Goal: Transaction & Acquisition: Purchase product/service

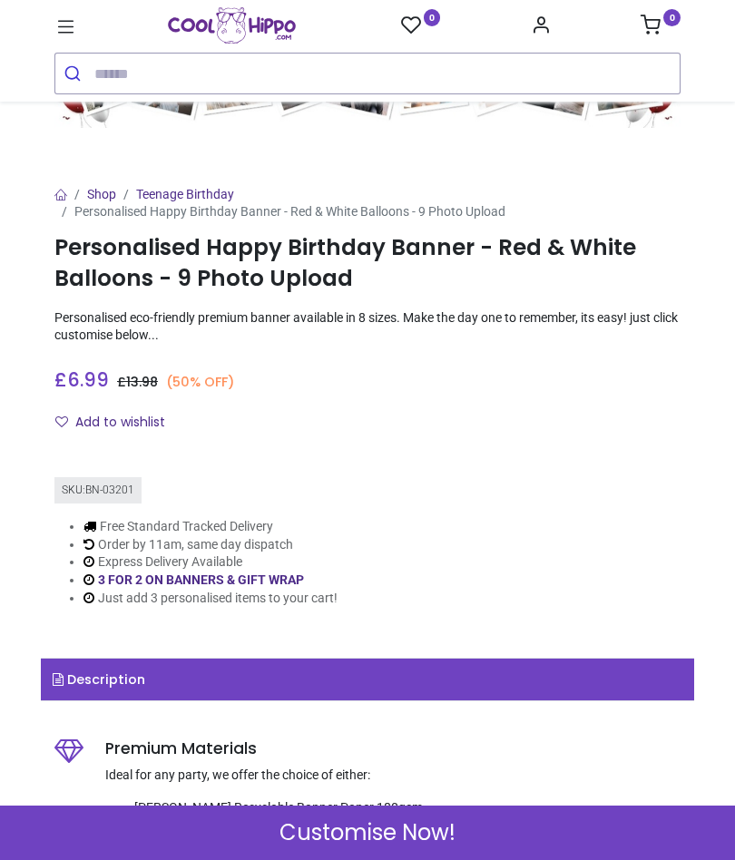
scroll to position [184, 0]
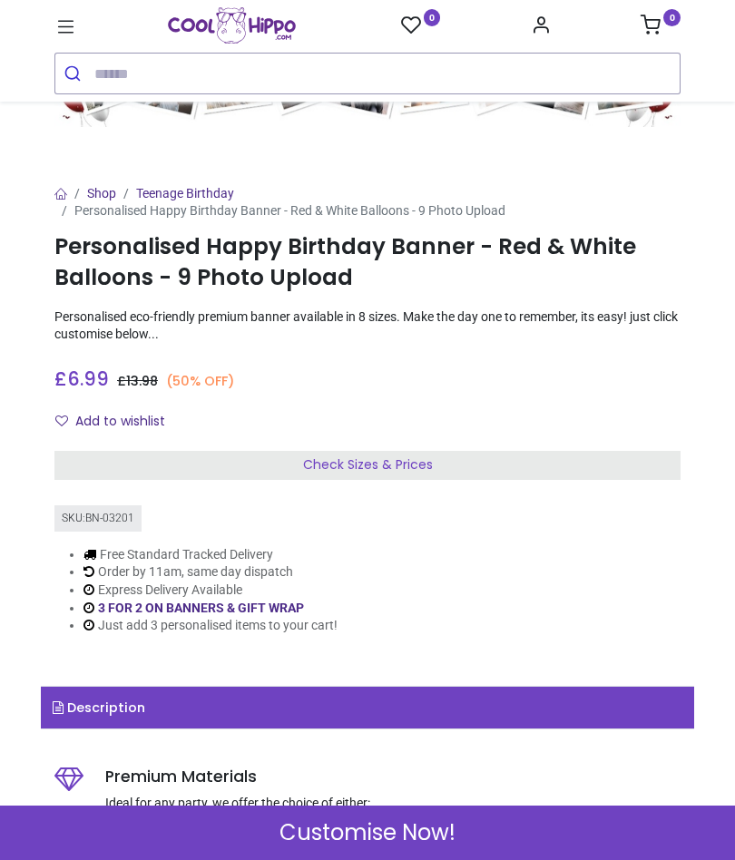
click at [472, 451] on div "Check Sizes & Prices" at bounding box center [367, 465] width 626 height 29
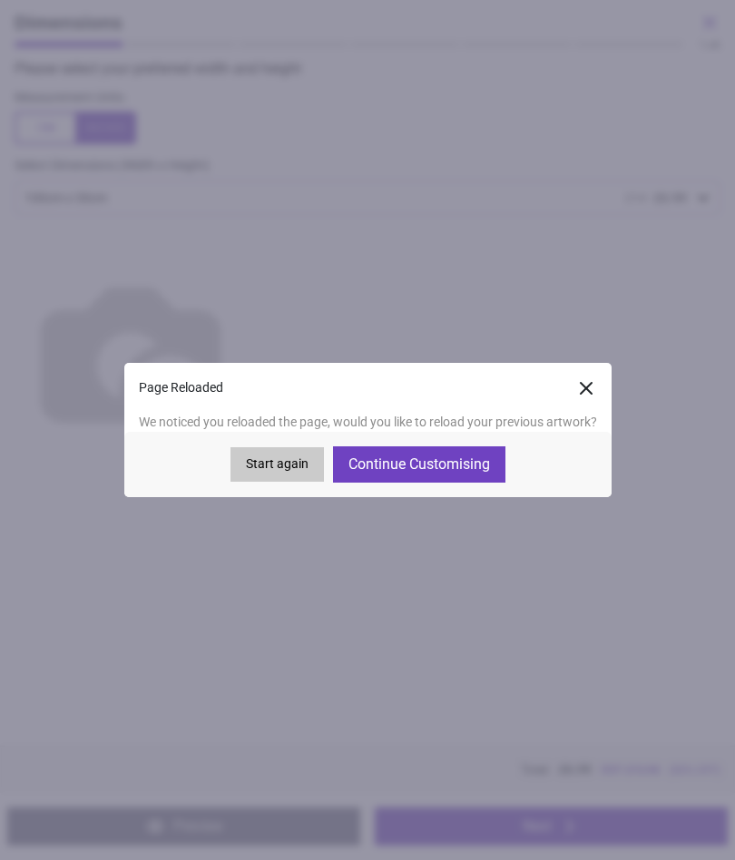
click at [466, 460] on button "Continue Customising" at bounding box center [419, 464] width 172 height 36
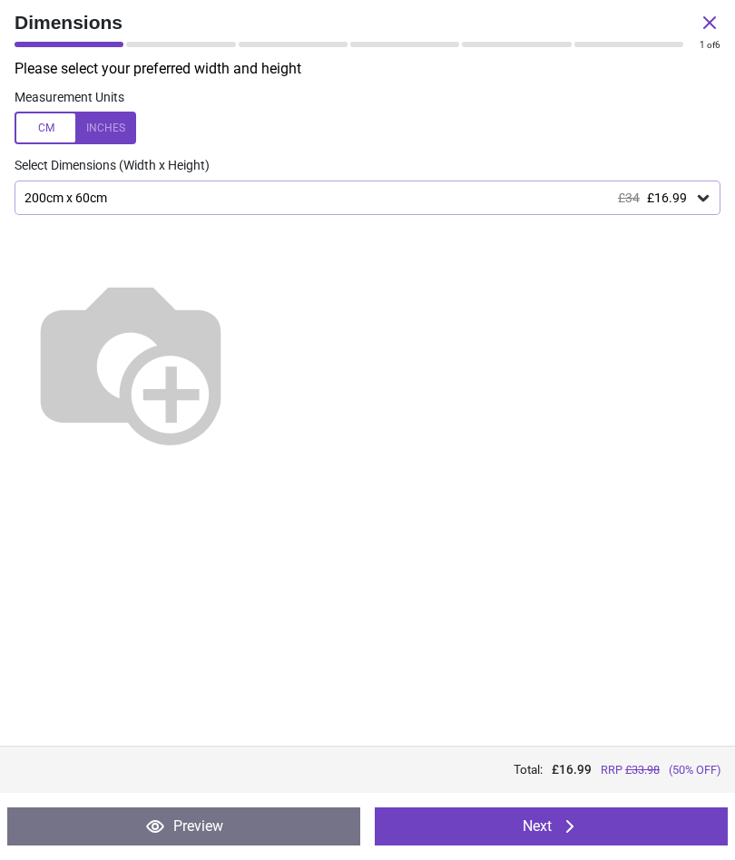
click at [629, 828] on button "Next" at bounding box center [551, 827] width 353 height 38
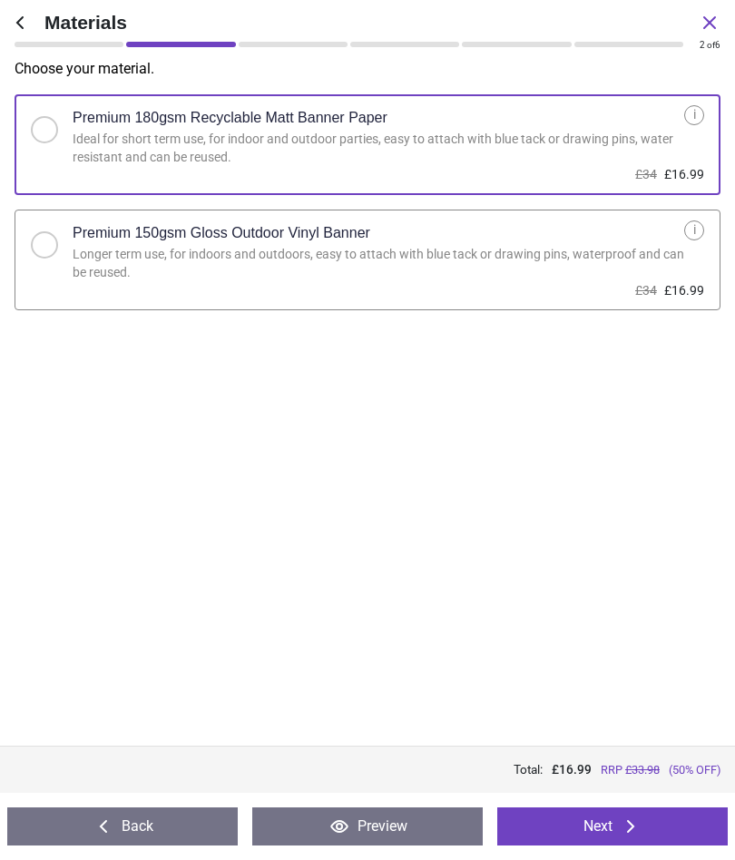
click at [623, 824] on icon at bounding box center [631, 827] width 22 height 22
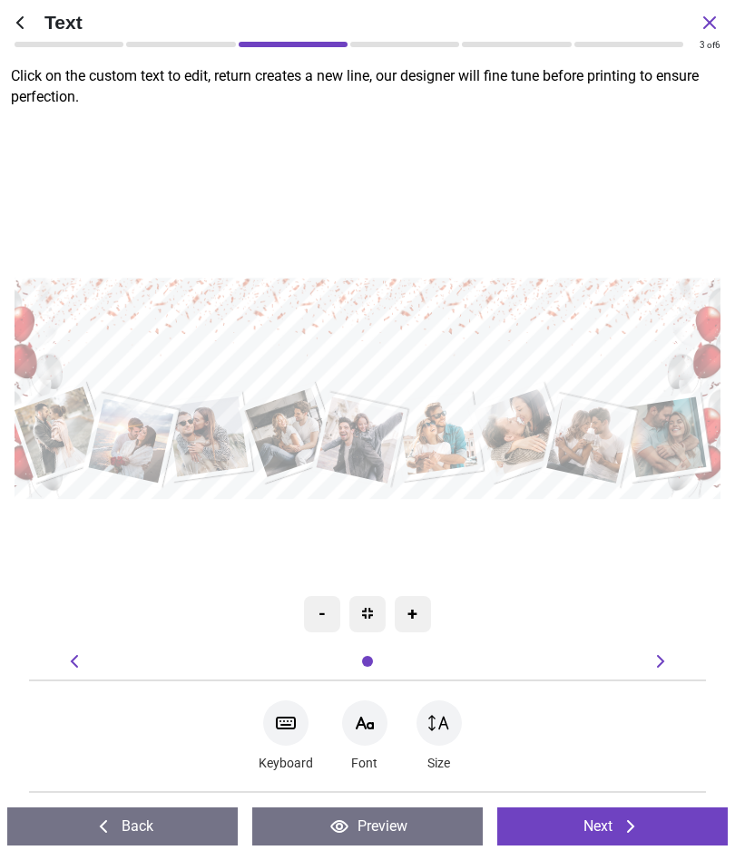
click at [626, 822] on icon at bounding box center [631, 827] width 22 height 22
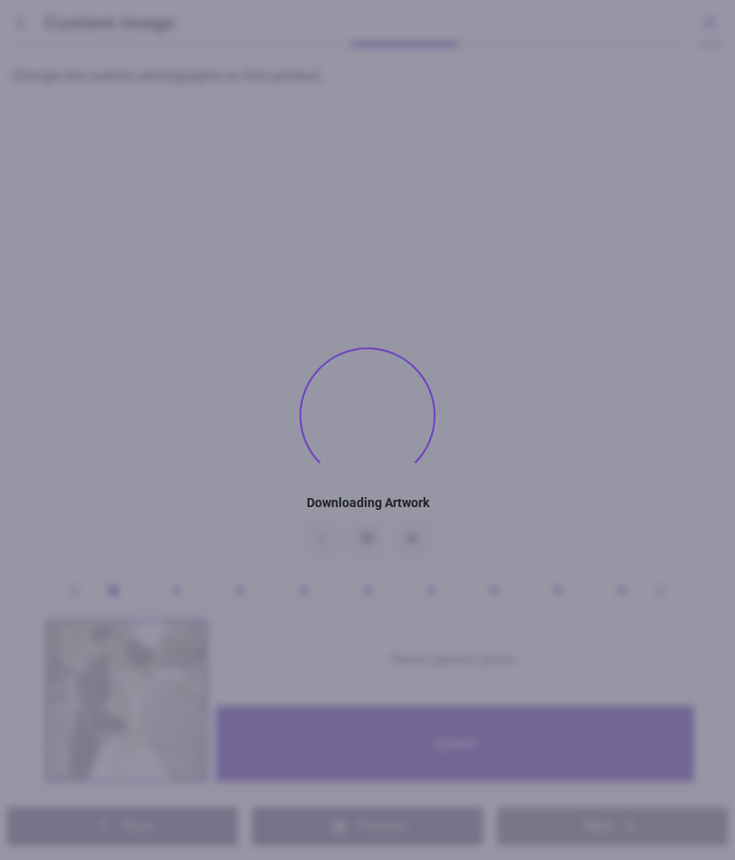
type textarea "**********"
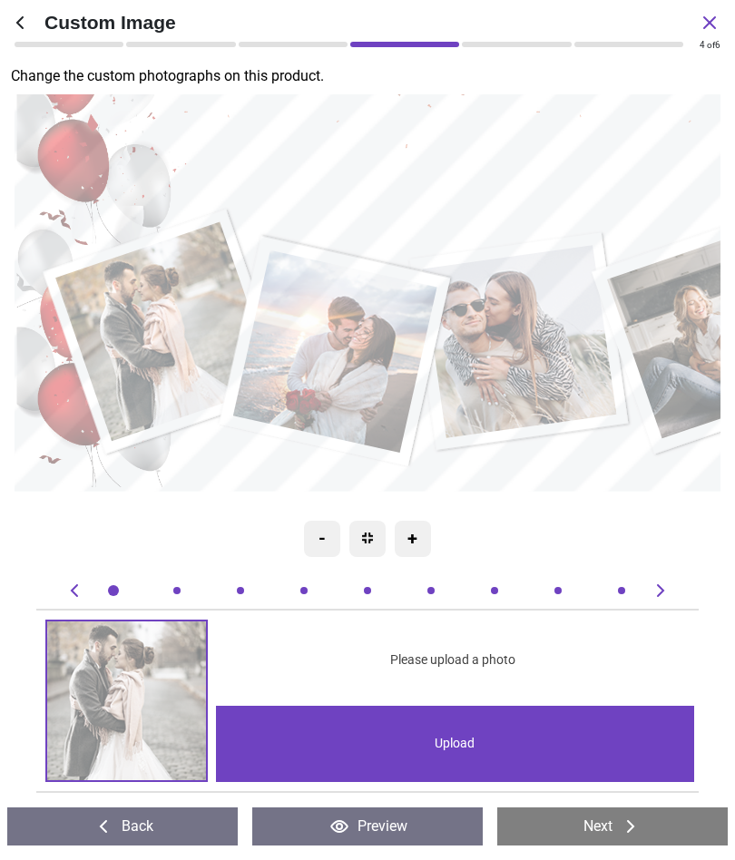
click at [441, 739] on div "Upload" at bounding box center [455, 744] width 479 height 76
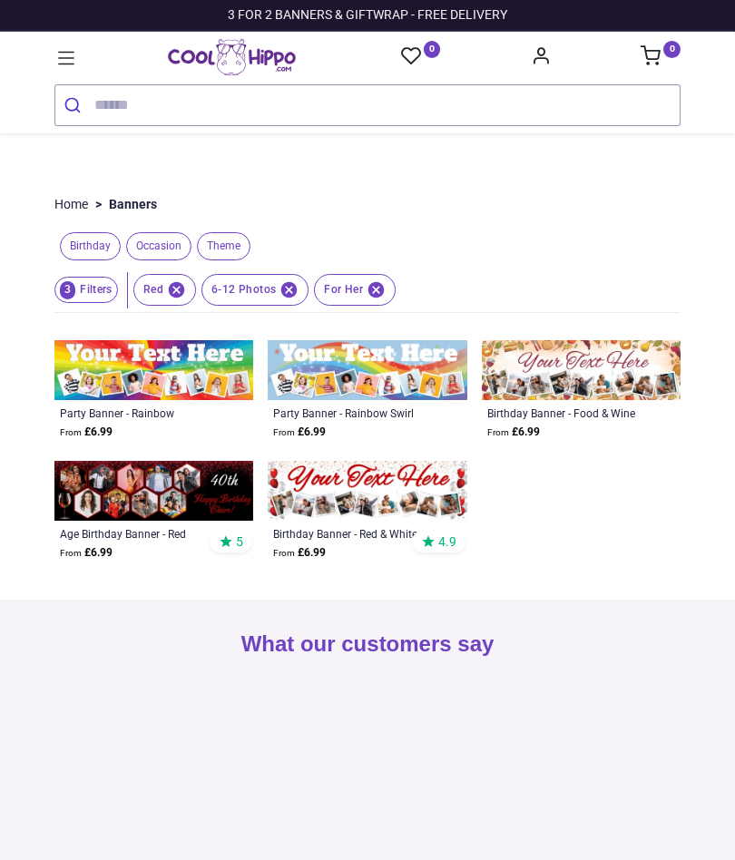
click at [401, 483] on img at bounding box center [367, 491] width 199 height 60
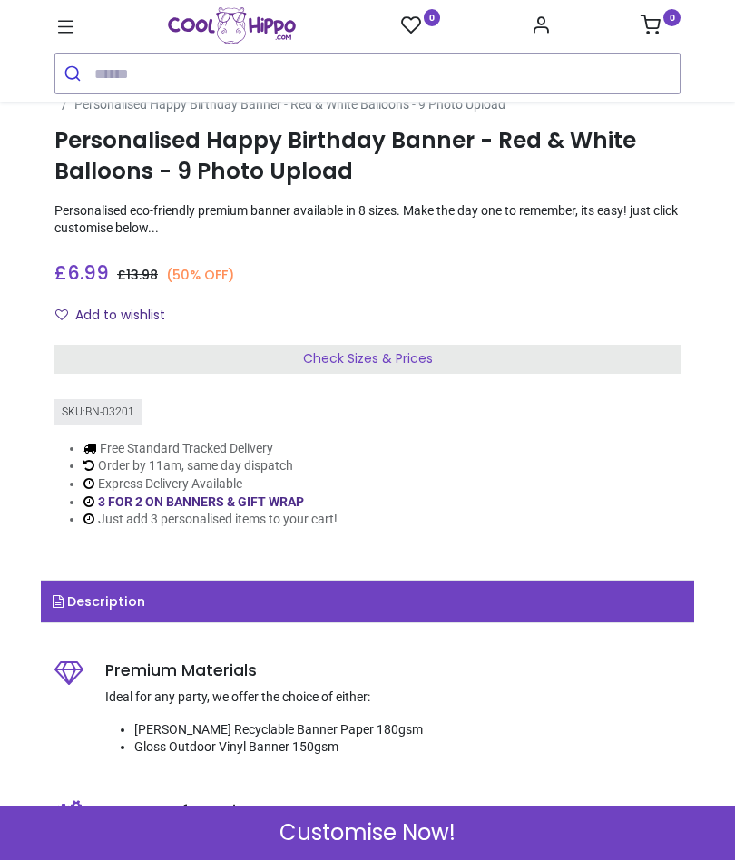
scroll to position [295, 0]
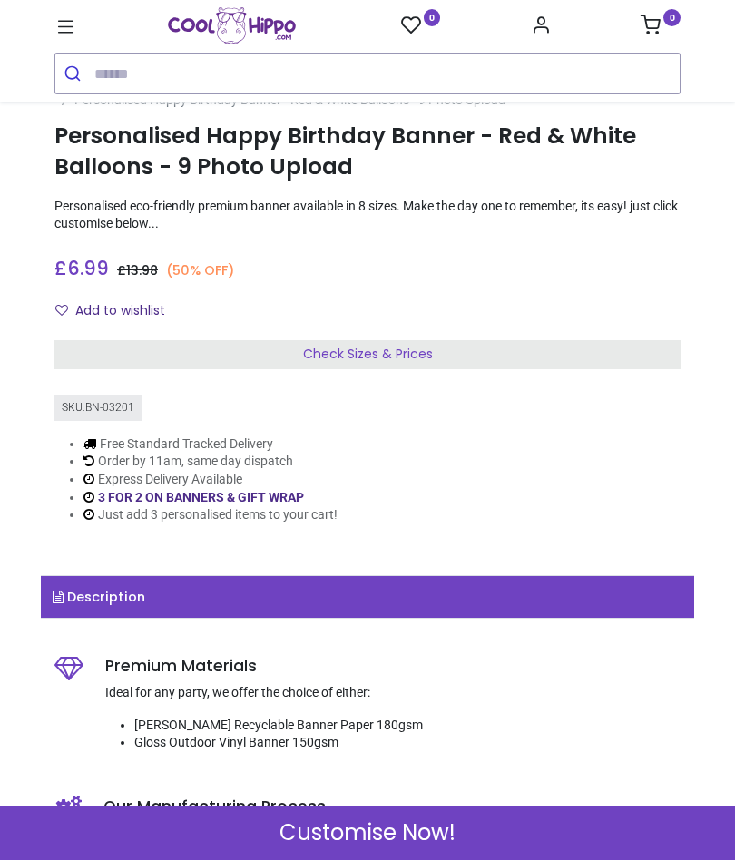
click at [584, 357] on div "Check Sizes & Prices" at bounding box center [367, 354] width 626 height 29
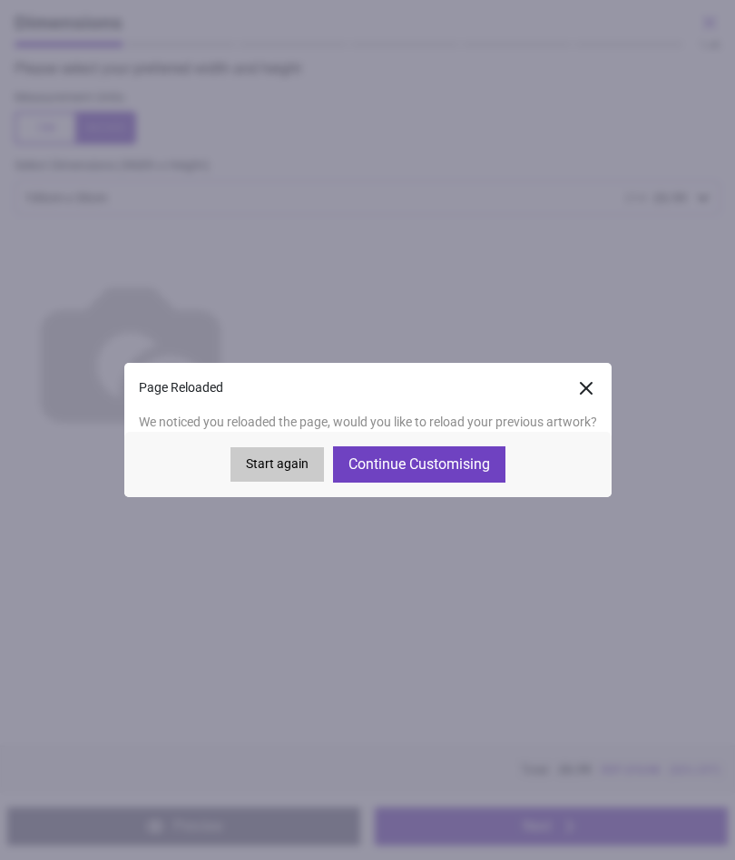
click at [448, 461] on button "Continue Customising" at bounding box center [419, 464] width 172 height 36
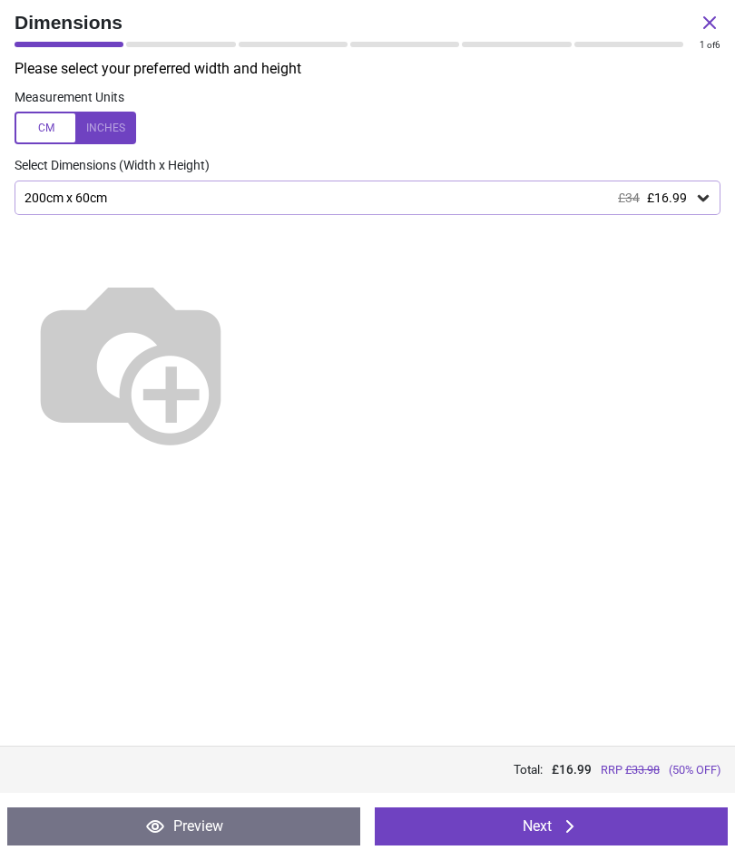
click at [668, 820] on button "Next" at bounding box center [551, 827] width 353 height 38
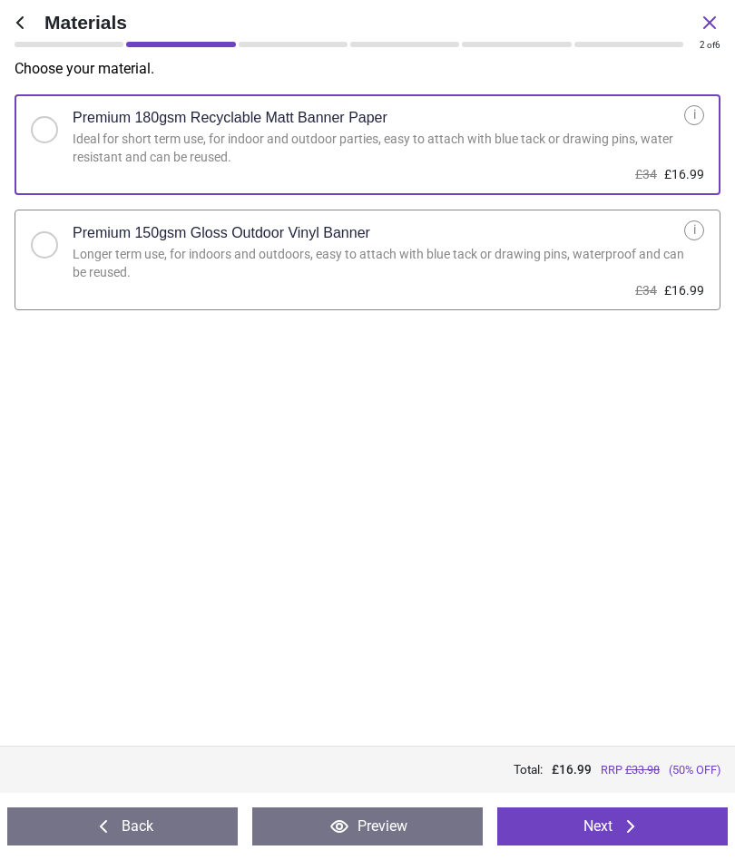
click at [670, 843] on button "Next" at bounding box center [612, 827] width 230 height 38
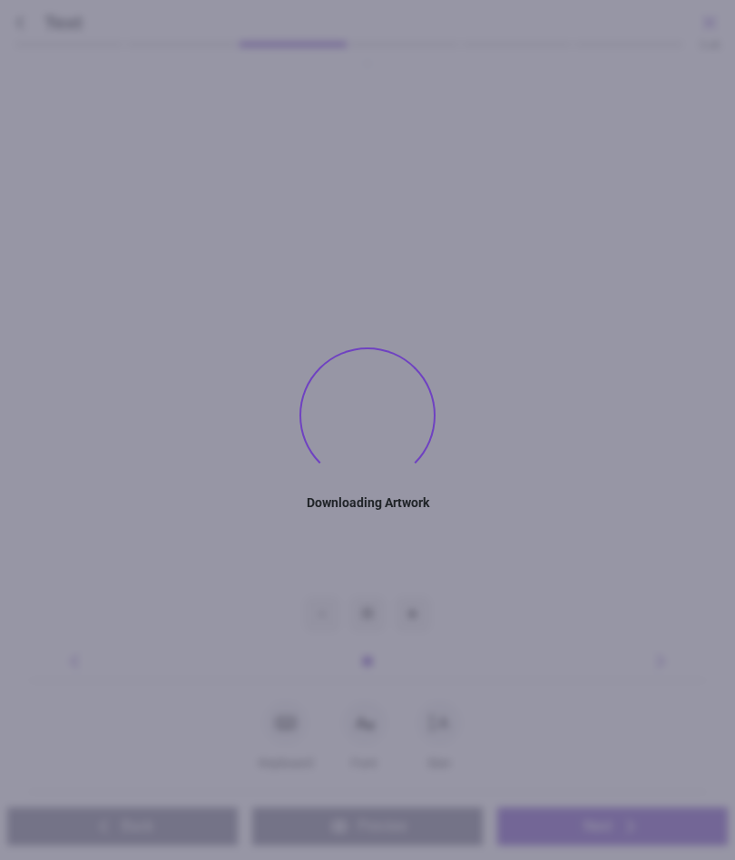
type textarea "**********"
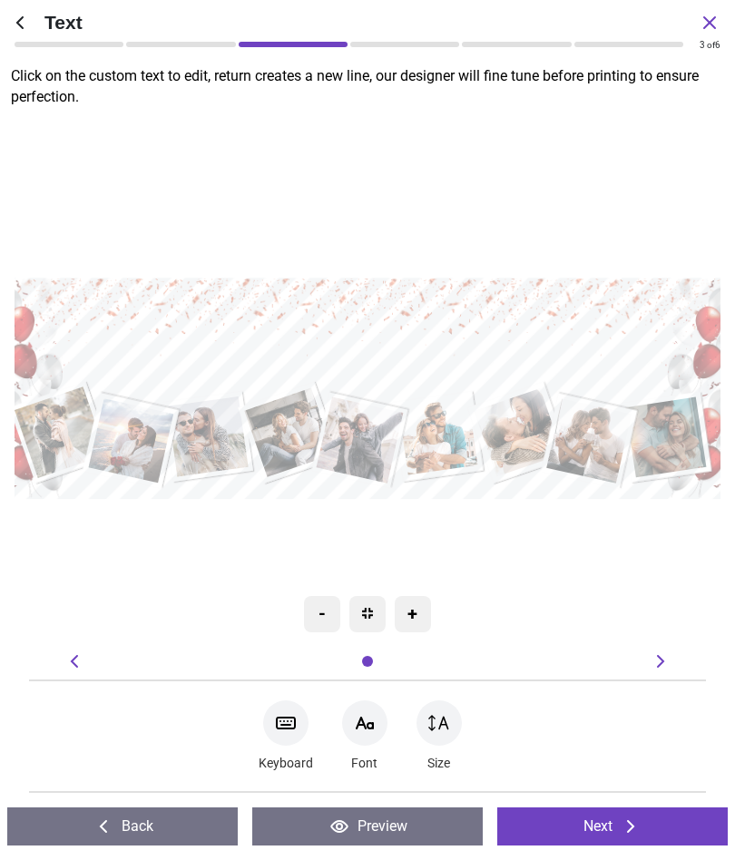
click at [665, 823] on button "Next" at bounding box center [612, 827] width 230 height 38
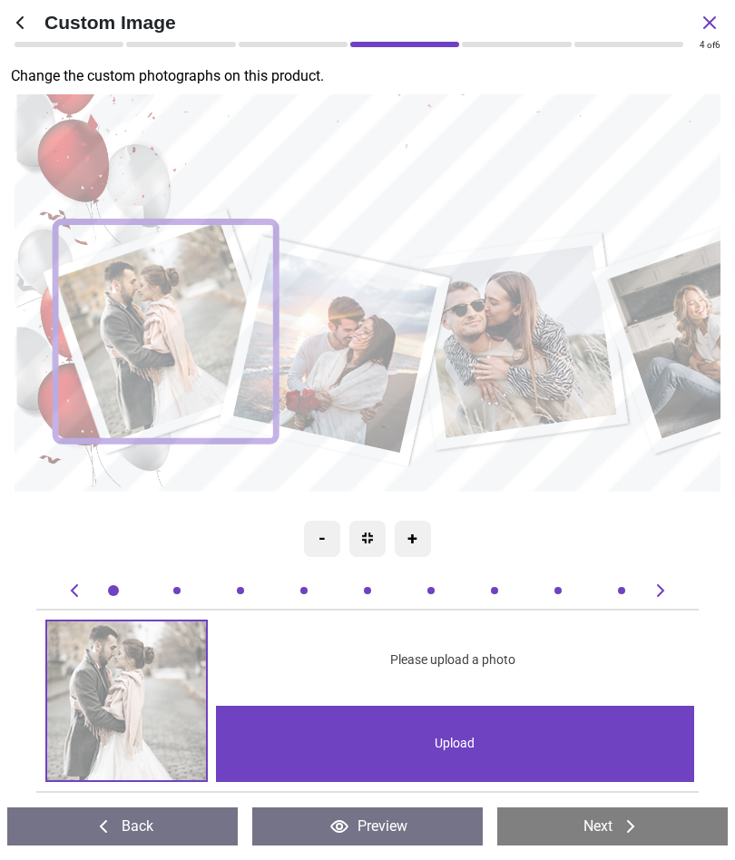
click at [665, 587] on icon at bounding box center [661, 591] width 22 height 22
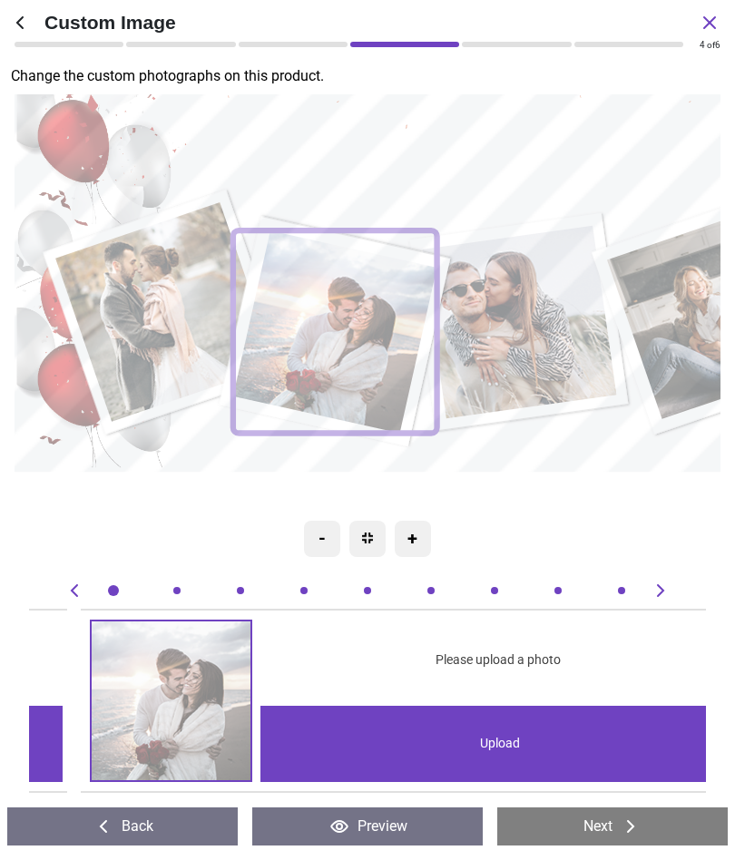
scroll to position [0, 676]
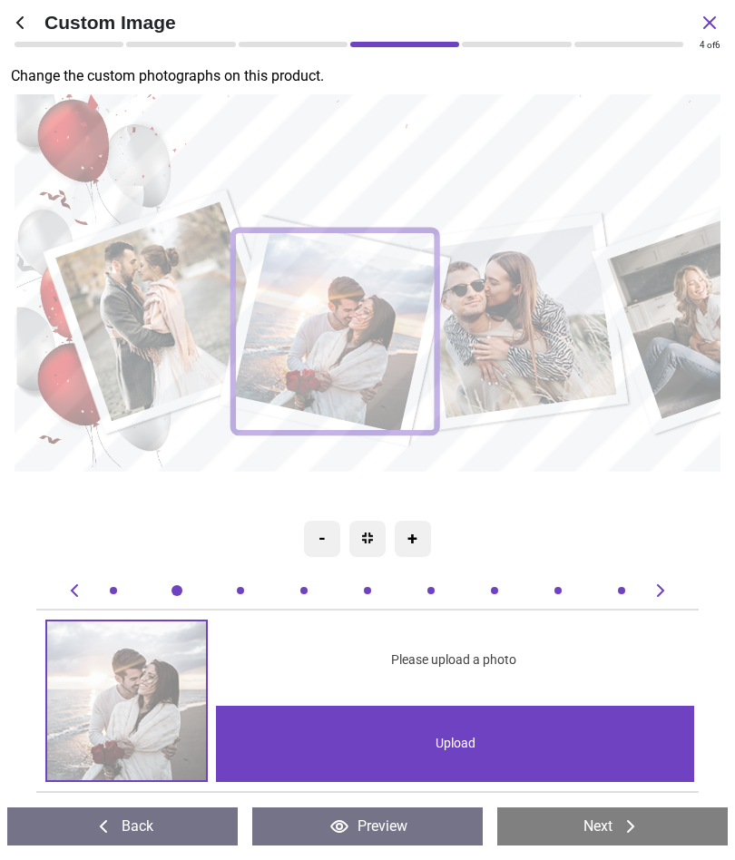
click at [67, 581] on icon at bounding box center [75, 591] width 22 height 22
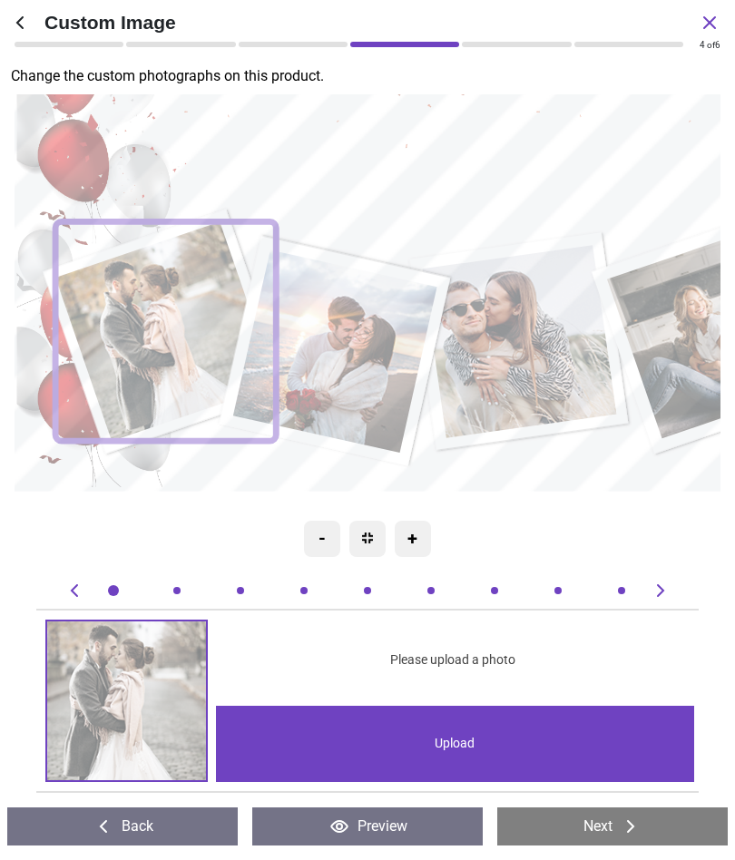
scroll to position [0, 0]
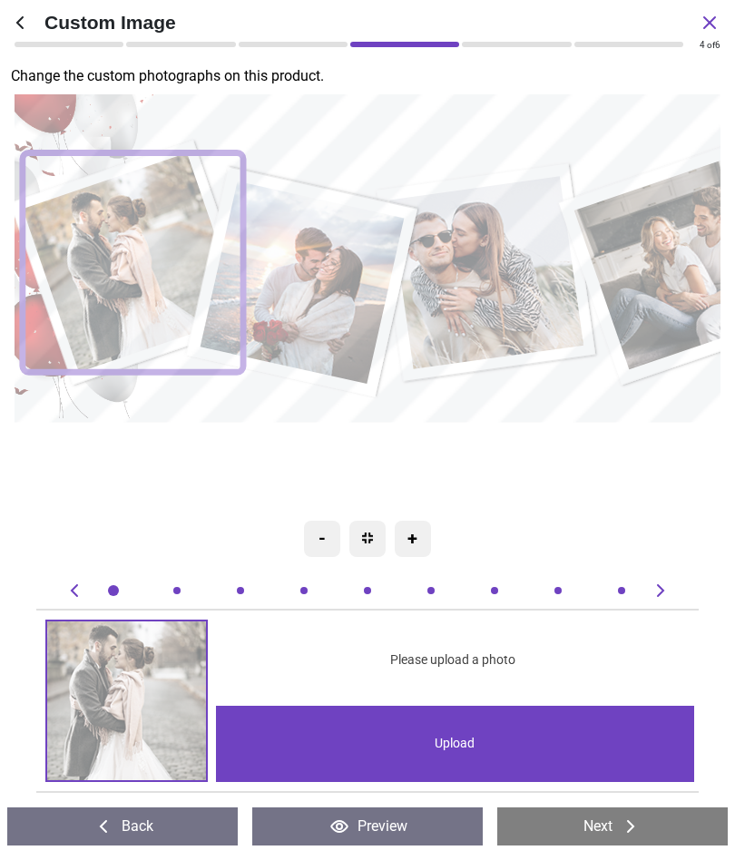
click at [592, 738] on div "Upload" at bounding box center [455, 744] width 479 height 76
click at [561, 732] on div "Upload" at bounding box center [455, 744] width 479 height 76
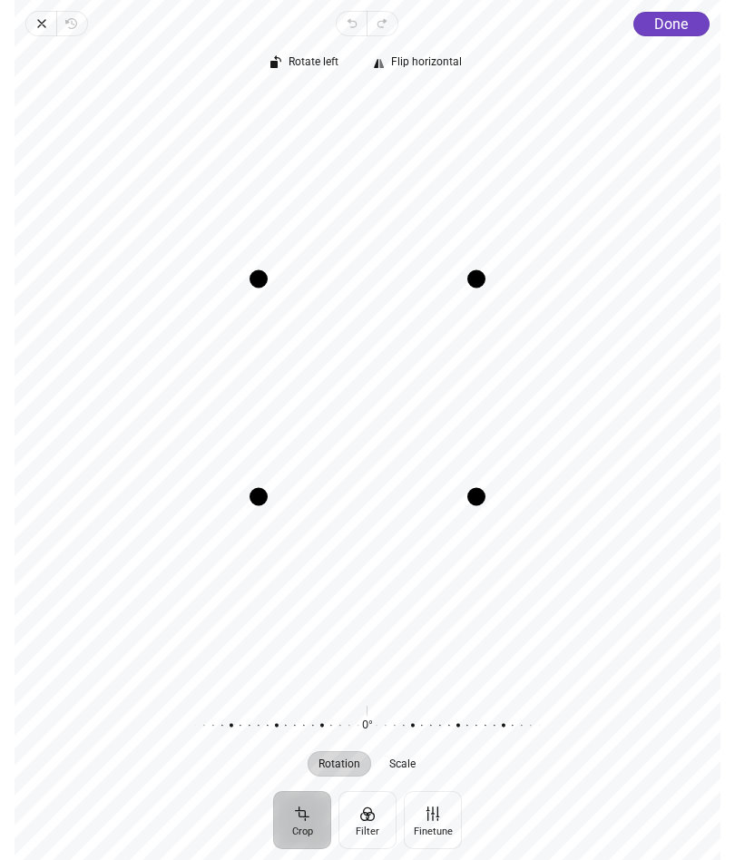
click at [688, 15] on span "Done" at bounding box center [671, 23] width 34 height 17
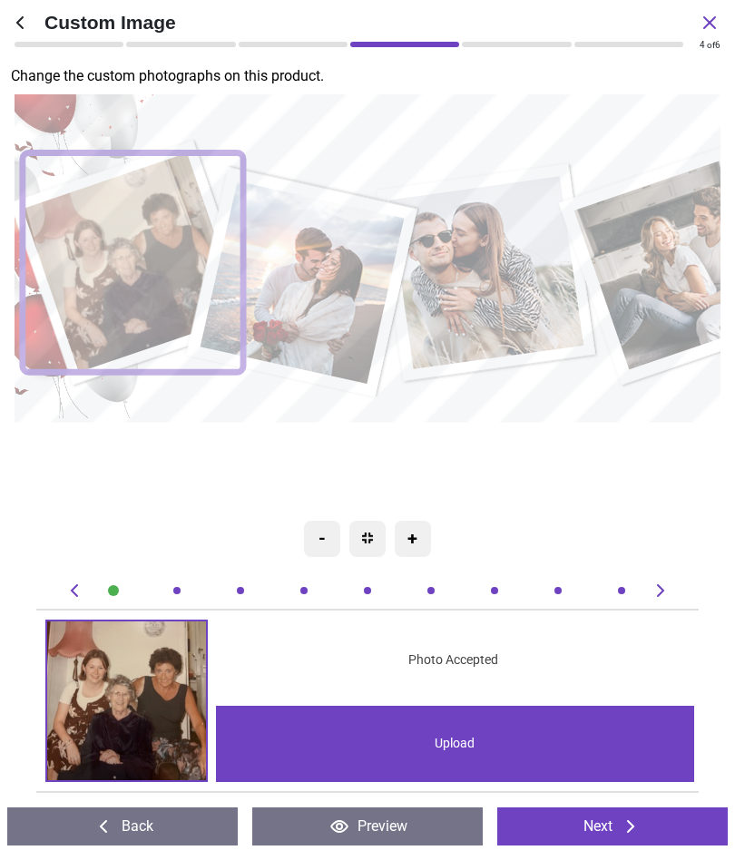
click at [436, 583] on div at bounding box center [431, 591] width 18 height 18
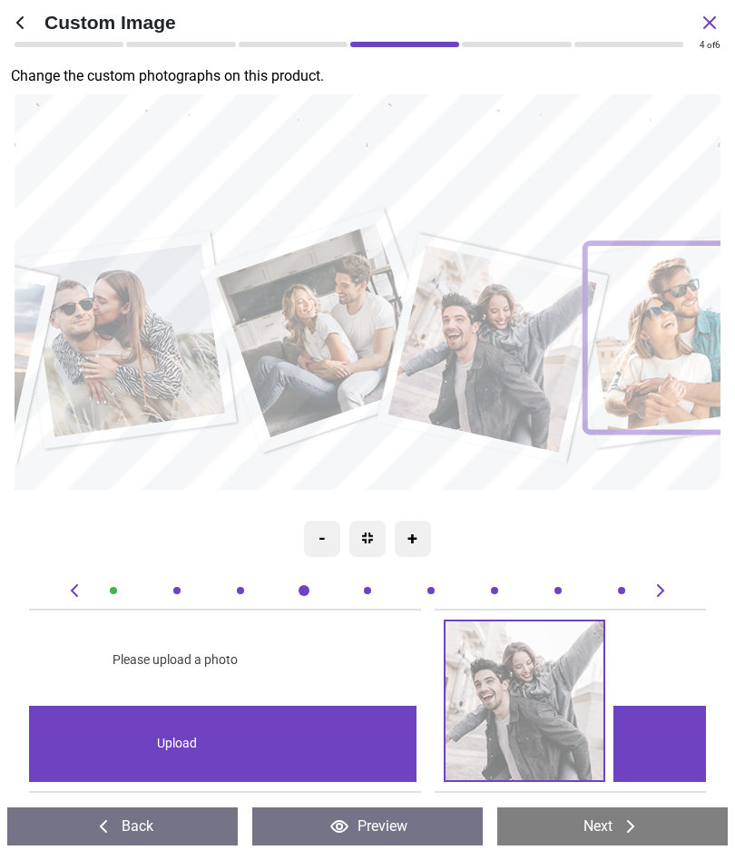
scroll to position [0, 3381]
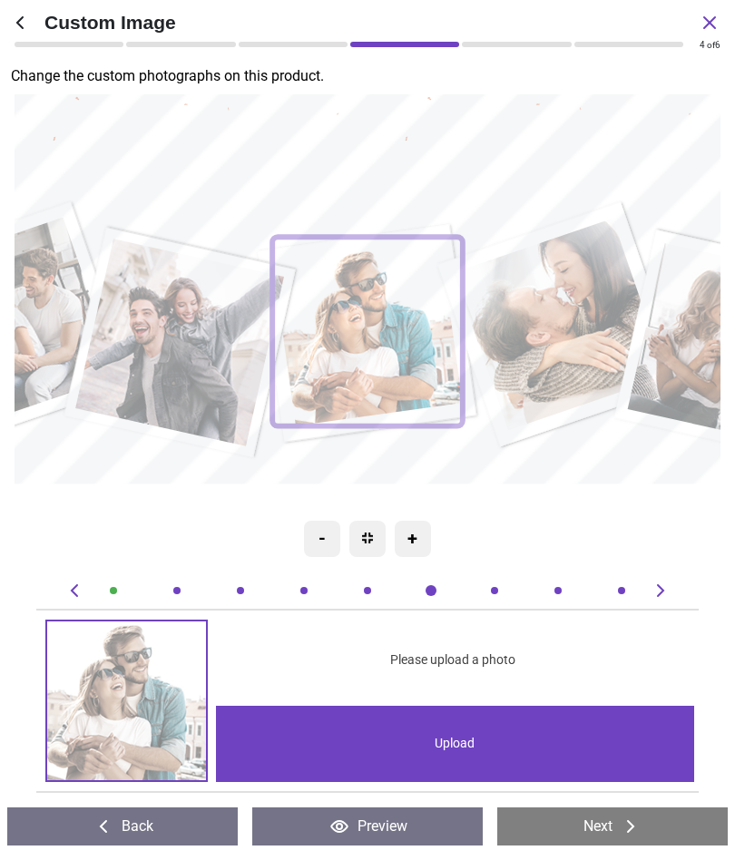
click at [590, 730] on div "Upload" at bounding box center [455, 744] width 479 height 76
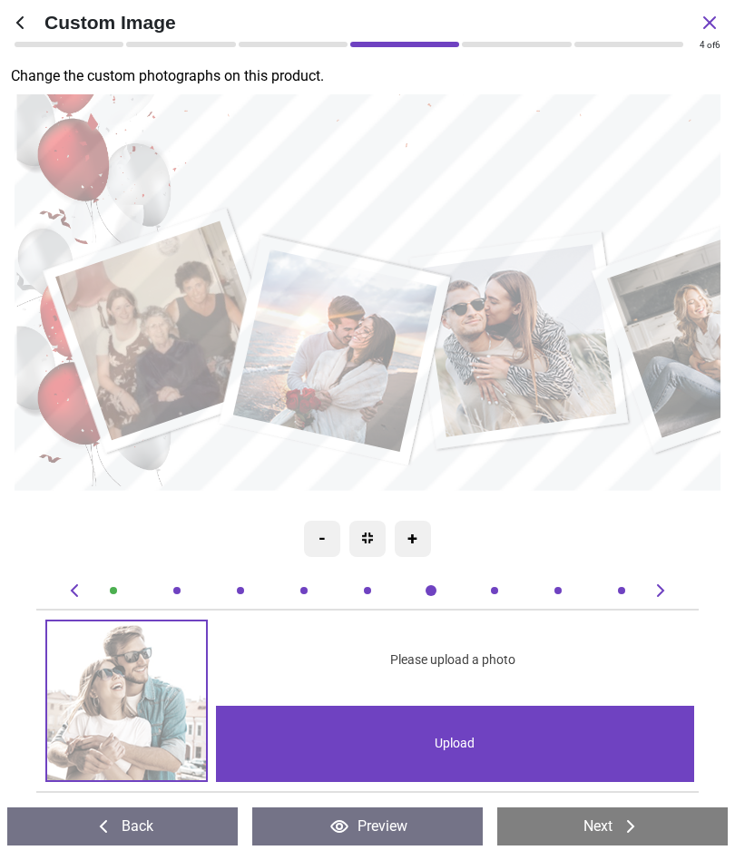
click at [168, 324] on image at bounding box center [165, 331] width 220 height 220
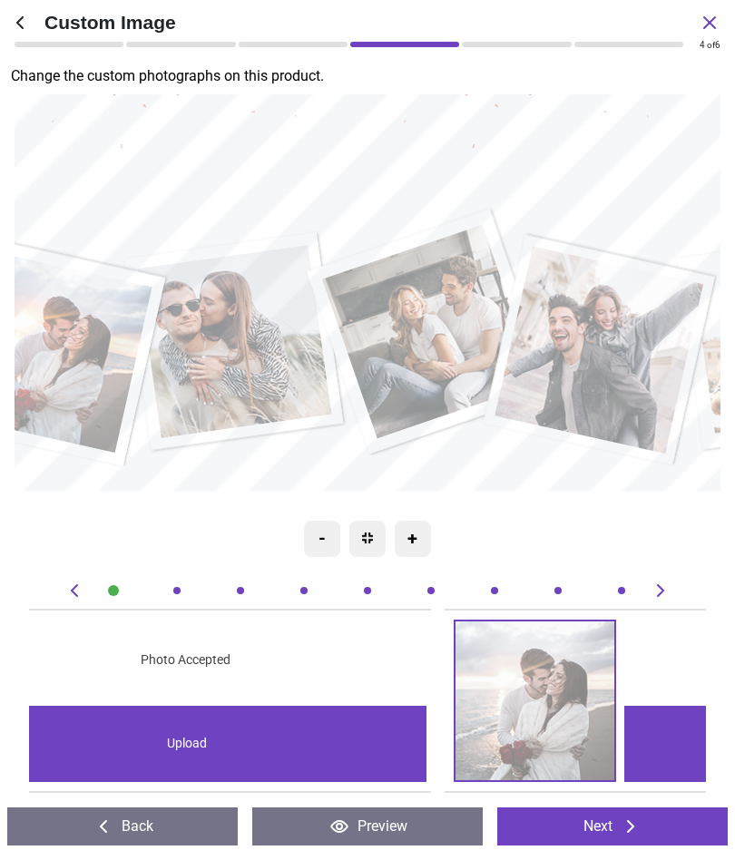
scroll to position [0, 0]
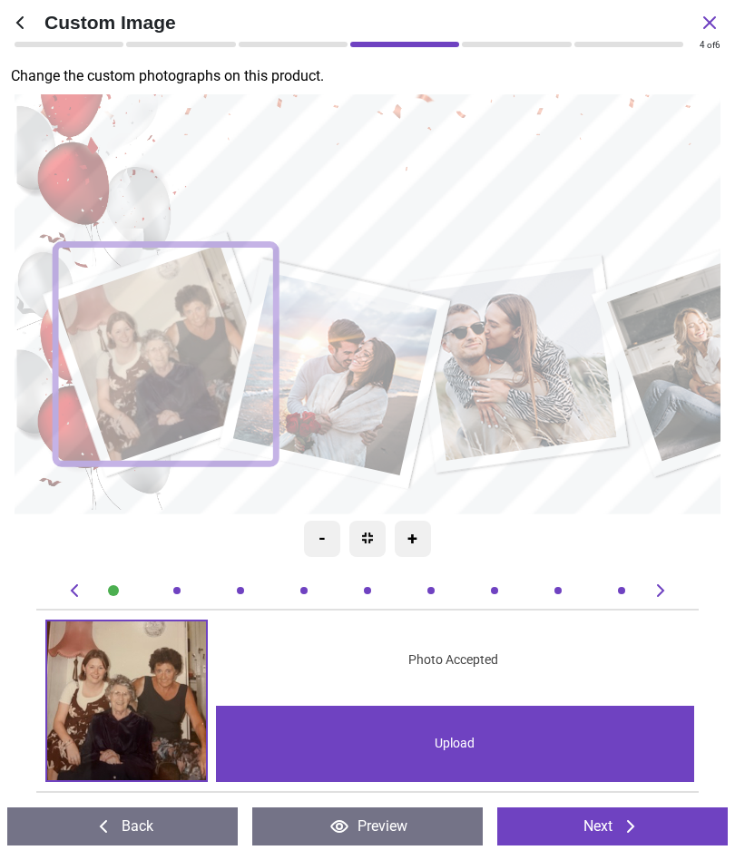
click at [421, 538] on div "+" at bounding box center [413, 539] width 36 height 36
click at [417, 533] on div "+" at bounding box center [413, 539] width 36 height 36
click at [422, 539] on div "+" at bounding box center [413, 539] width 36 height 36
click at [668, 593] on icon at bounding box center [661, 591] width 22 height 22
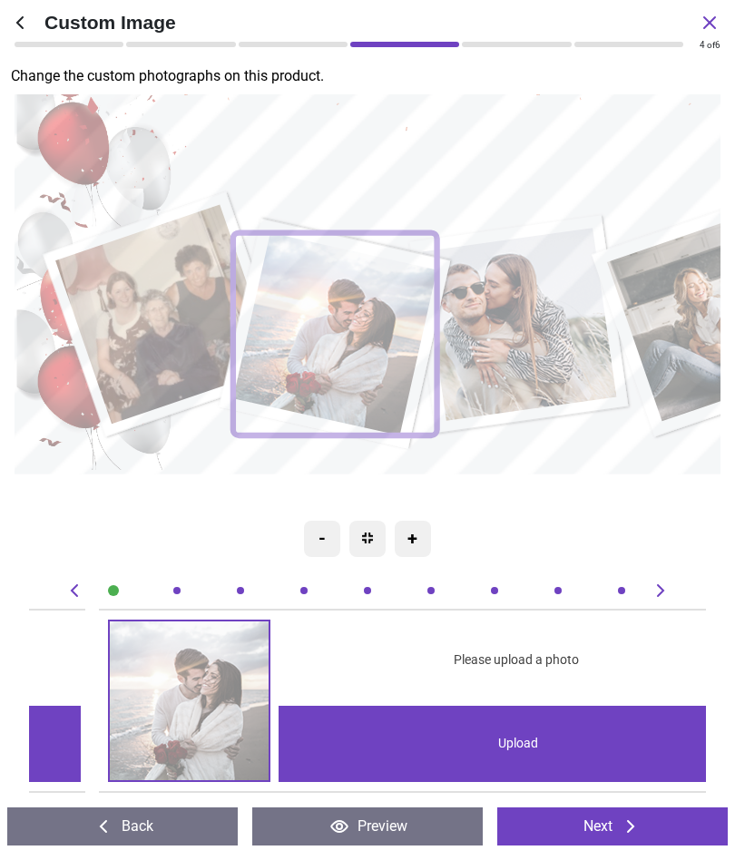
click at [664, 587] on icon at bounding box center [661, 591] width 22 height 22
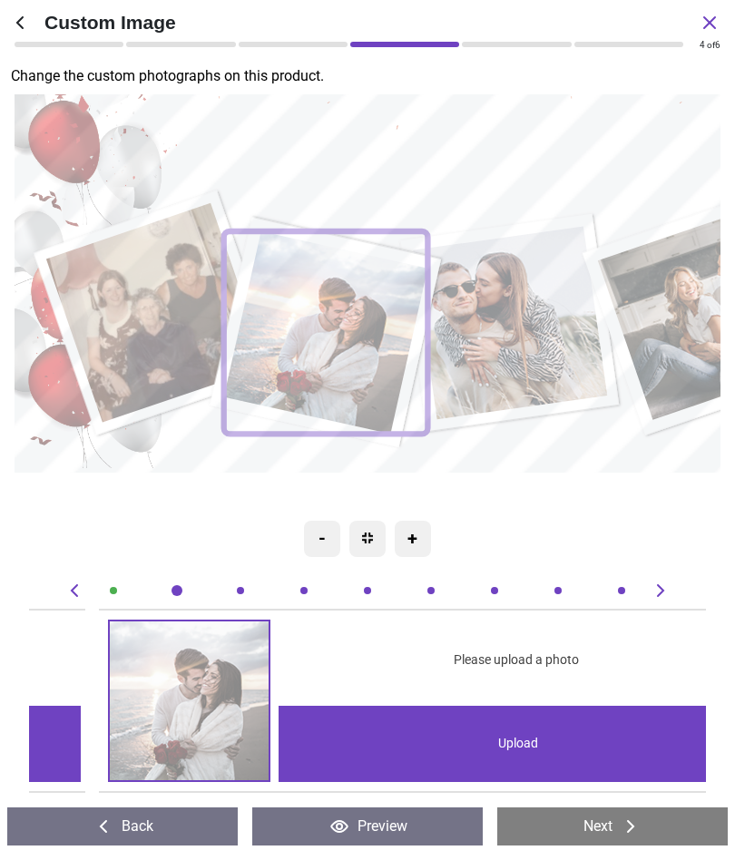
scroll to position [0, 1352]
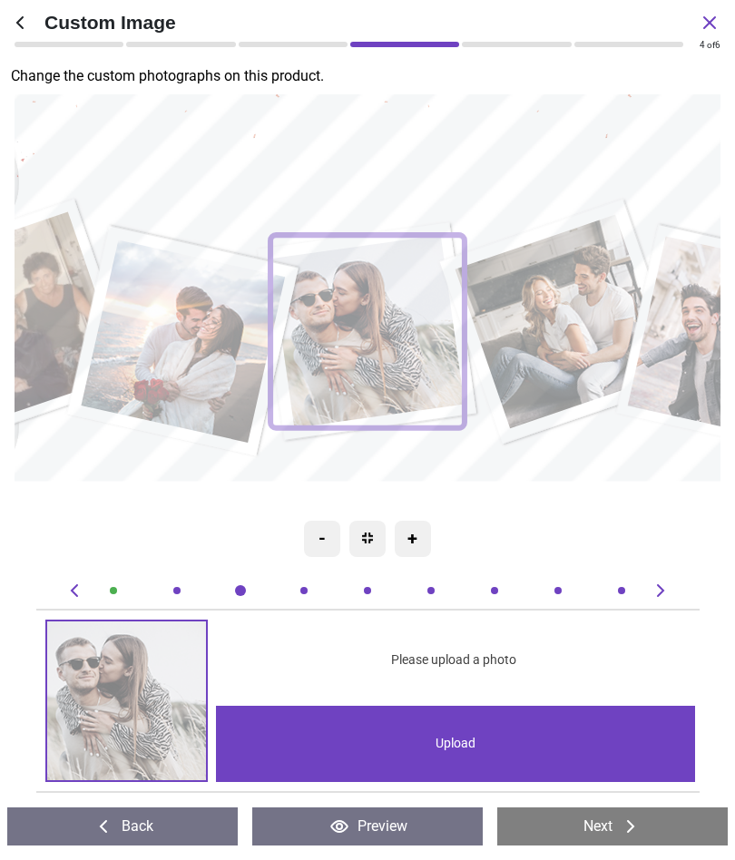
click at [667, 592] on icon at bounding box center [661, 591] width 22 height 22
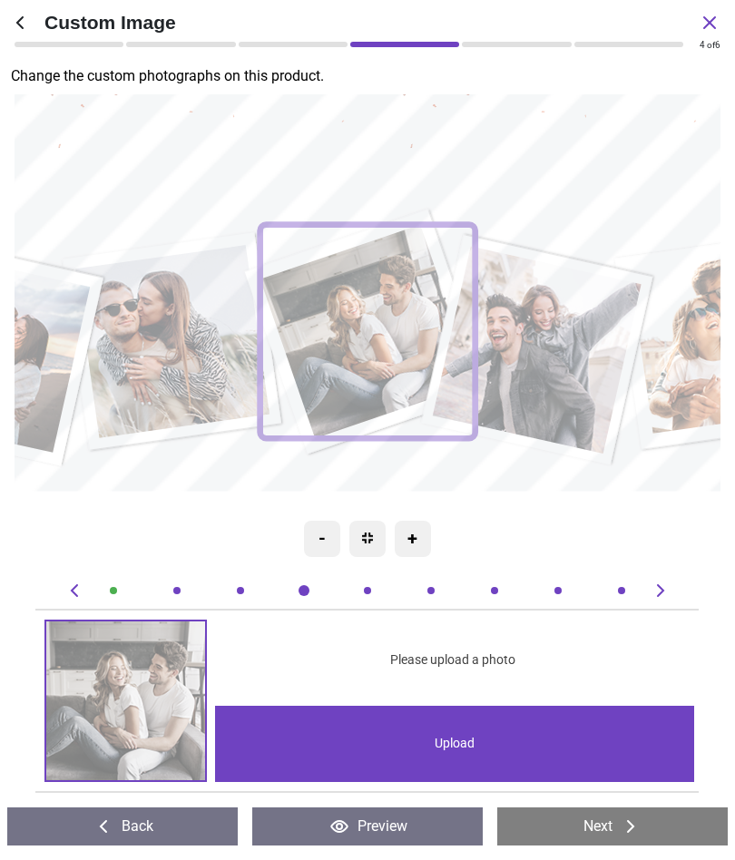
scroll to position [0, 2029]
click at [664, 585] on icon at bounding box center [661, 591] width 22 height 22
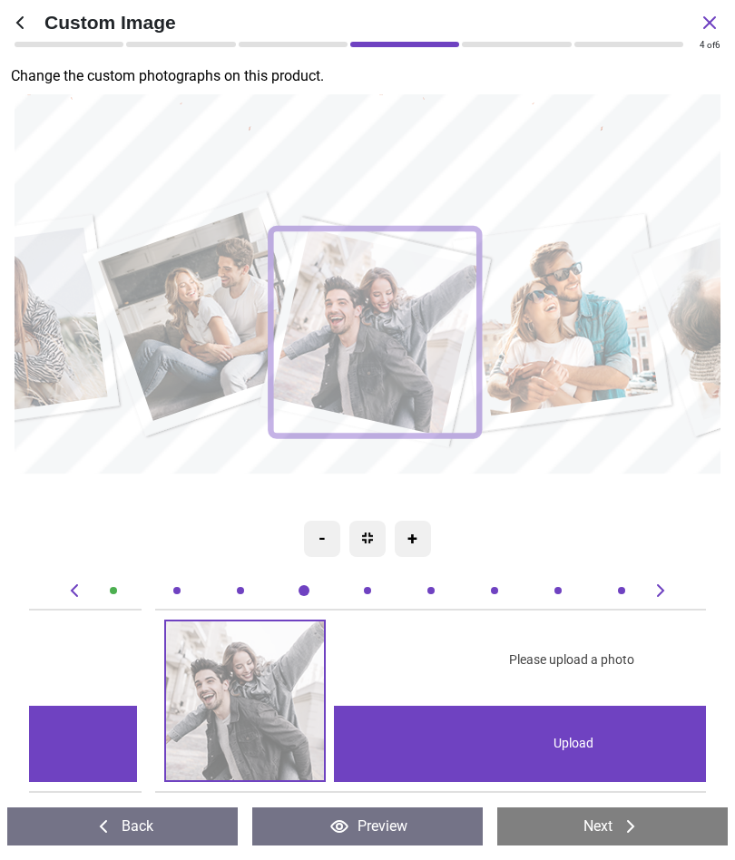
scroll to position [0, 2705]
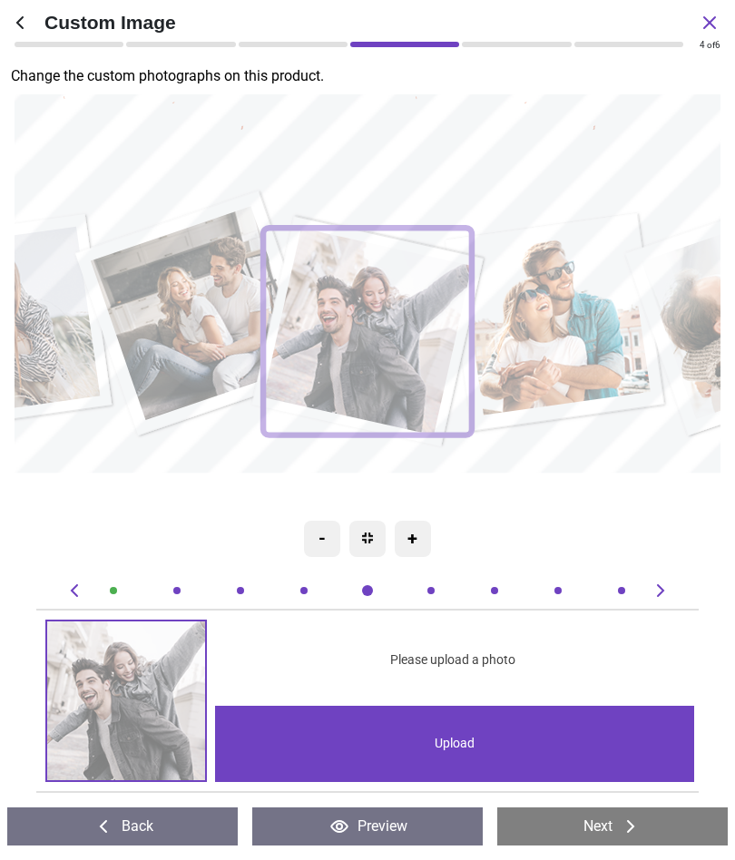
click at [660, 592] on icon at bounding box center [661, 591] width 22 height 22
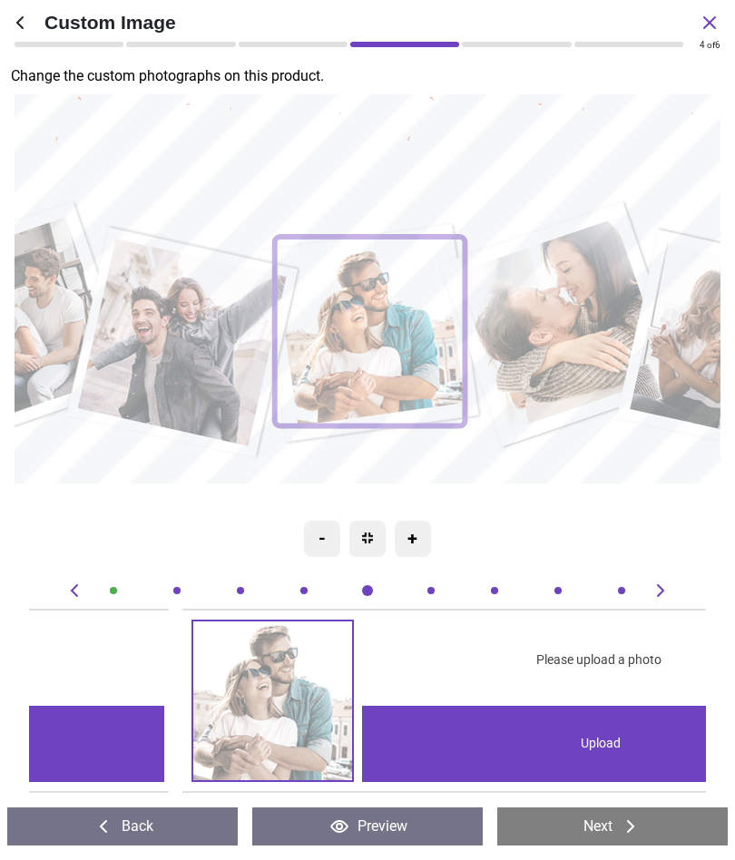
scroll to position [0, 3381]
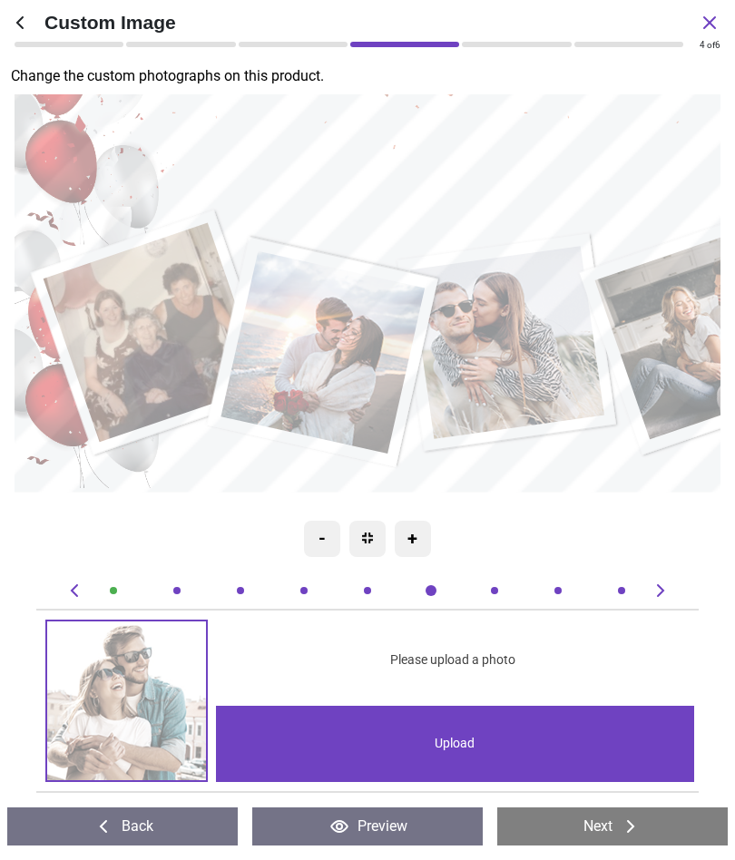
click at [161, 337] on image at bounding box center [154, 333] width 220 height 220
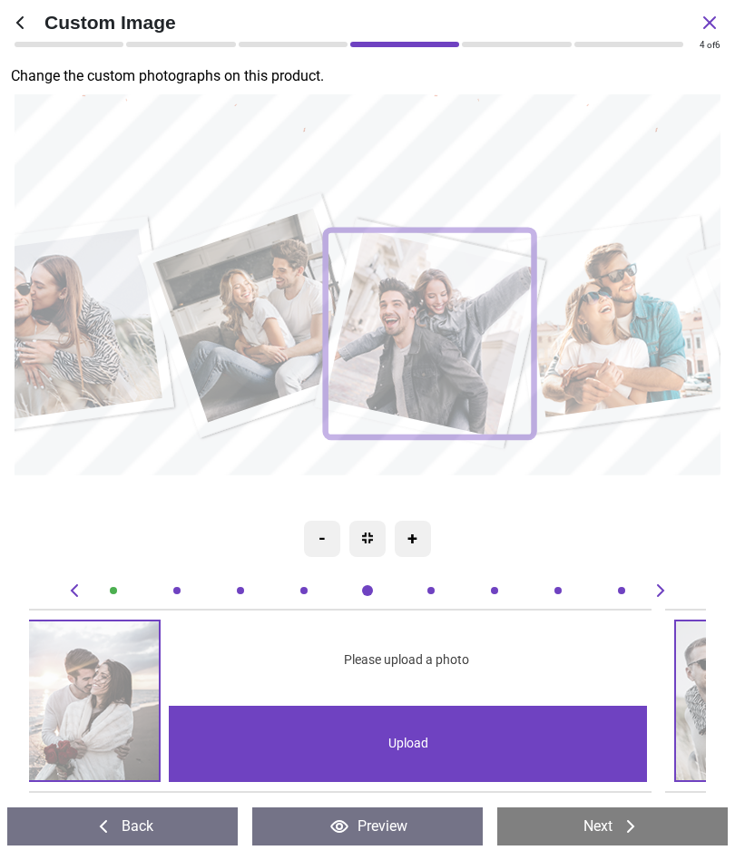
scroll to position [0, 0]
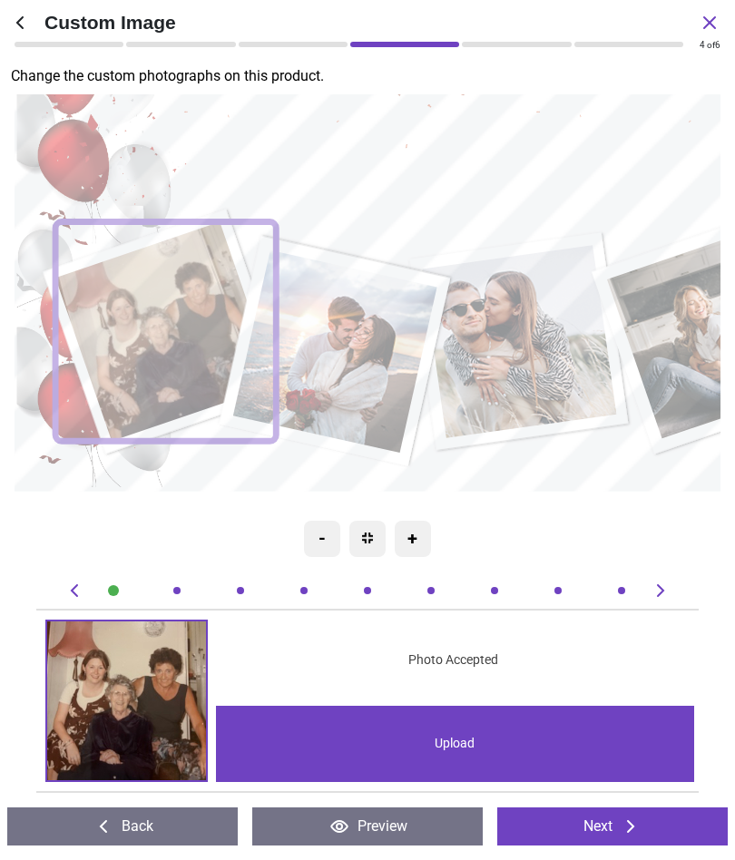
click at [671, 583] on icon at bounding box center [661, 591] width 22 height 22
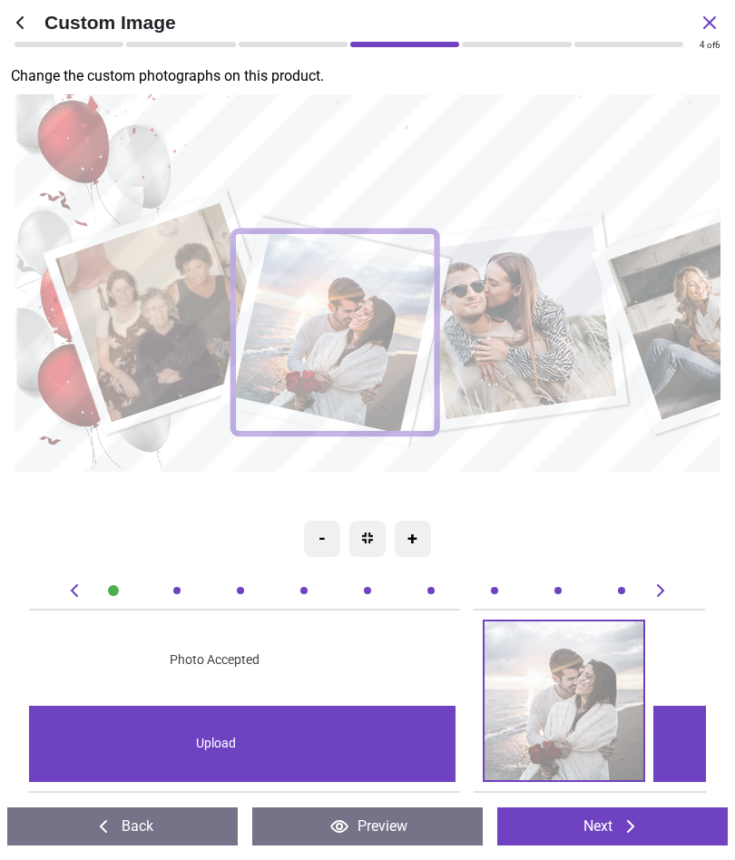
click at [665, 585] on icon at bounding box center [661, 591] width 22 height 22
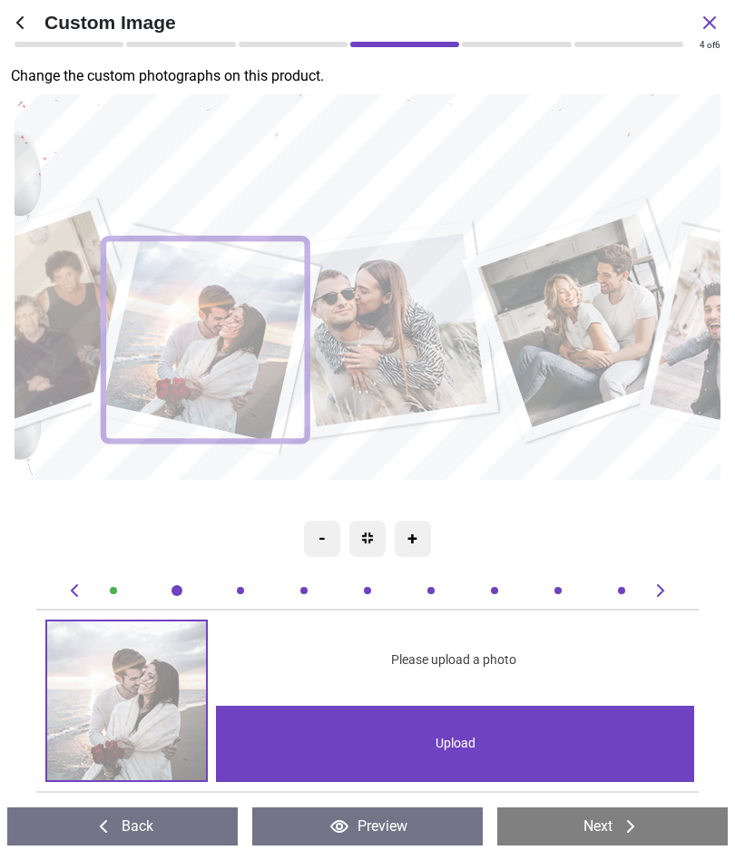
scroll to position [0, 1352]
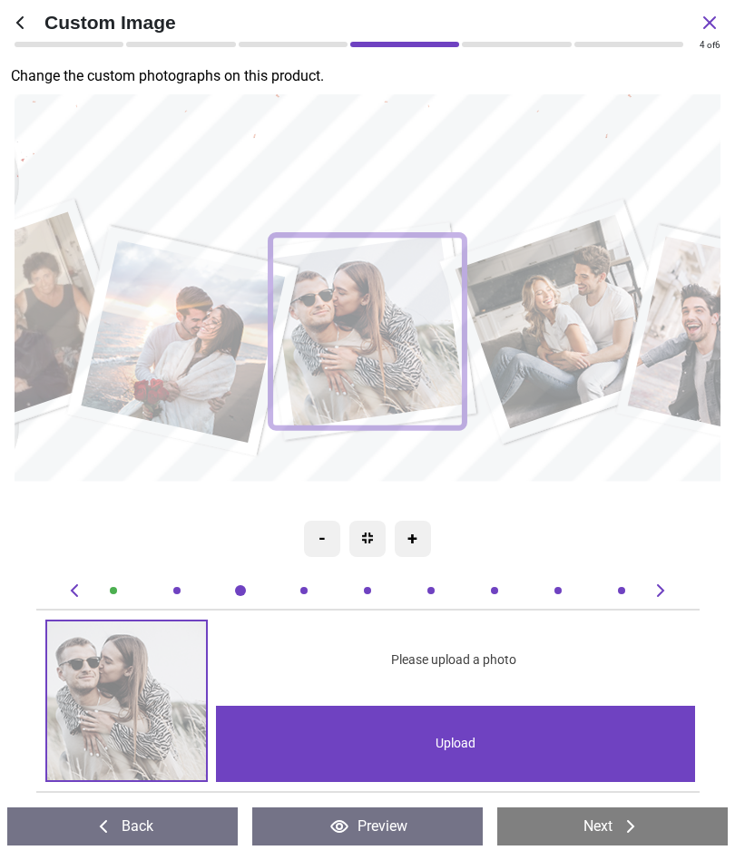
click at [670, 591] on icon at bounding box center [661, 591] width 22 height 22
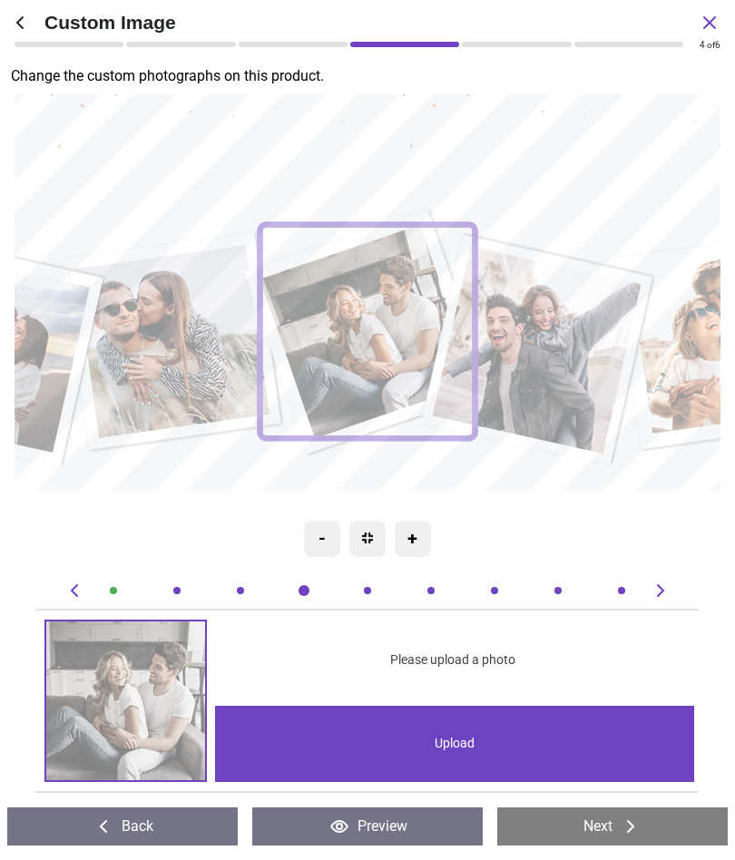
click at [669, 590] on icon at bounding box center [661, 591] width 22 height 22
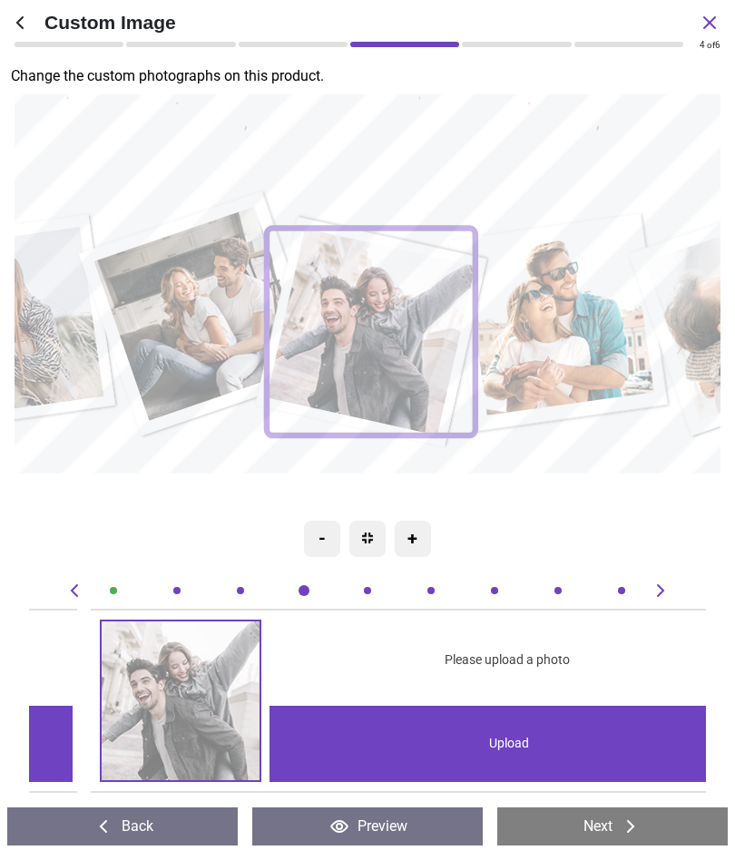
scroll to position [0, 2705]
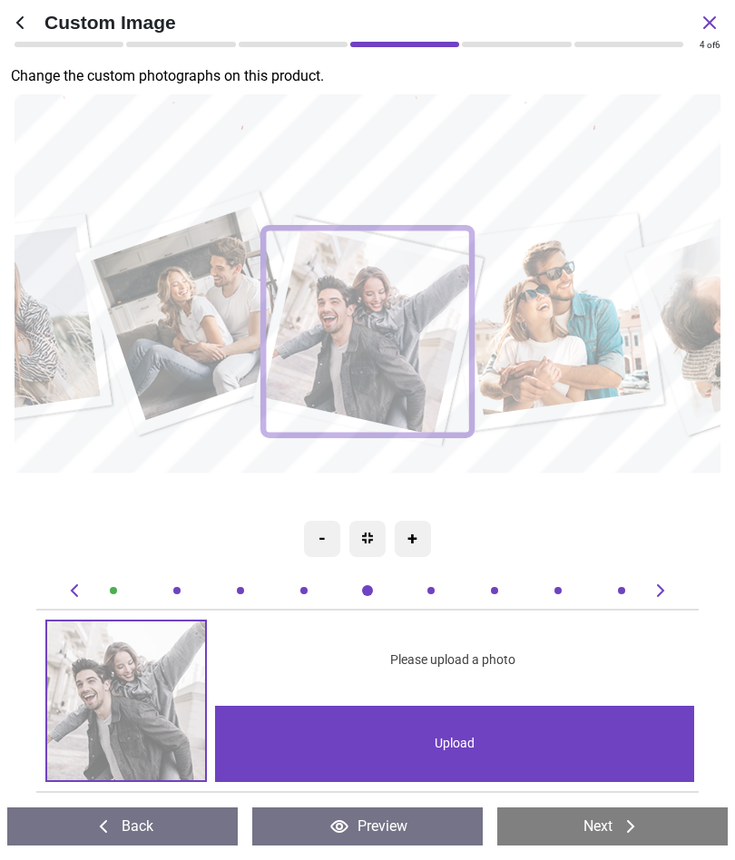
click at [671, 583] on icon at bounding box center [661, 591] width 22 height 22
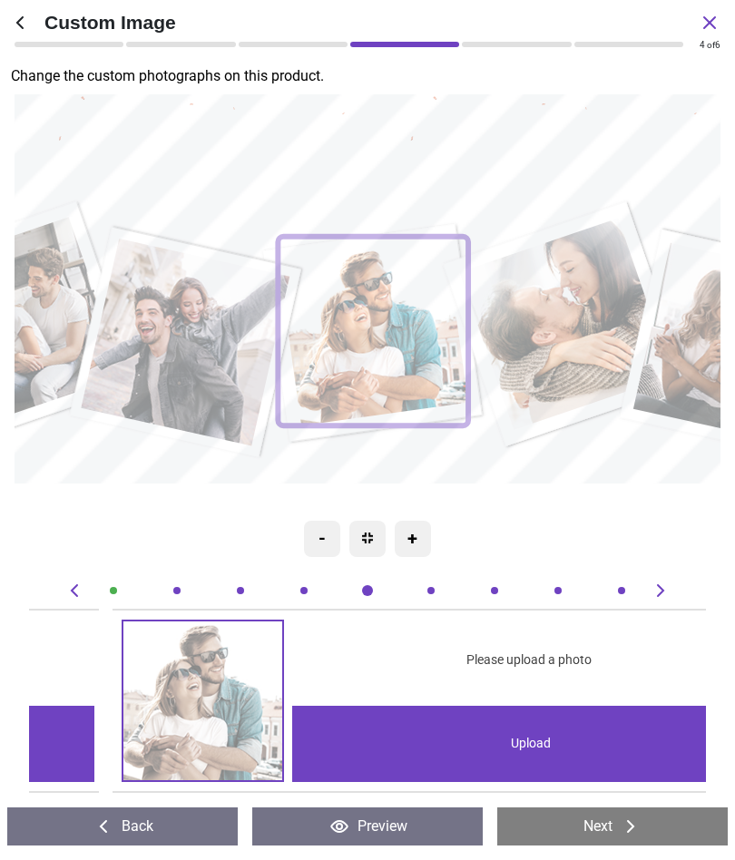
scroll to position [0, 3381]
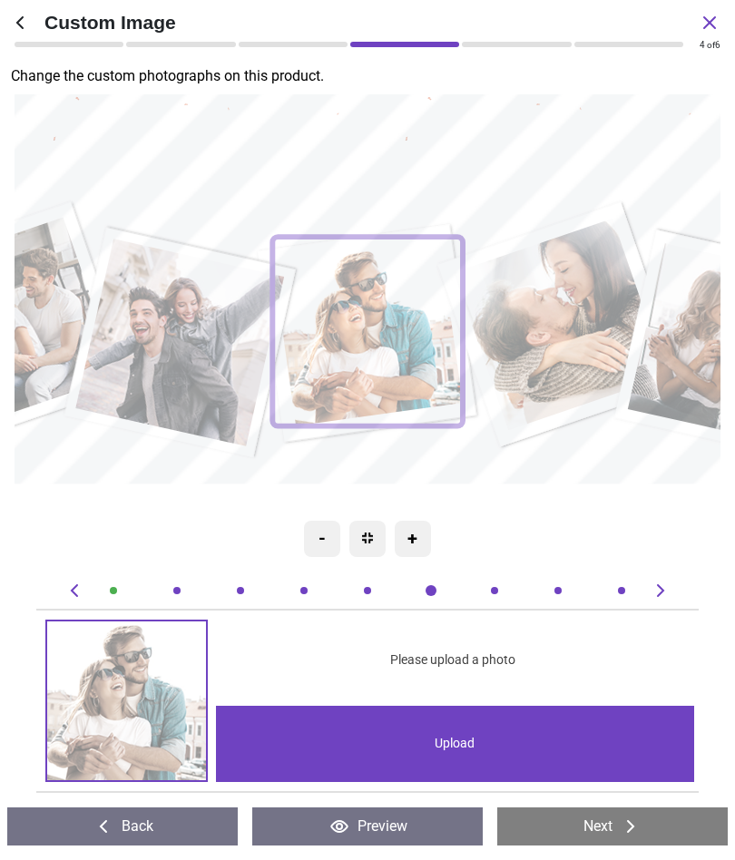
click at [670, 584] on icon at bounding box center [661, 591] width 22 height 22
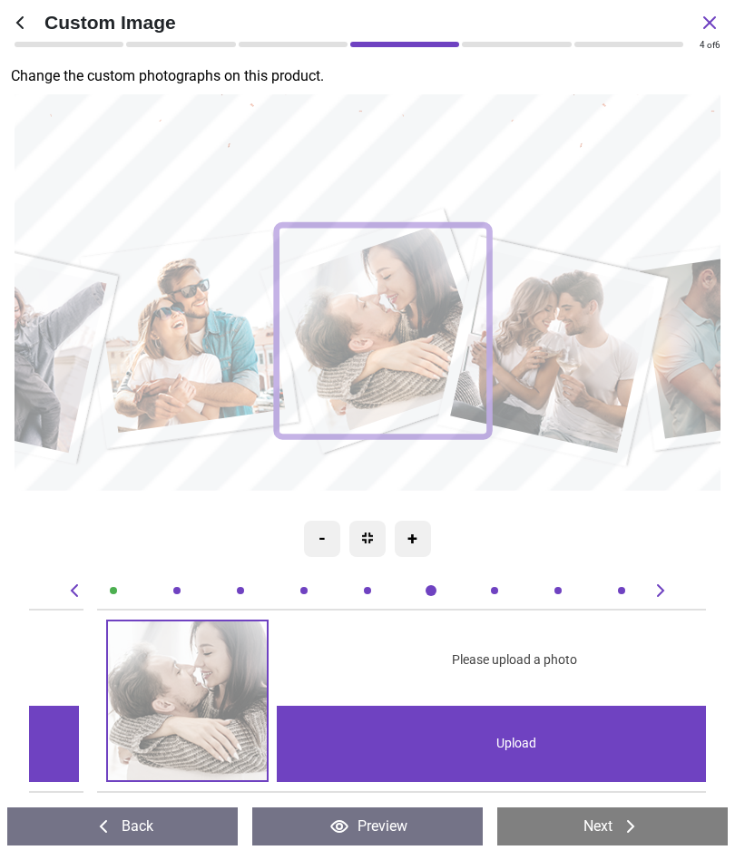
scroll to position [0, 4057]
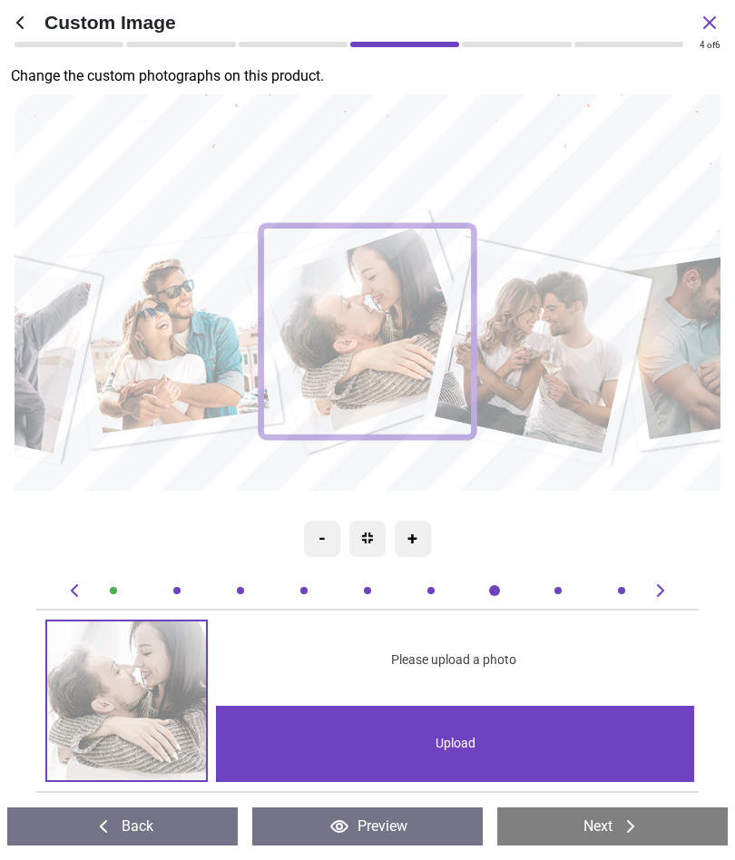
click at [87, 585] on div at bounding box center [80, 591] width 33 height 22
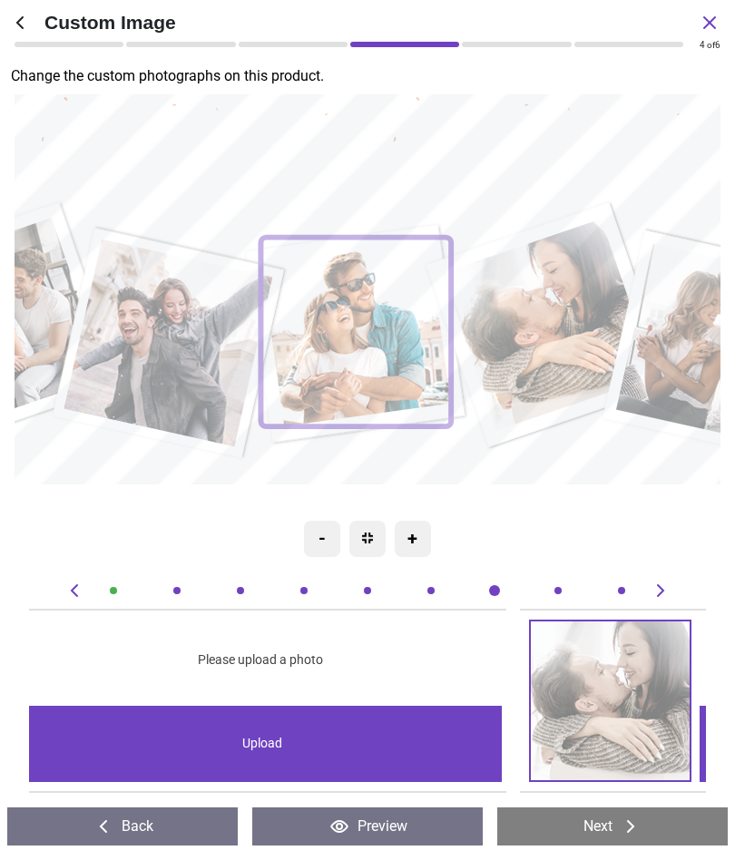
scroll to position [0, 3381]
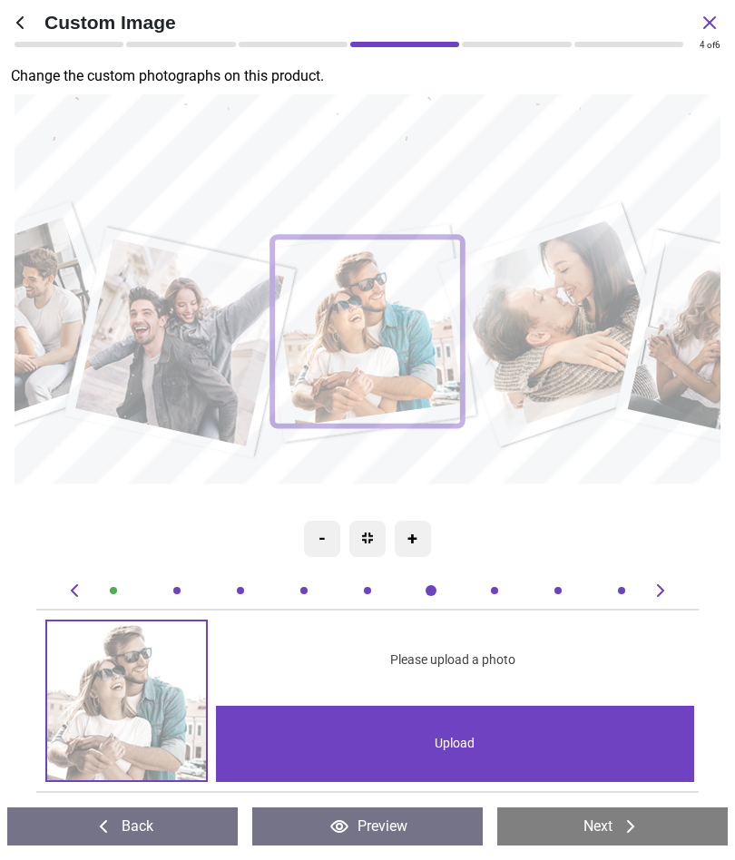
click at [598, 716] on div "Upload" at bounding box center [455, 744] width 479 height 76
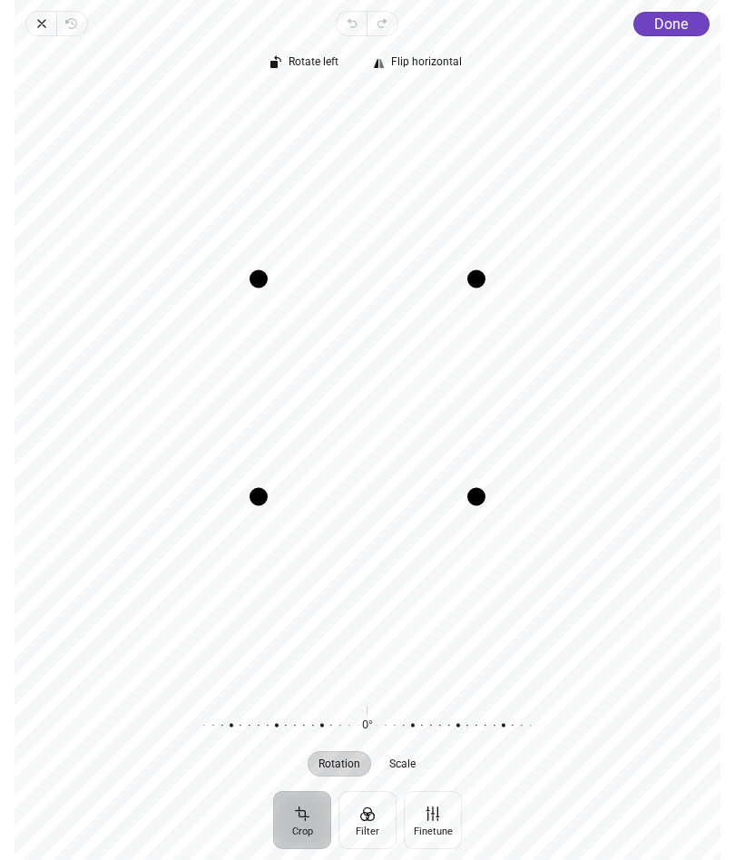
click at [691, 13] on button "Done" at bounding box center [671, 24] width 76 height 24
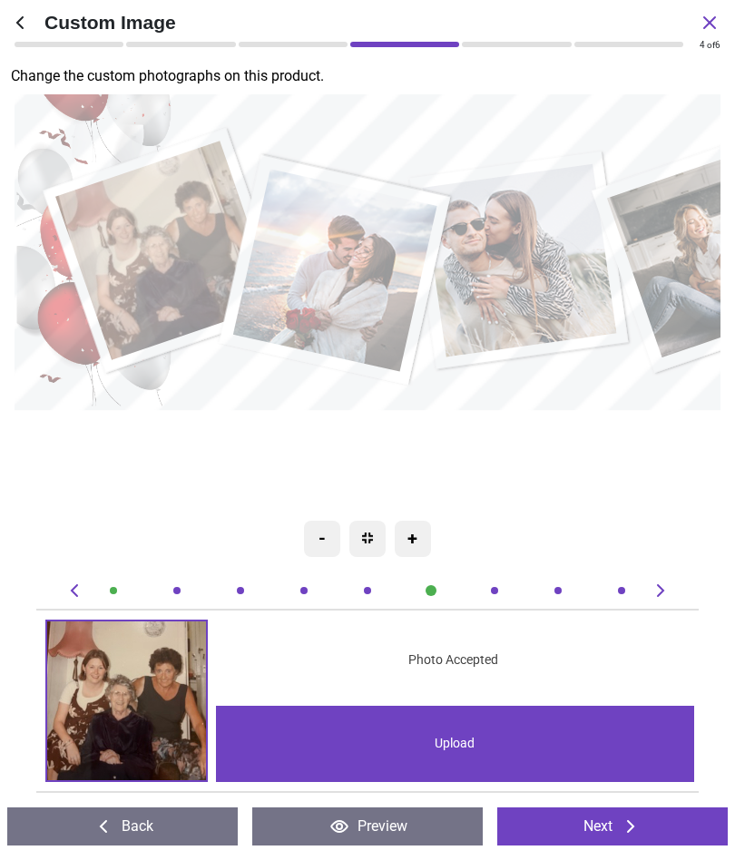
click at [132, 262] on image at bounding box center [165, 252] width 220 height 220
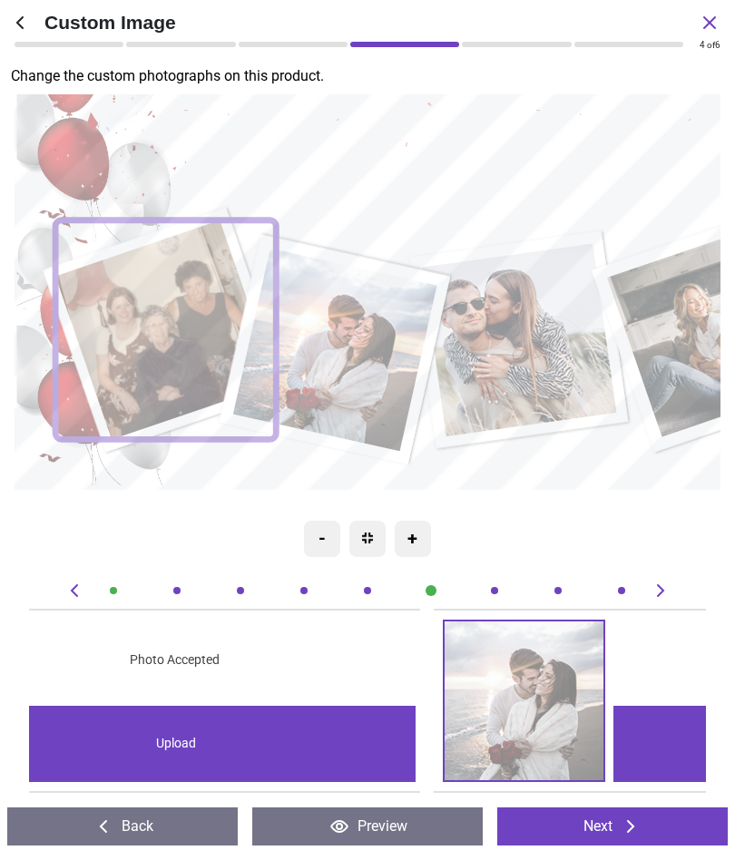
scroll to position [0, 0]
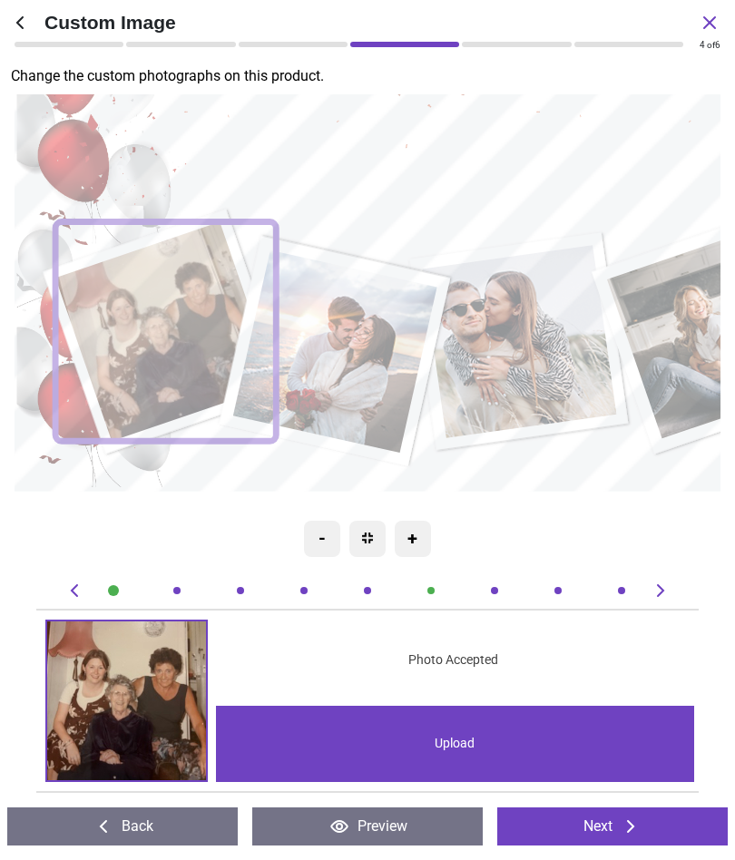
click at [311, 537] on div "-" at bounding box center [322, 539] width 36 height 36
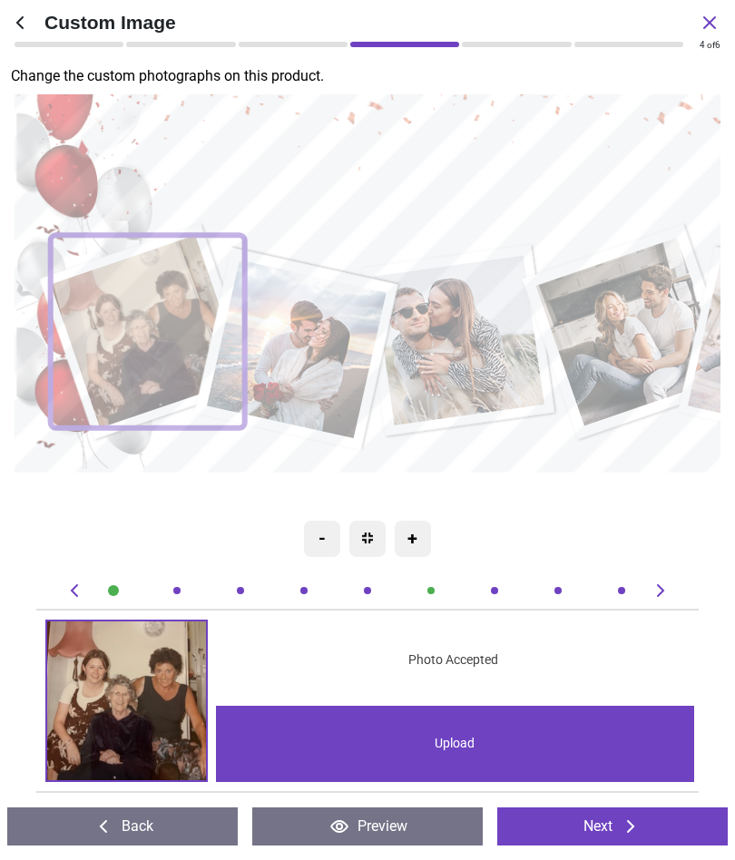
click at [311, 528] on div "-" at bounding box center [322, 539] width 36 height 36
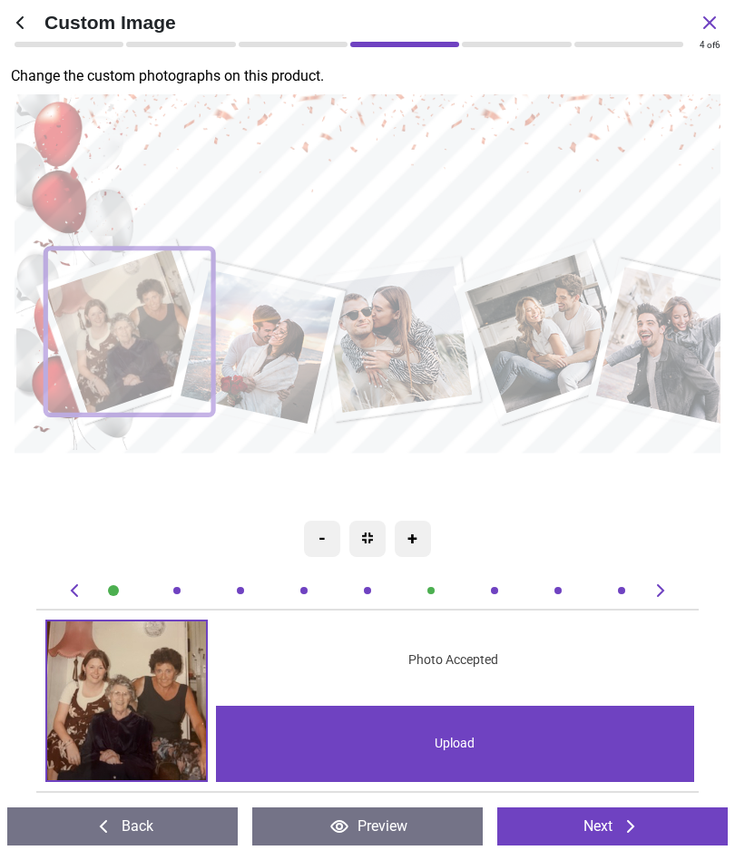
click at [181, 595] on div at bounding box center [177, 591] width 18 height 18
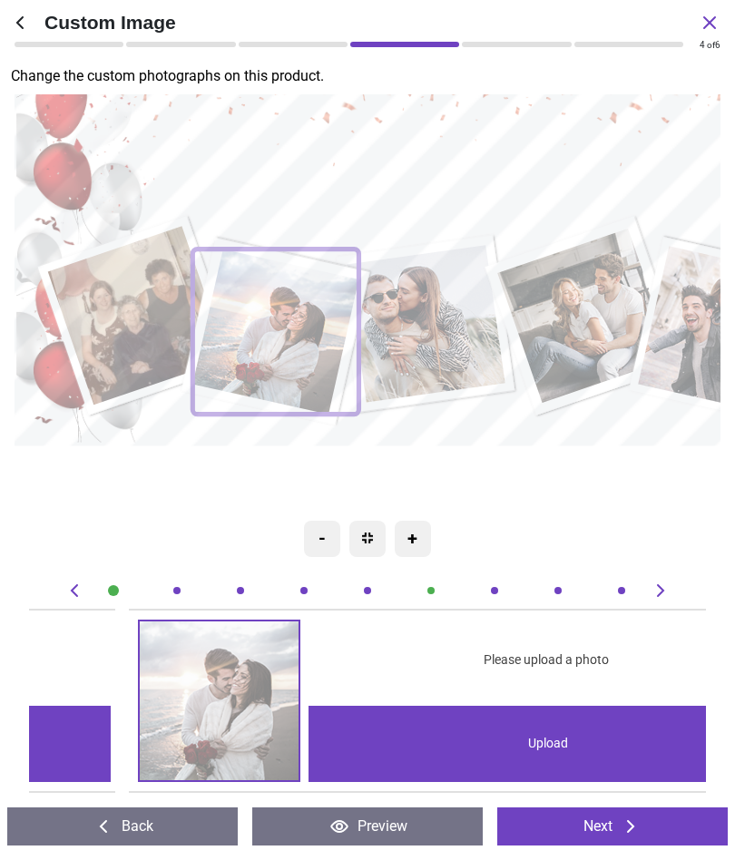
scroll to position [0, 676]
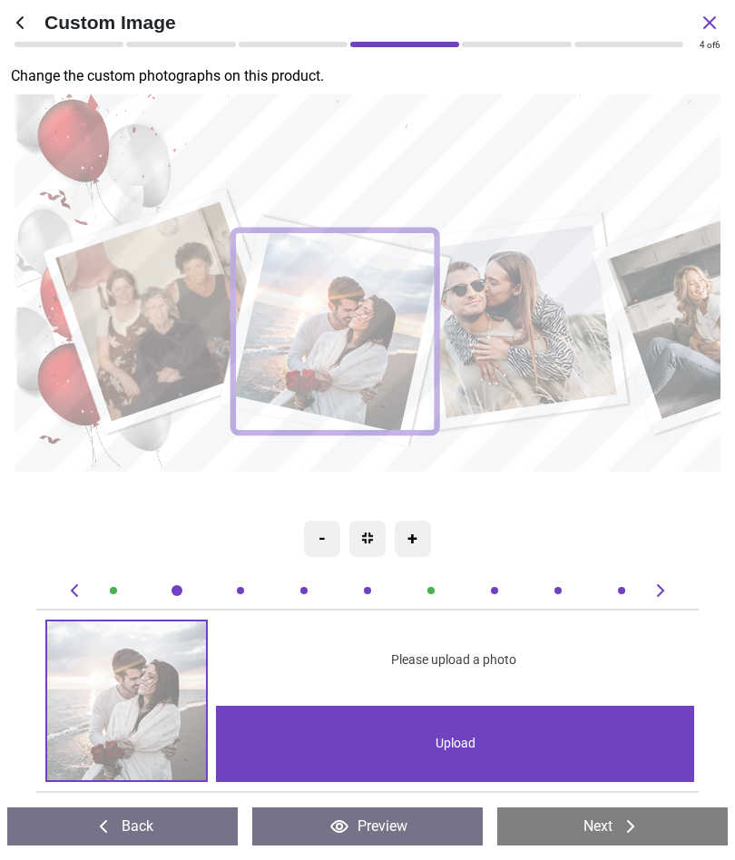
click at [534, 740] on div "Upload" at bounding box center [455, 744] width 479 height 76
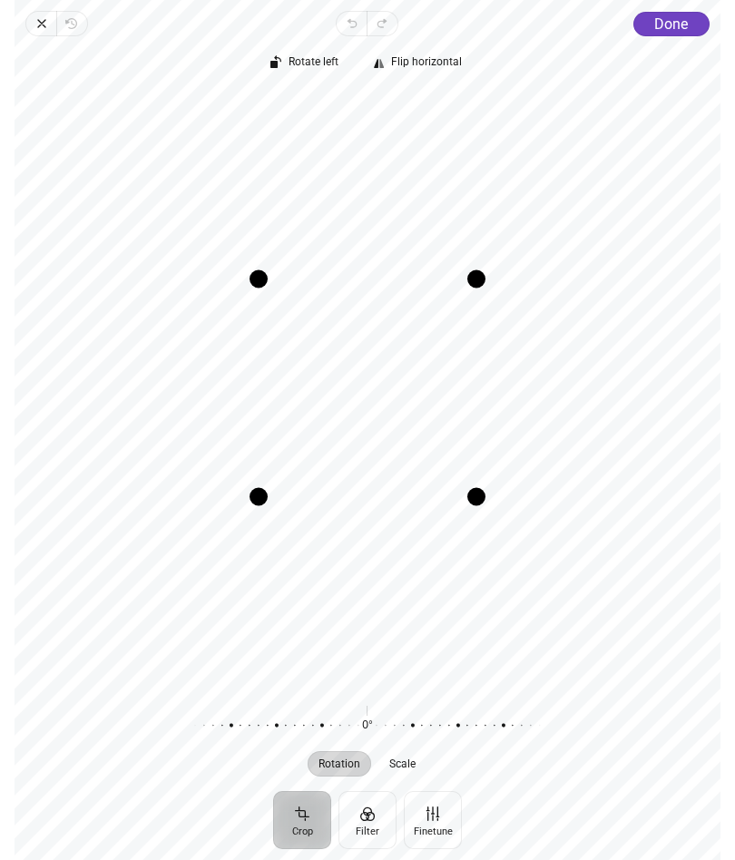
click at [687, 26] on span "Done" at bounding box center [671, 23] width 34 height 17
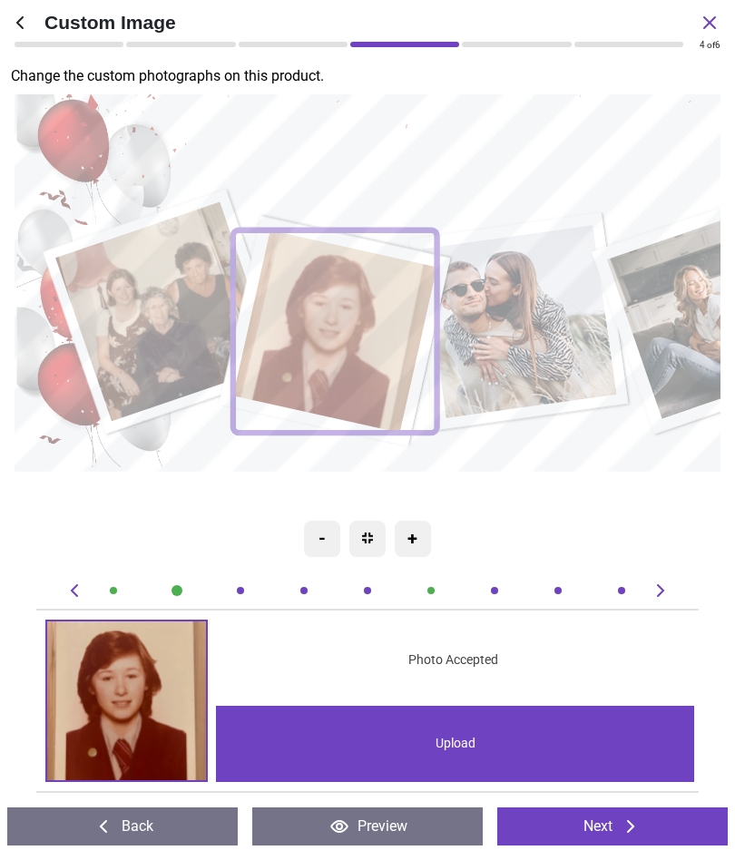
click at [244, 588] on div at bounding box center [240, 591] width 18 height 18
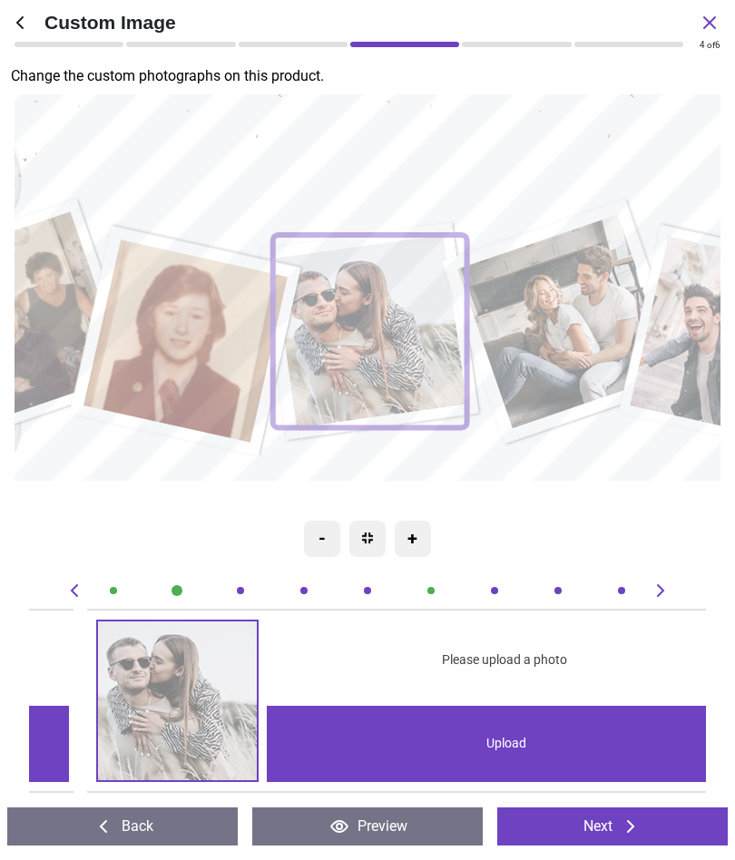
scroll to position [0, 1352]
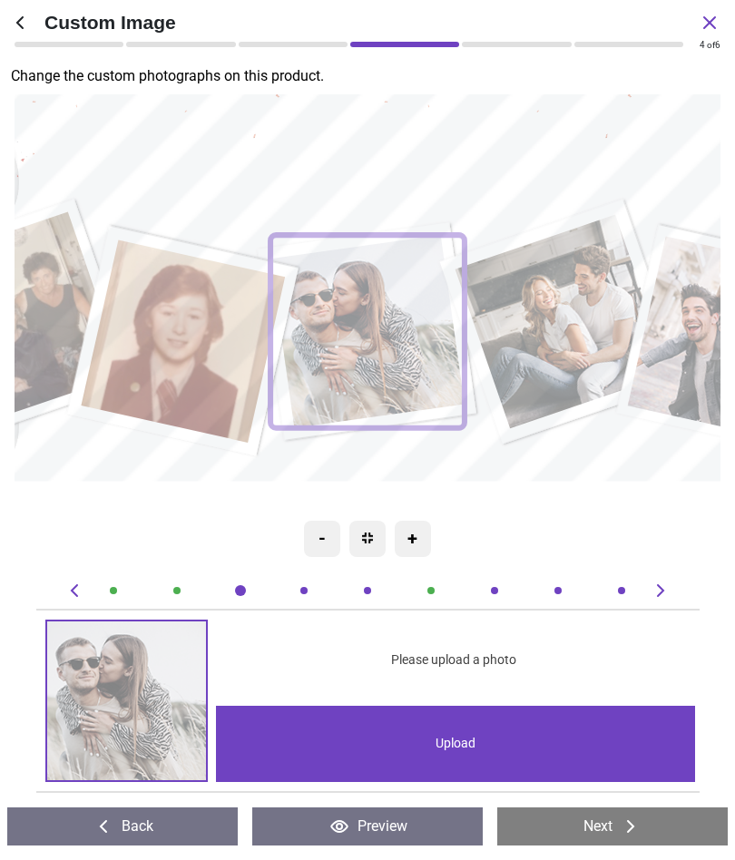
click at [525, 739] on div "Upload" at bounding box center [455, 744] width 479 height 76
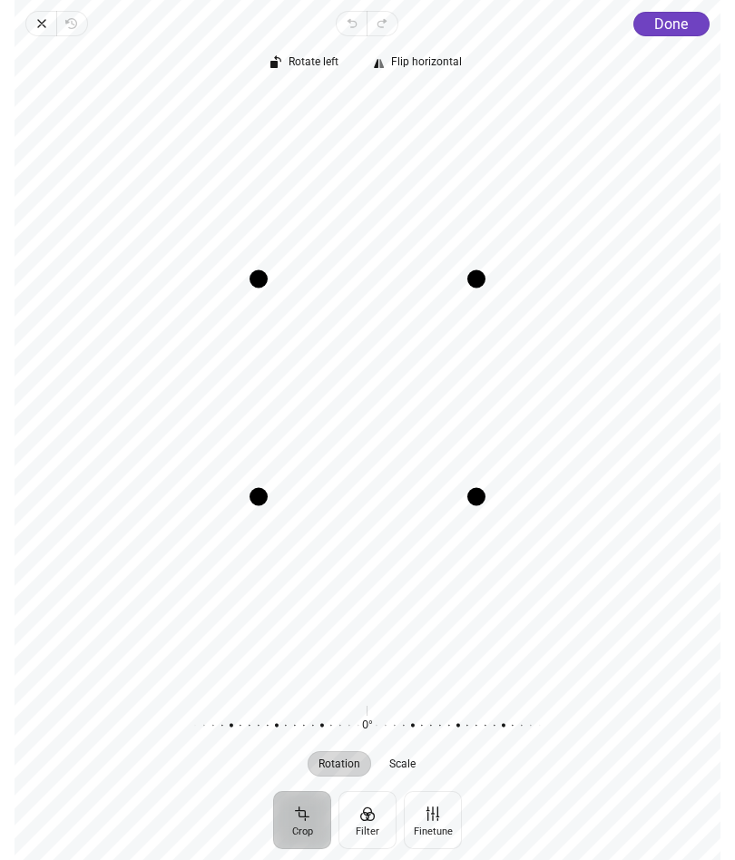
click at [342, 753] on button "Rotation" at bounding box center [341, 763] width 64 height 25
click at [347, 760] on span "Rotation" at bounding box center [340, 764] width 42 height 11
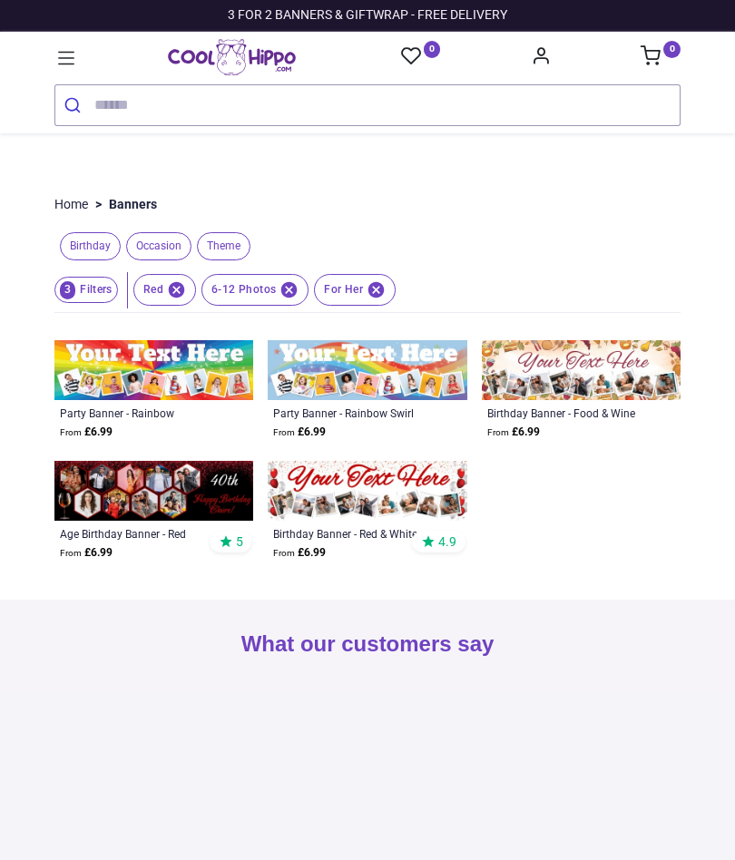
click at [403, 508] on img at bounding box center [367, 491] width 199 height 60
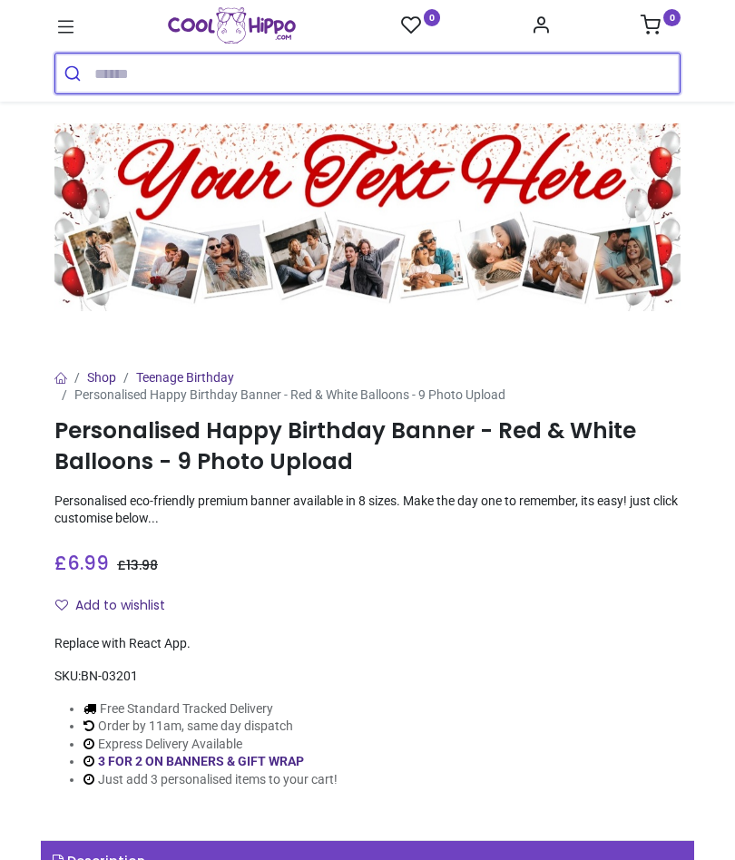
scroll to position [280, 0]
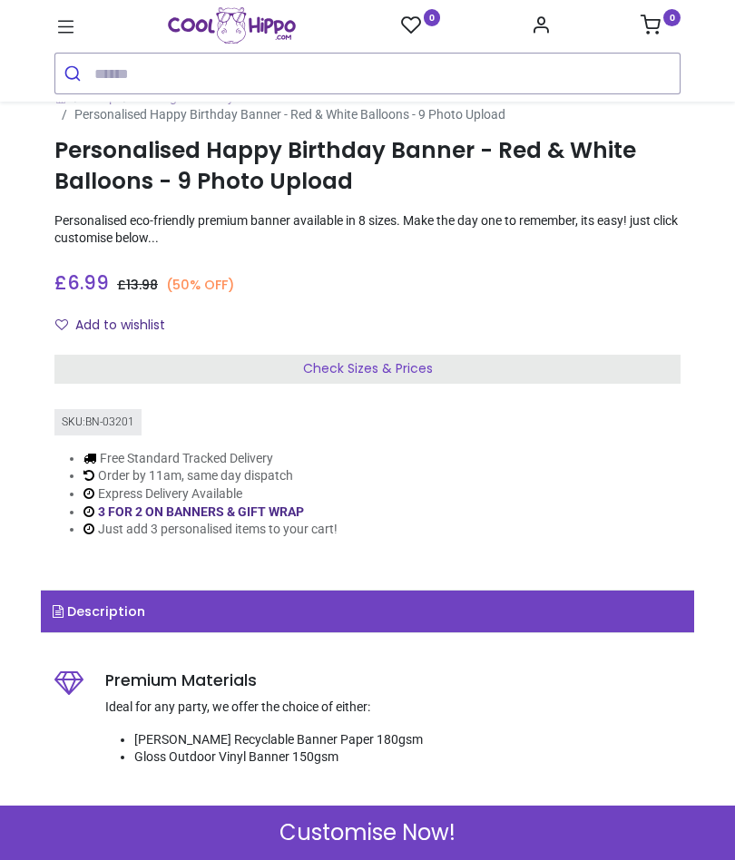
click at [582, 355] on div "Check Sizes & Prices" at bounding box center [367, 369] width 626 height 29
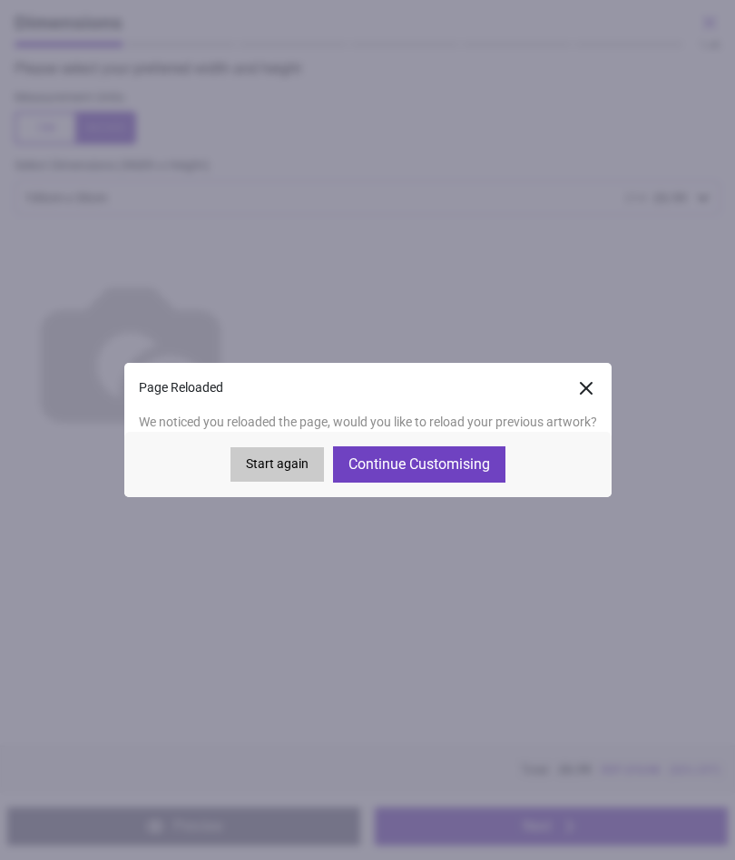
click at [463, 451] on button "Continue Customising" at bounding box center [419, 464] width 172 height 36
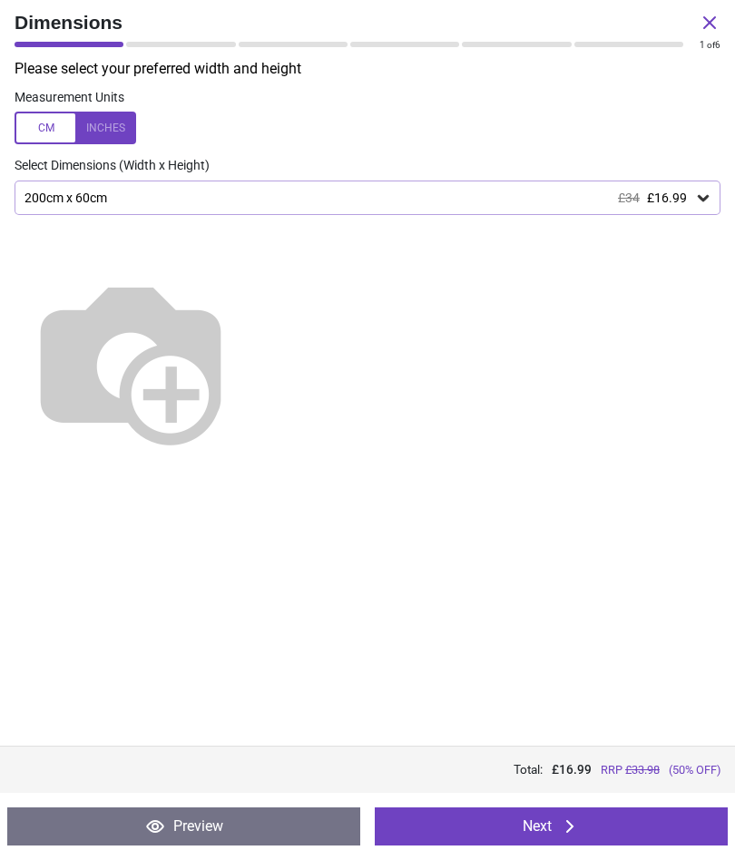
click at [638, 833] on button "Next" at bounding box center [551, 827] width 353 height 38
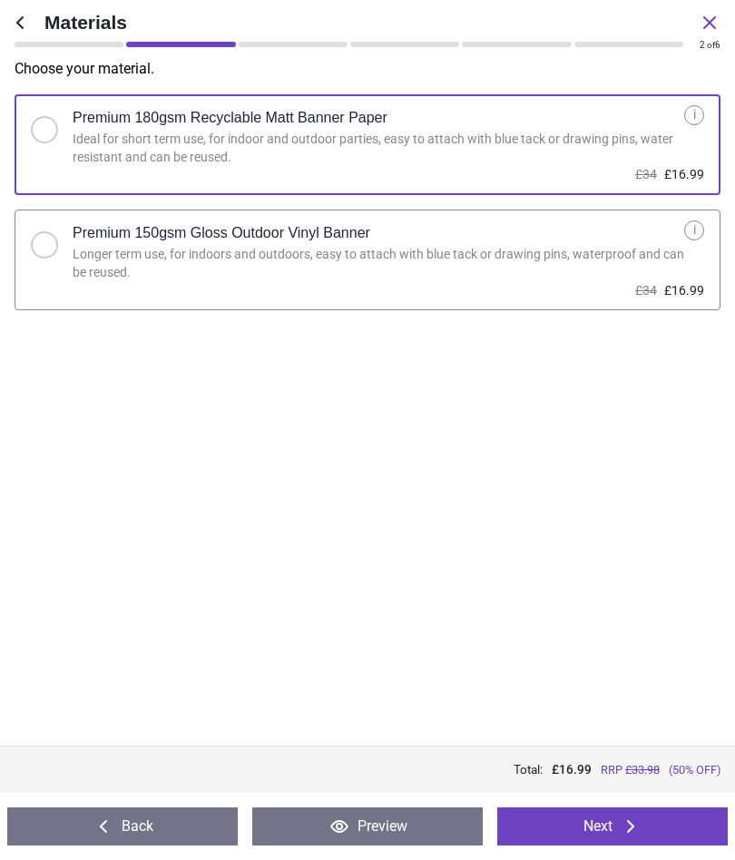
click at [645, 828] on button "Next" at bounding box center [612, 827] width 230 height 38
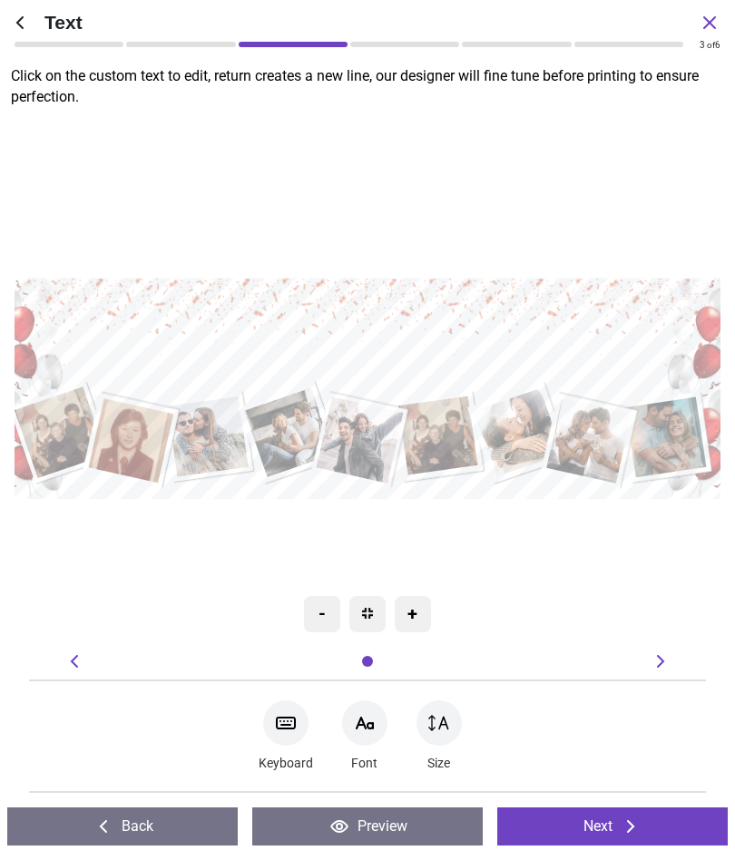
click at [655, 838] on button "Next" at bounding box center [612, 827] width 230 height 38
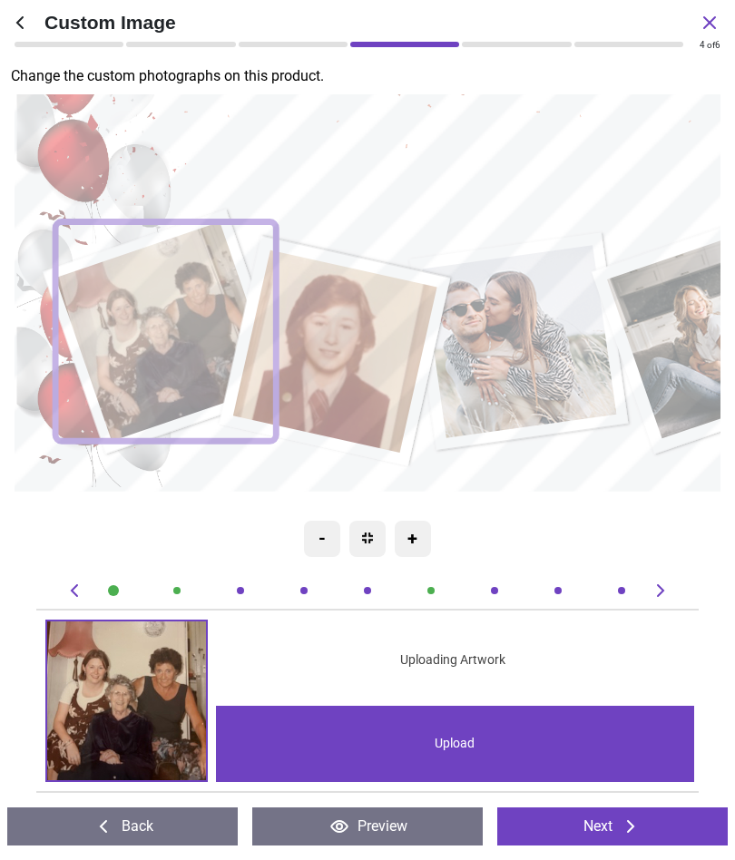
click at [249, 585] on div at bounding box center [240, 591] width 18 height 18
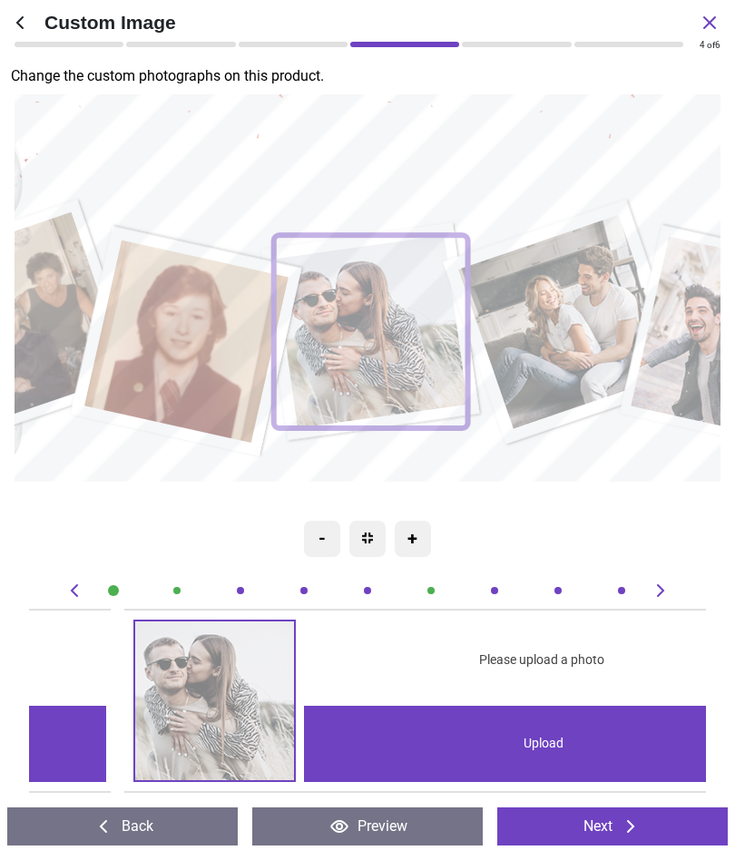
scroll to position [0, 1352]
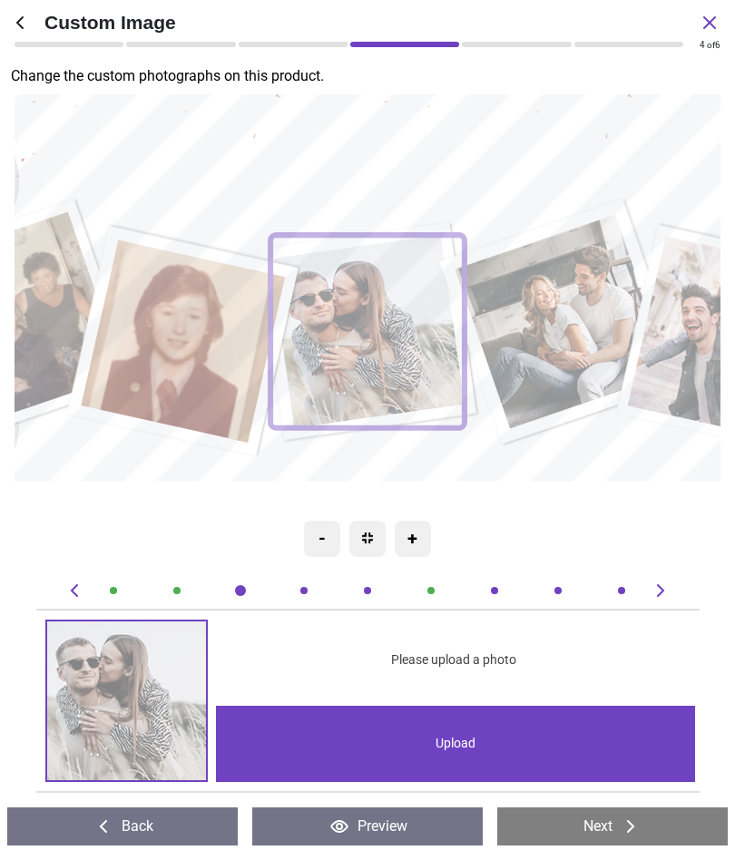
click at [461, 740] on div "Upload" at bounding box center [455, 744] width 479 height 76
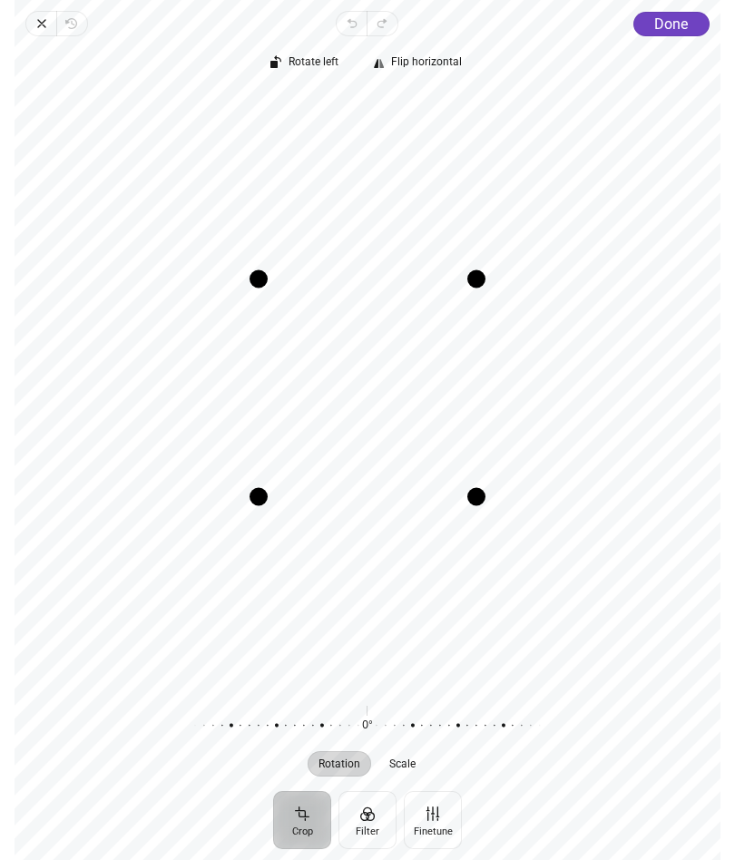
click at [320, 60] on span "Rotate left" at bounding box center [314, 62] width 50 height 12
click at [680, 24] on span "Done" at bounding box center [671, 23] width 34 height 17
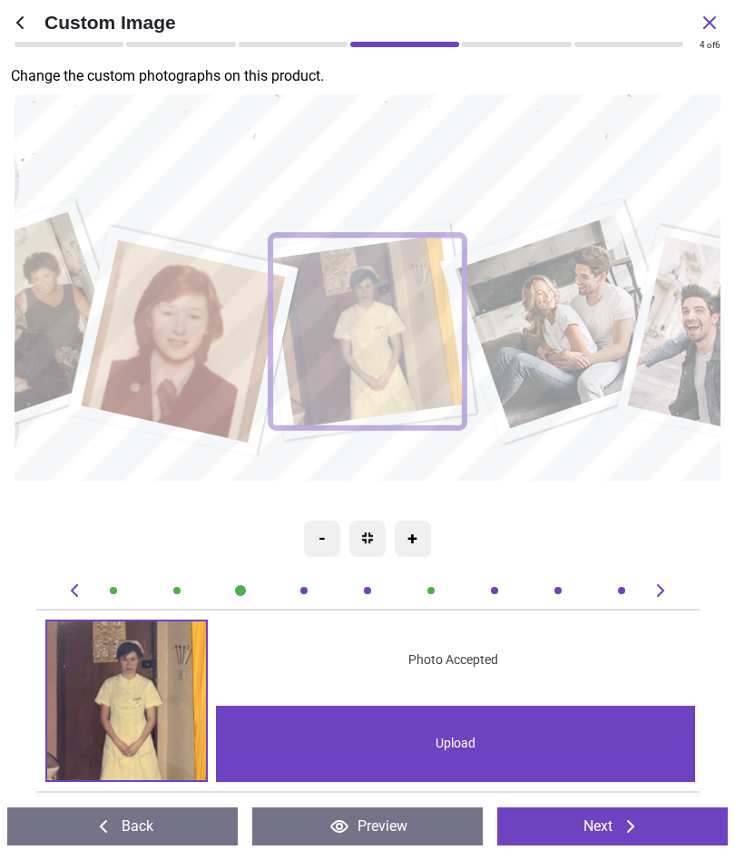
click at [581, 736] on div "Upload" at bounding box center [455, 744] width 479 height 76
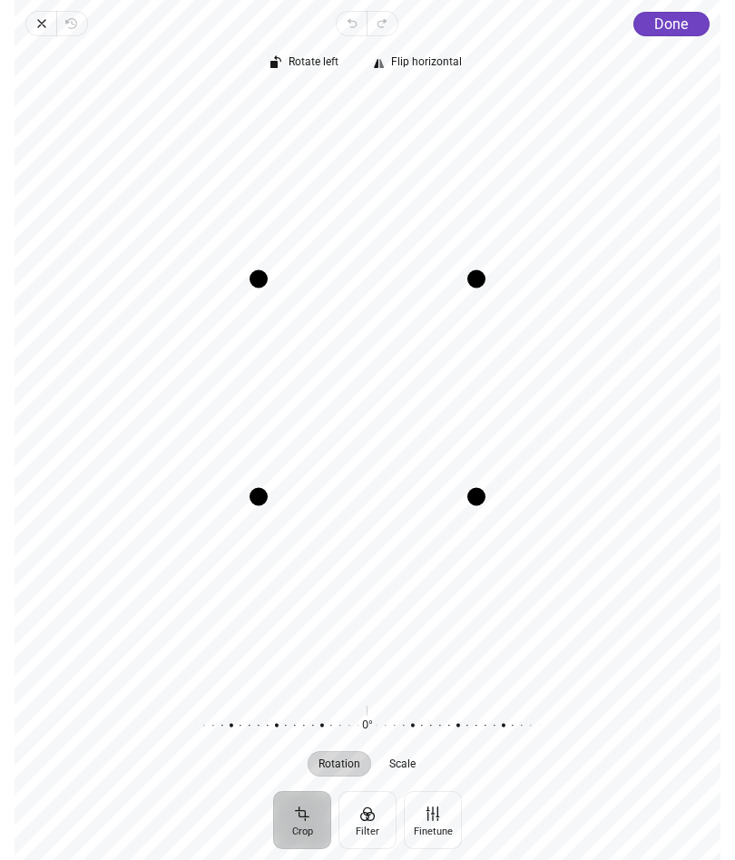
click at [692, 17] on button "Done" at bounding box center [671, 24] width 76 height 24
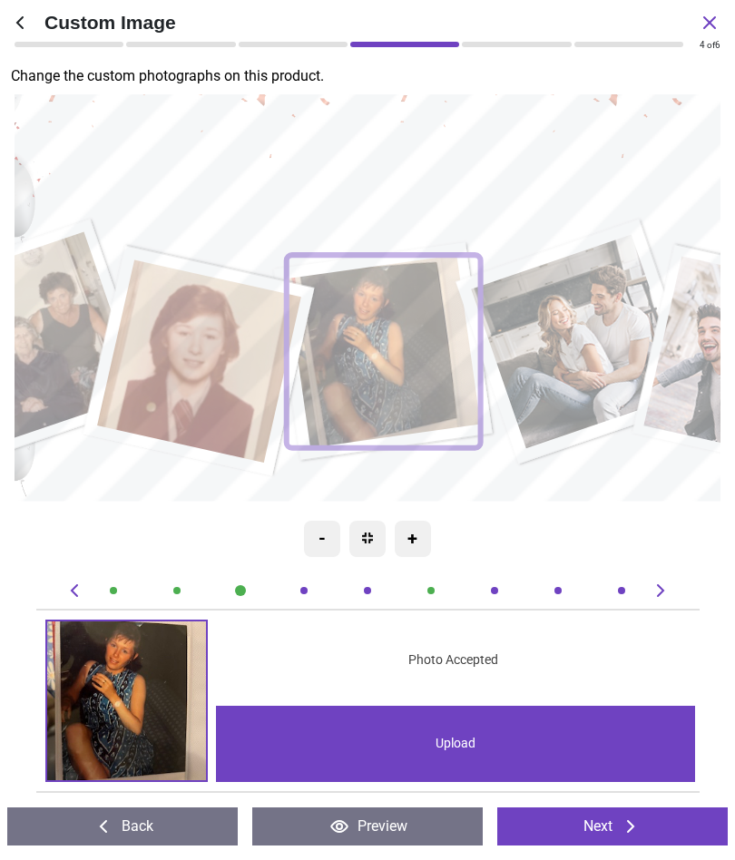
click at [180, 819] on button "Back" at bounding box center [122, 827] width 230 height 38
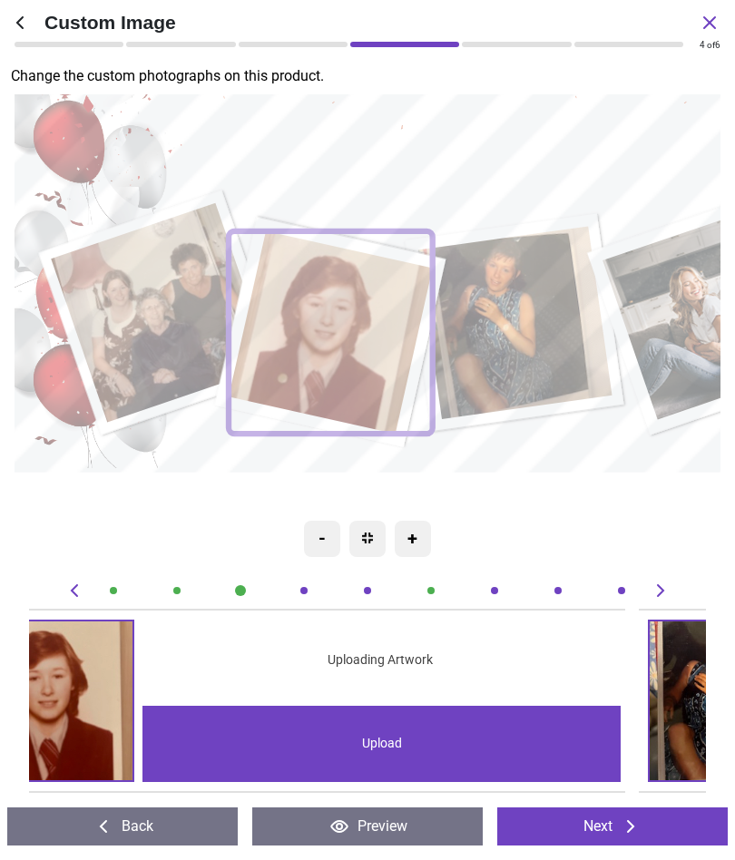
scroll to position [0, 676]
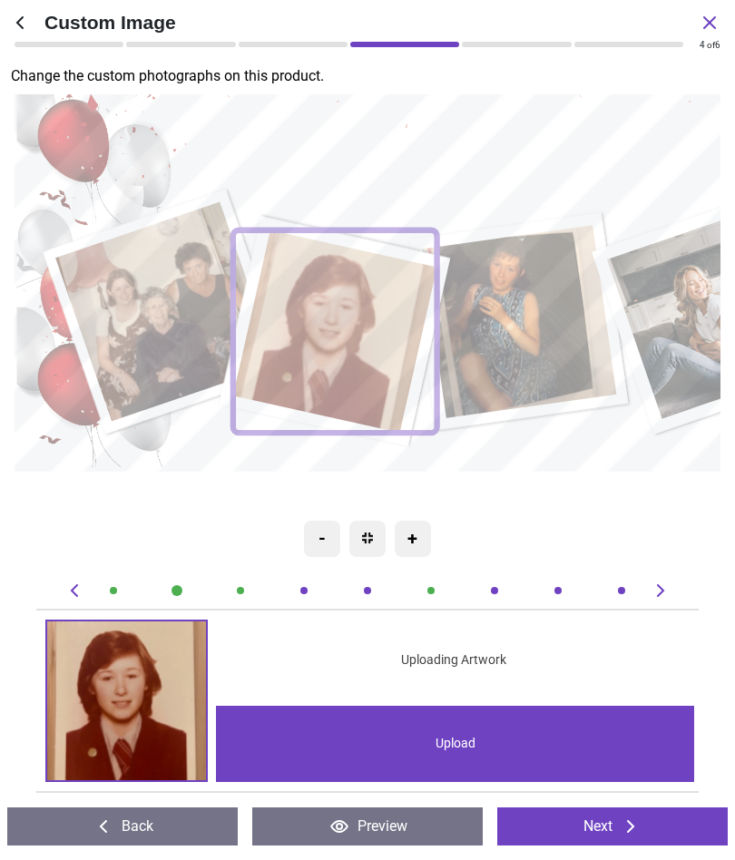
click at [181, 823] on button "Back" at bounding box center [122, 827] width 230 height 38
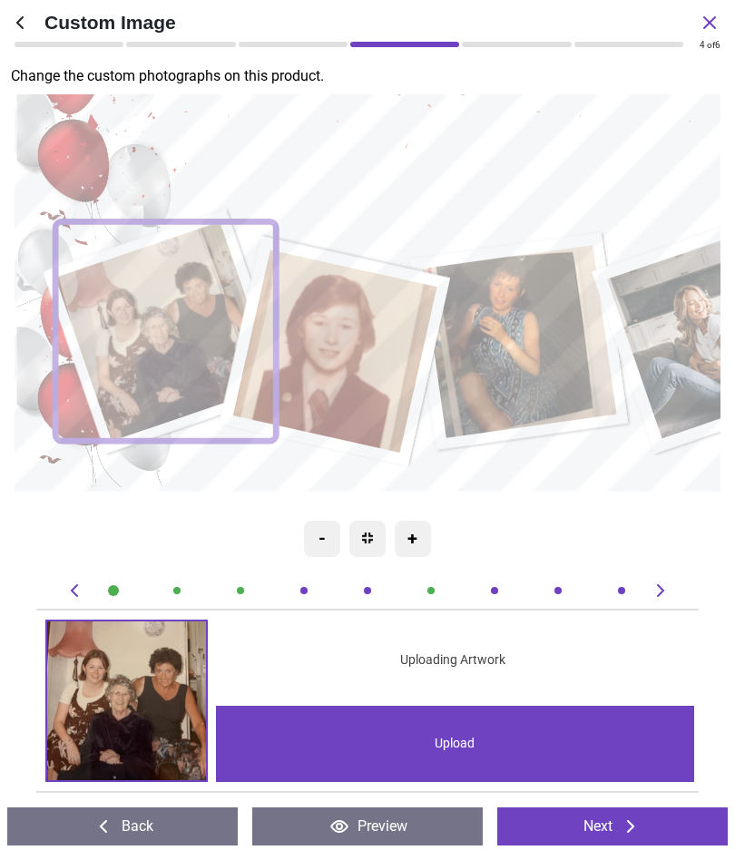
scroll to position [0, 0]
click at [184, 334] on image at bounding box center [165, 332] width 220 height 220
click at [122, 583] on div at bounding box center [113, 591] width 18 height 18
click at [548, 367] on image at bounding box center [520, 342] width 194 height 193
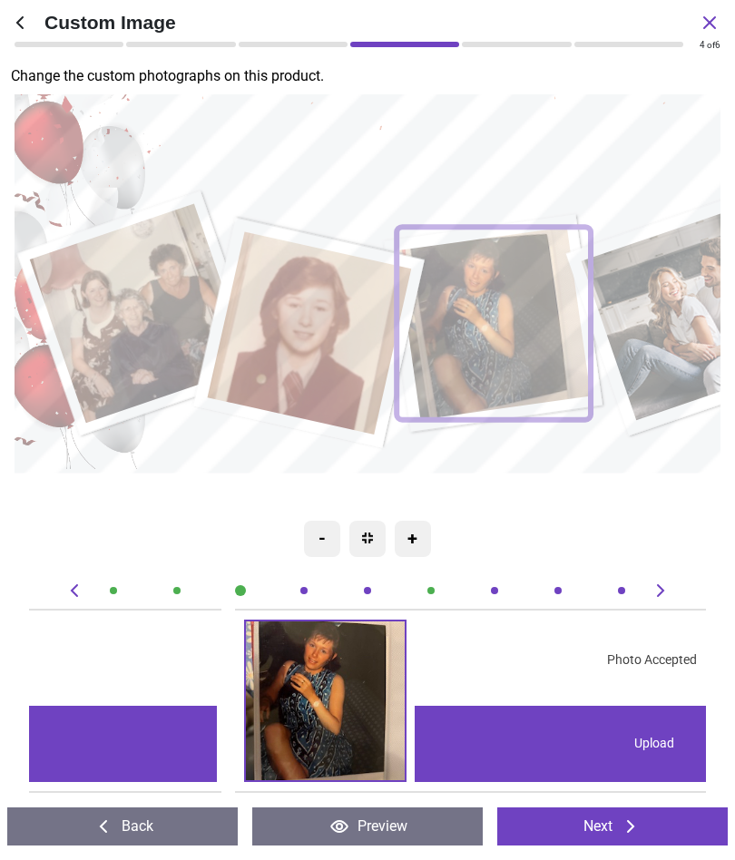
scroll to position [0, 1352]
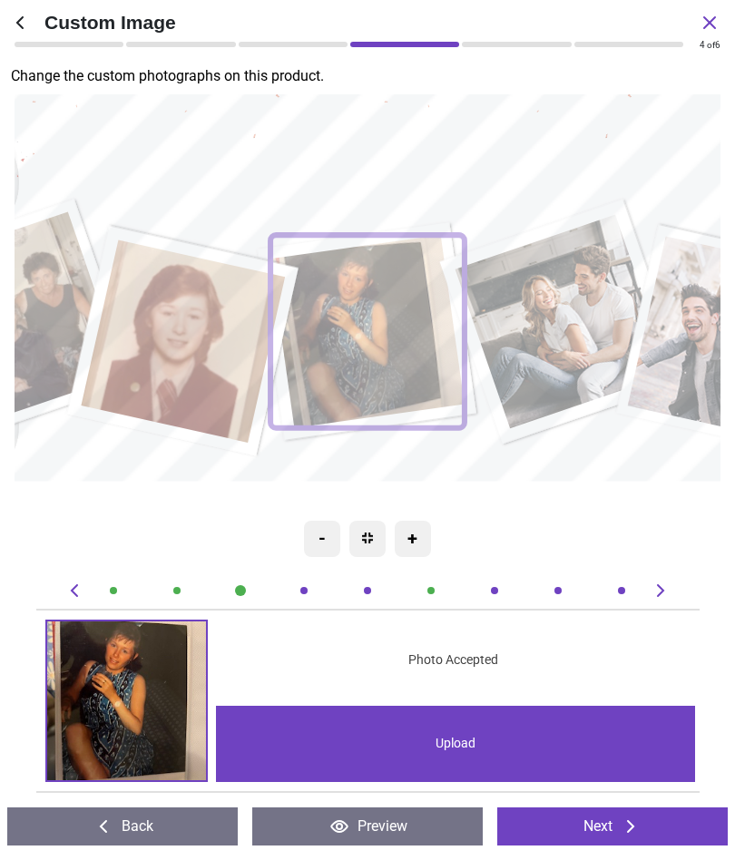
click at [582, 739] on div "Upload" at bounding box center [455, 744] width 479 height 76
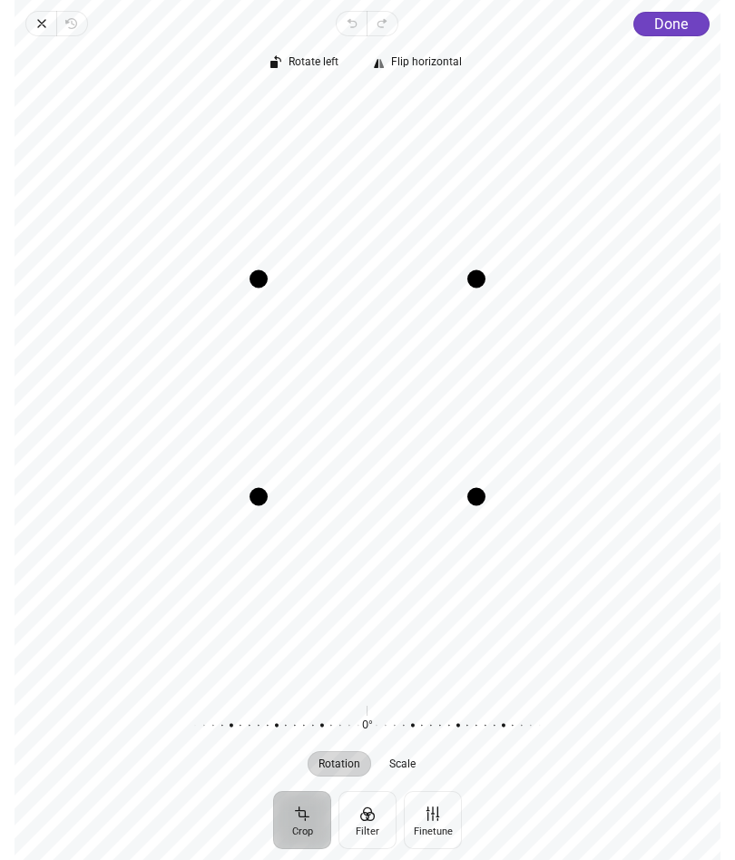
click at [365, 53] on button "Rotate left" at bounding box center [419, 63] width 109 height 25
click at [677, 22] on span "Done" at bounding box center [671, 23] width 34 height 17
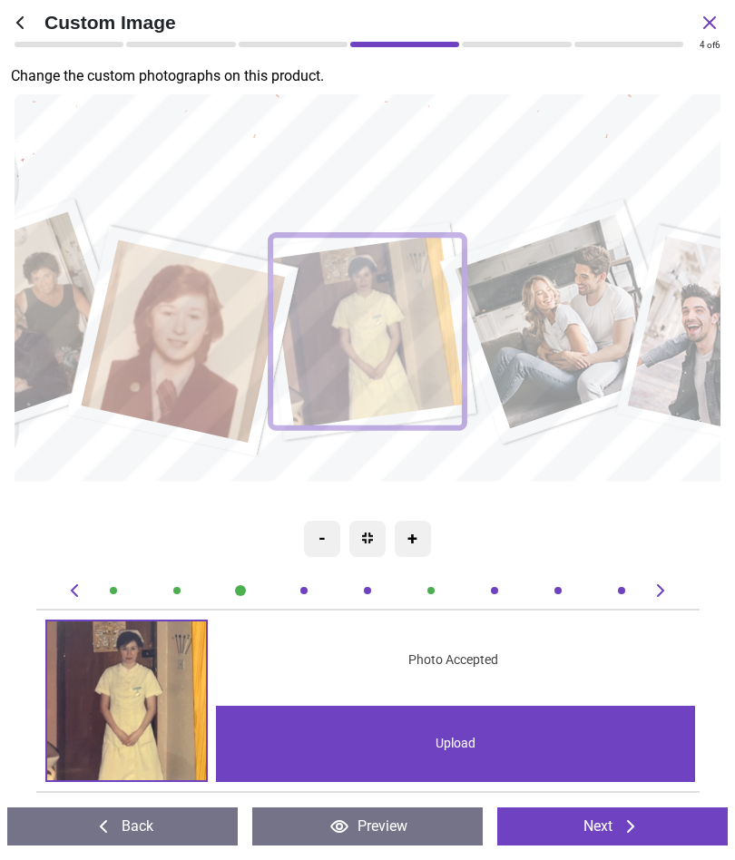
click at [569, 305] on image at bounding box center [562, 322] width 215 height 214
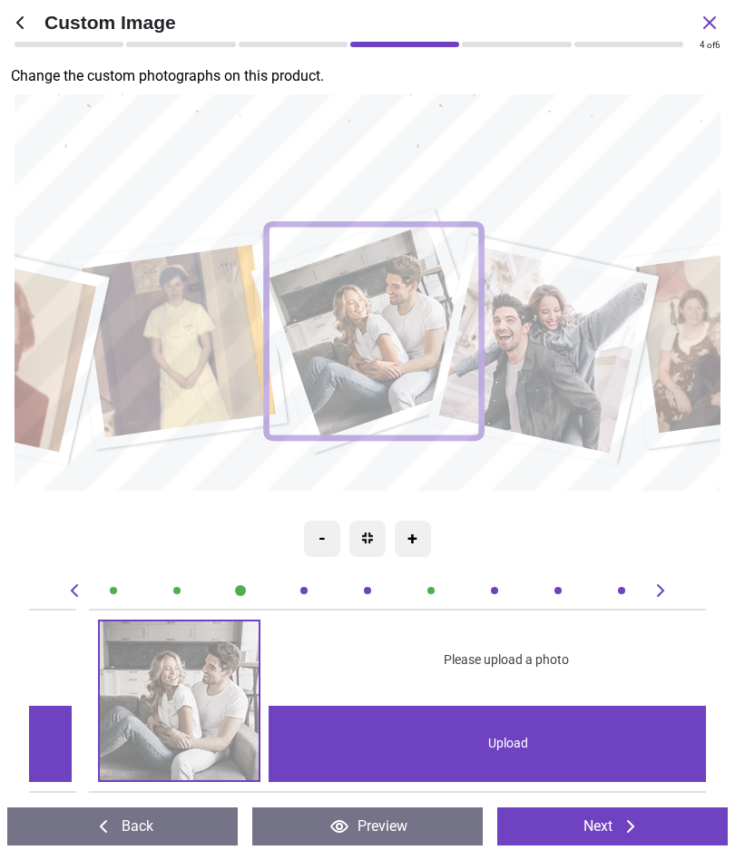
scroll to position [0, 2029]
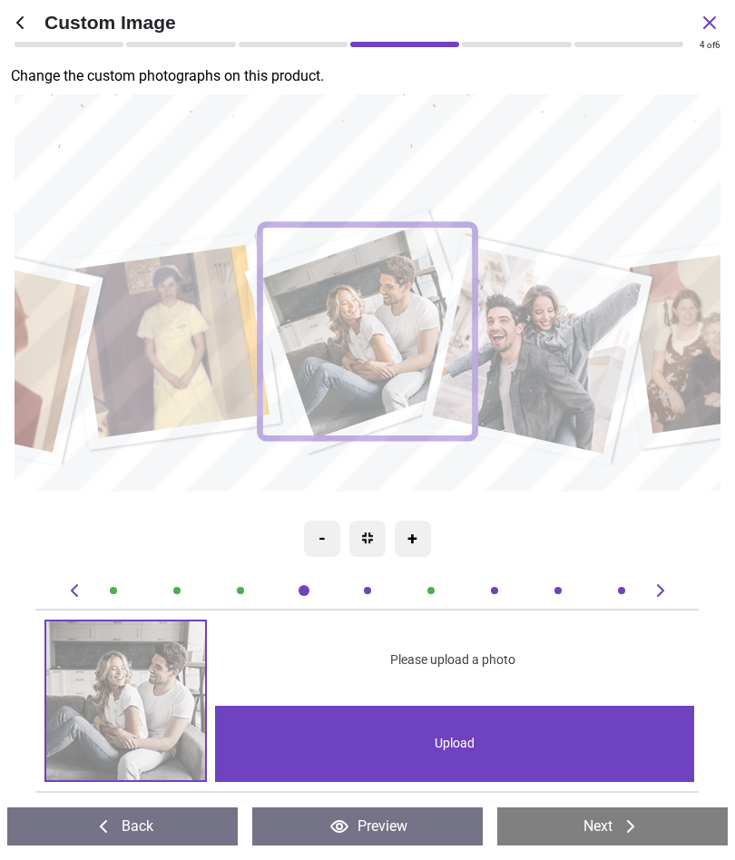
click at [487, 743] on div "Upload" at bounding box center [454, 744] width 479 height 76
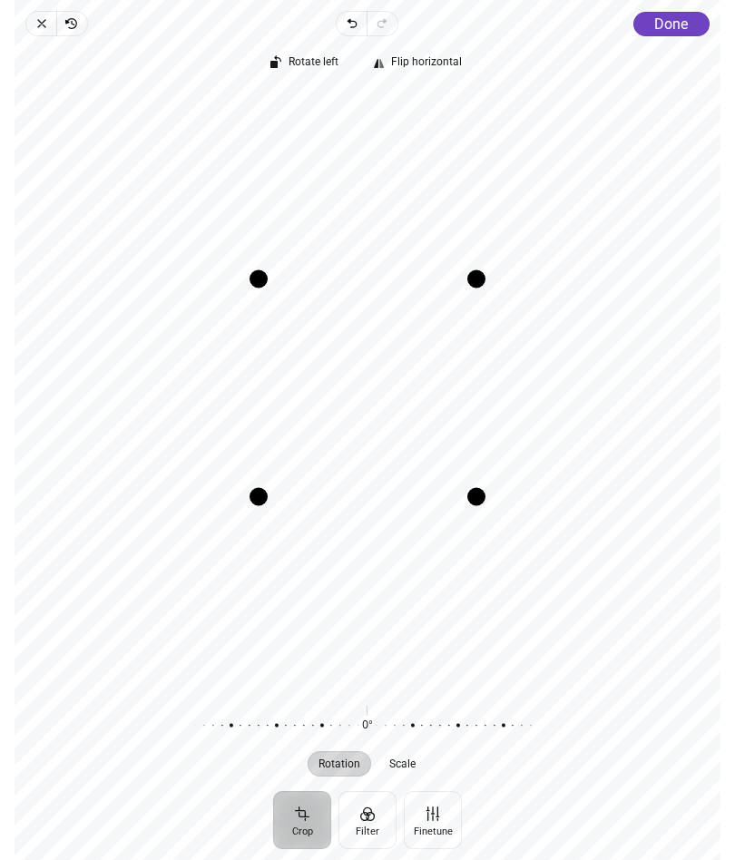
click at [683, 13] on button "Done" at bounding box center [671, 24] width 76 height 24
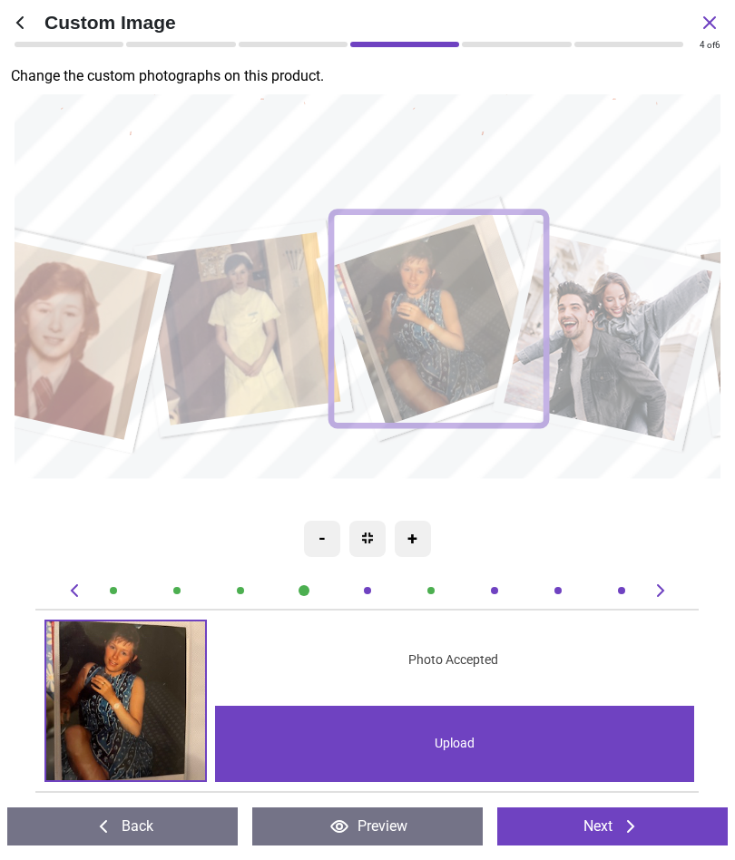
click at [623, 340] on image at bounding box center [608, 337] width 209 height 207
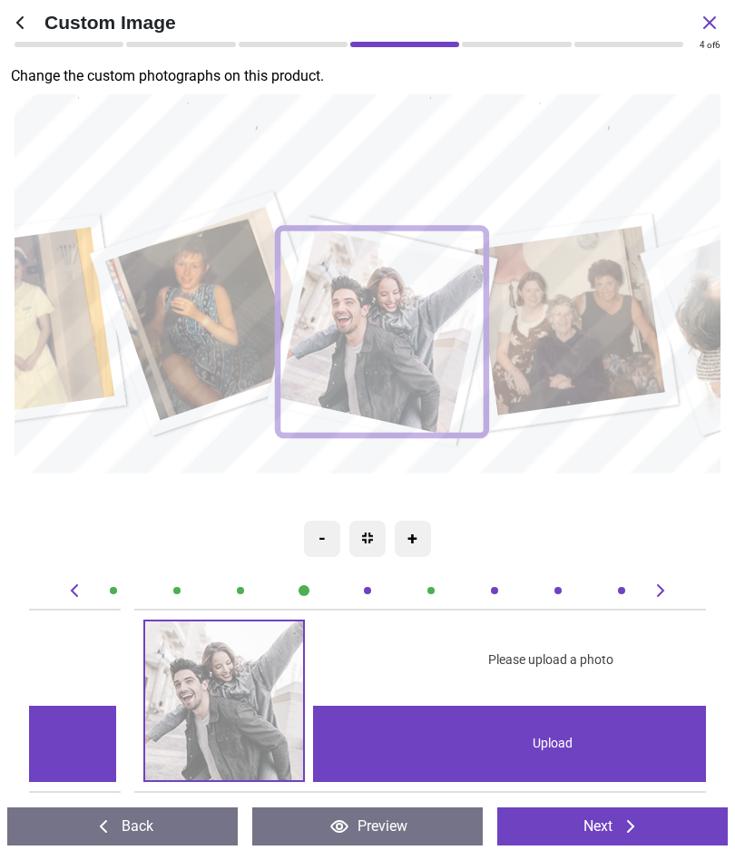
scroll to position [0, 2705]
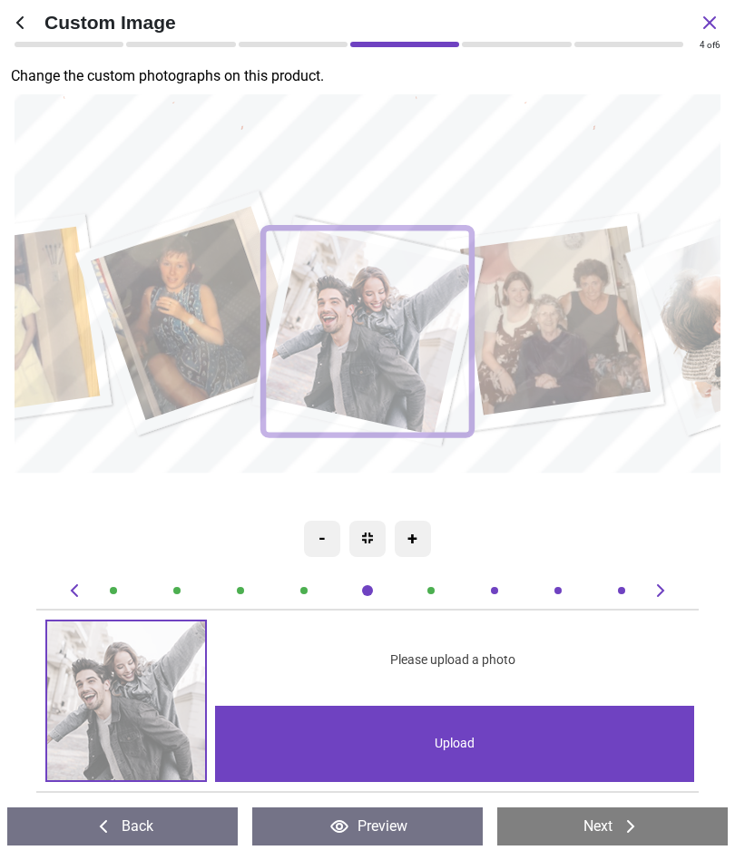
click at [511, 736] on div "Upload" at bounding box center [454, 744] width 479 height 76
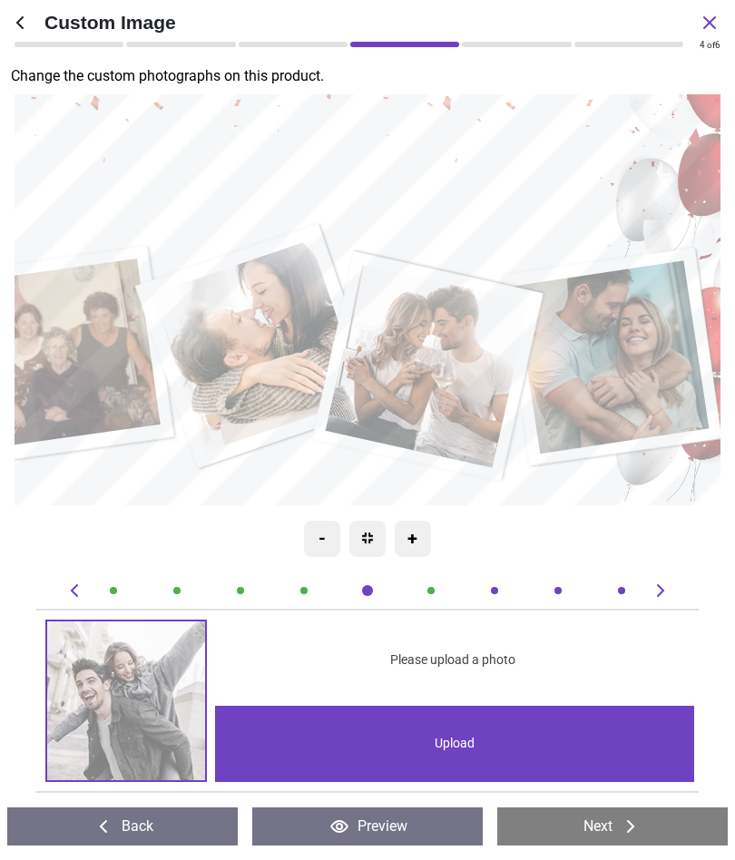
click at [642, 359] on image at bounding box center [611, 357] width 194 height 193
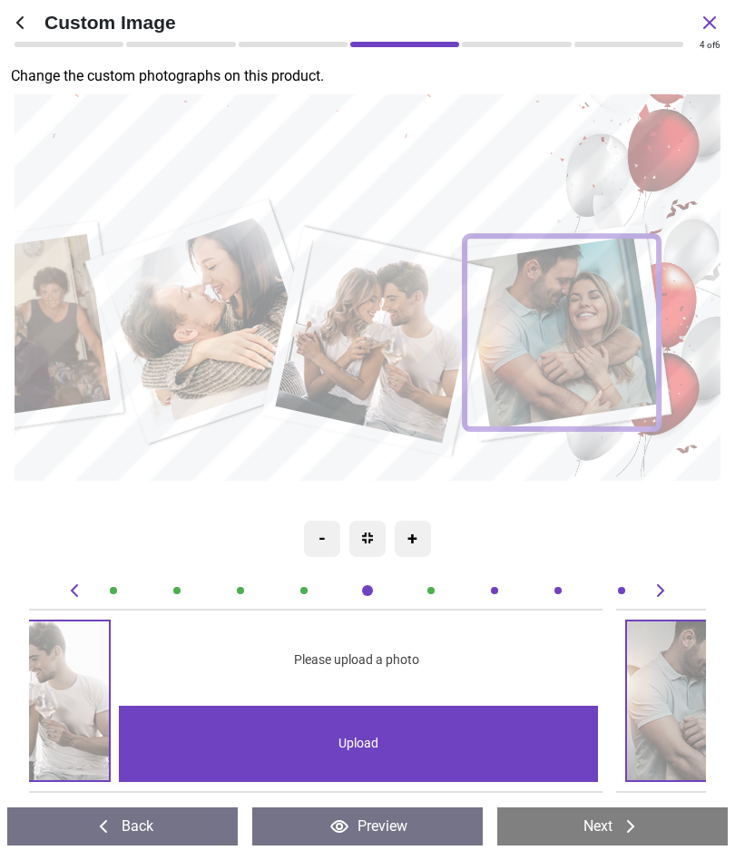
scroll to position [0, 5410]
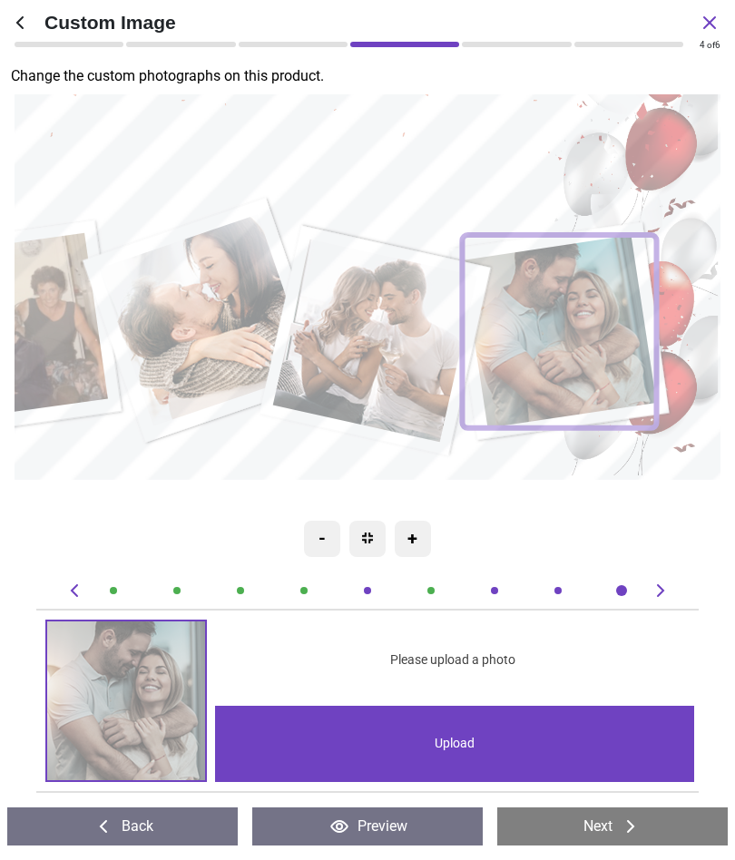
click at [593, 350] on image at bounding box center [559, 332] width 194 height 193
click at [662, 585] on icon at bounding box center [661, 591] width 22 height 22
click at [573, 736] on div "Upload" at bounding box center [454, 744] width 479 height 76
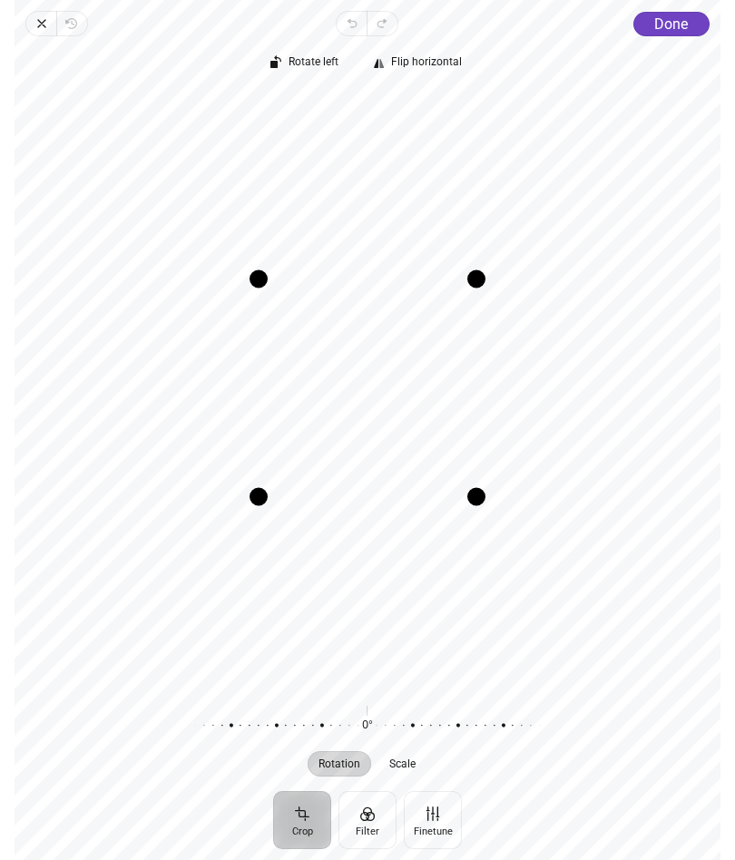
click at [685, 15] on span "Done" at bounding box center [671, 23] width 34 height 17
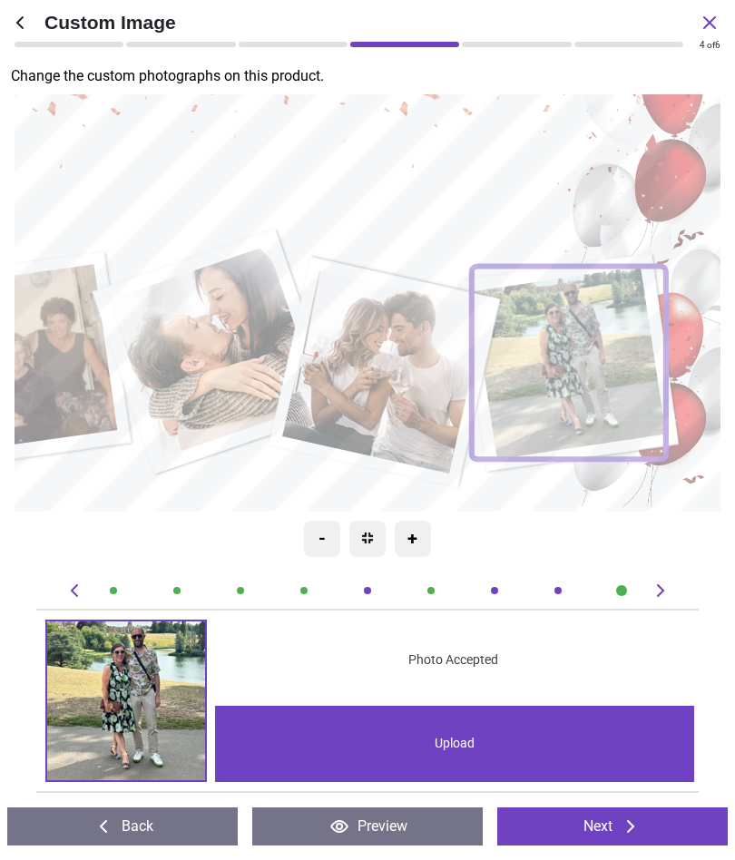
click at [367, 329] on image at bounding box center [384, 372] width 204 height 203
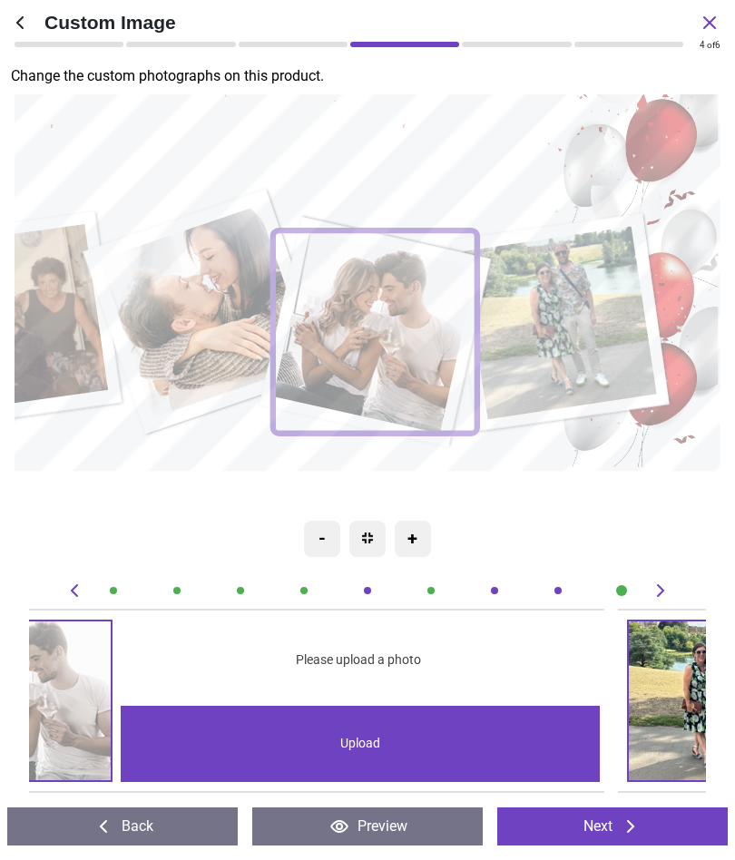
scroll to position [0, 4734]
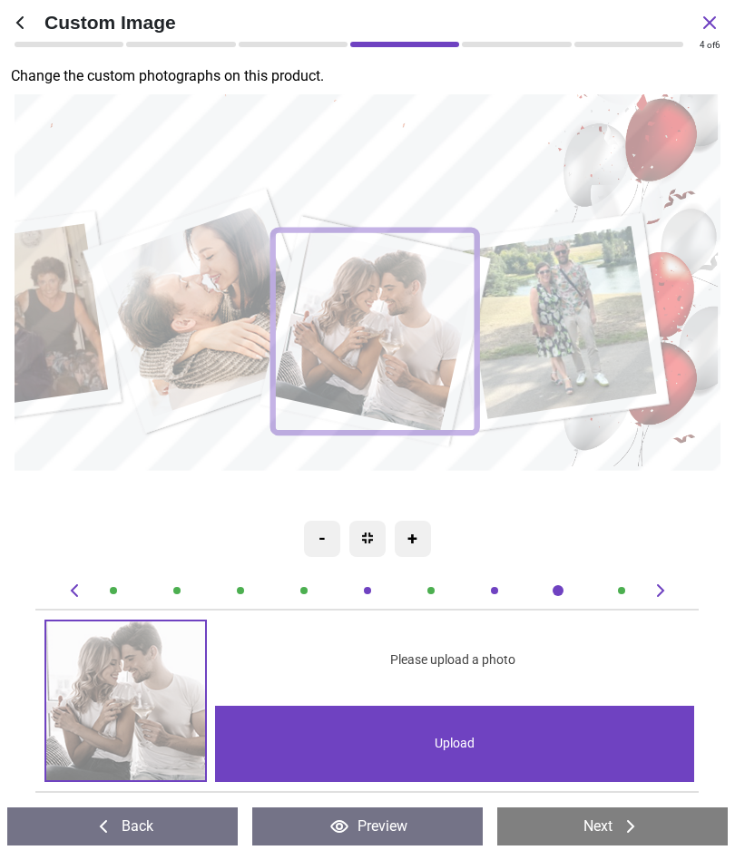
click at [576, 743] on div "Upload" at bounding box center [454, 744] width 479 height 76
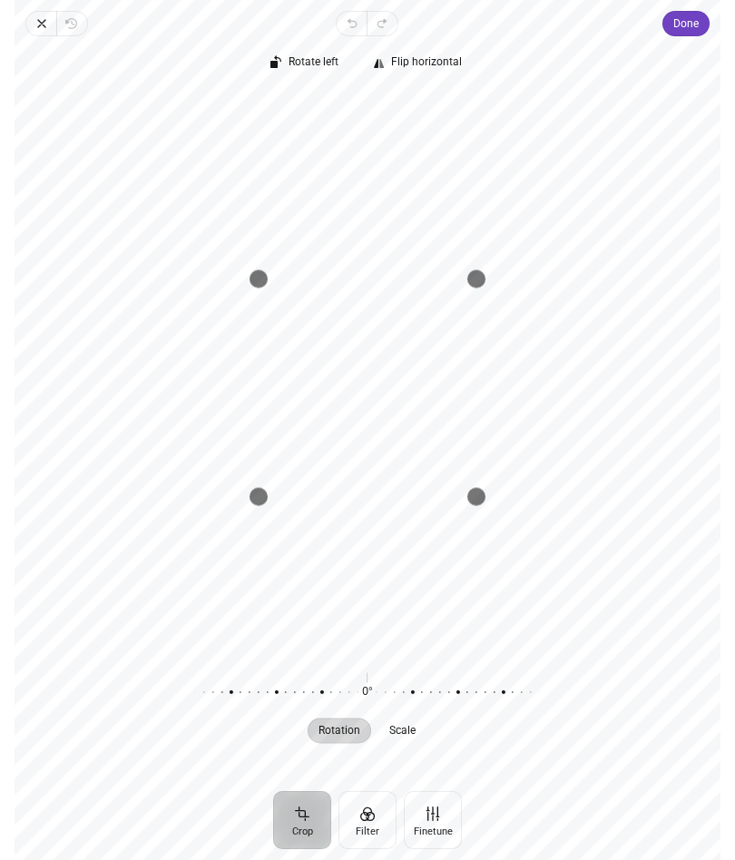
scroll to position [0, 4734]
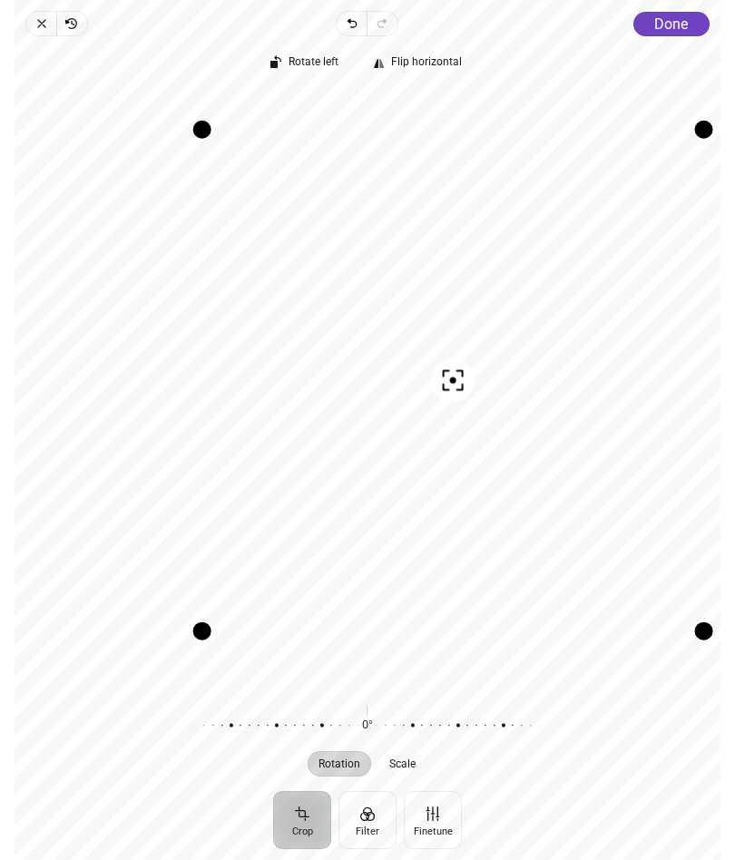
click at [211, 641] on div "Drag corner bl" at bounding box center [202, 631] width 18 height 18
click at [689, 23] on button "Done" at bounding box center [671, 24] width 76 height 24
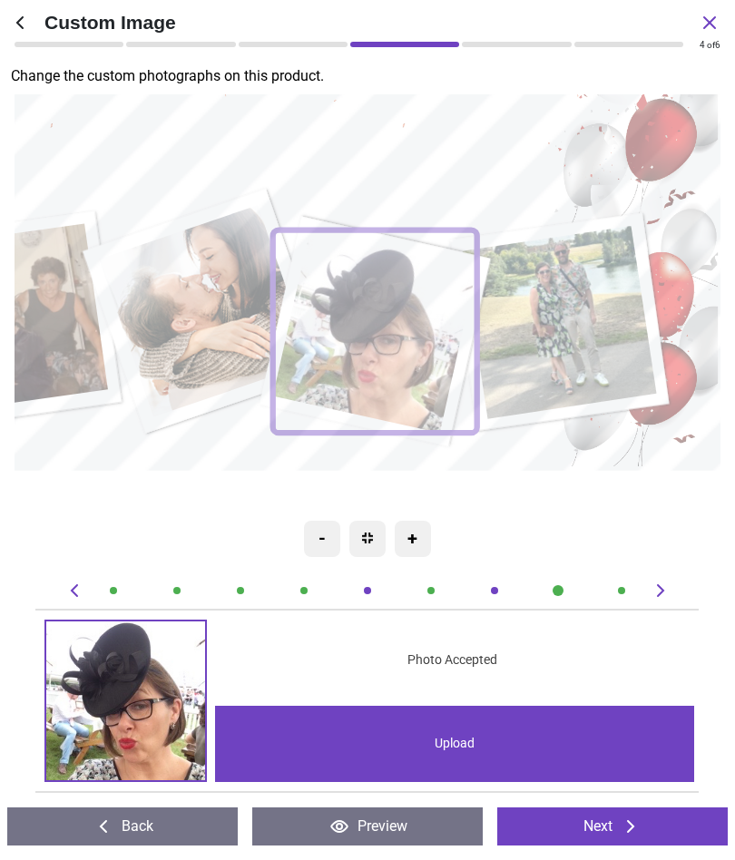
click at [163, 301] on image at bounding box center [205, 311] width 213 height 211
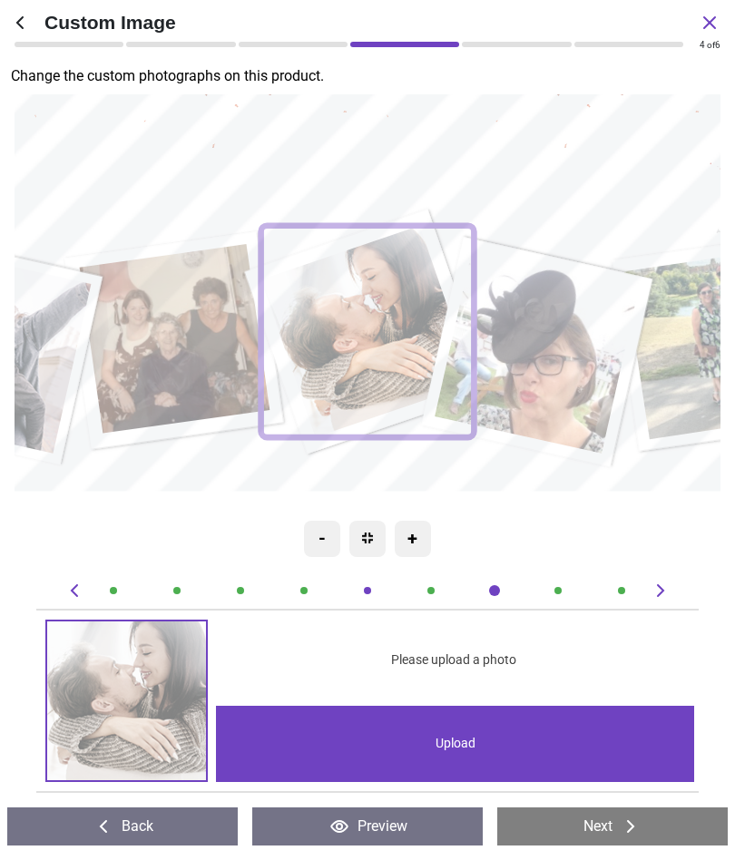
scroll to position [0, 4057]
click at [534, 732] on div "Upload" at bounding box center [455, 744] width 479 height 76
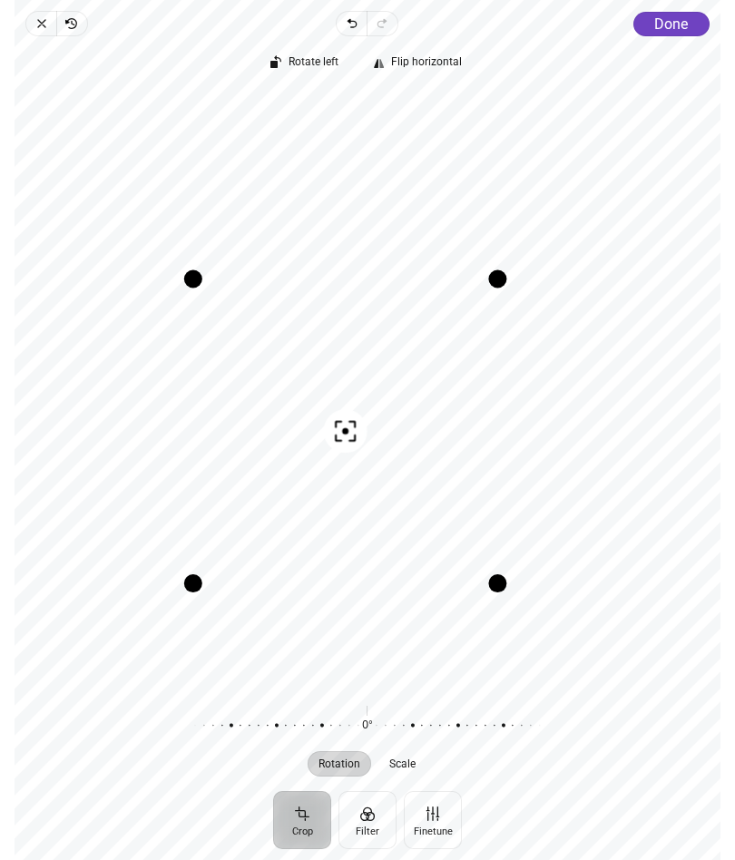
click at [666, 15] on span "Done" at bounding box center [671, 23] width 34 height 17
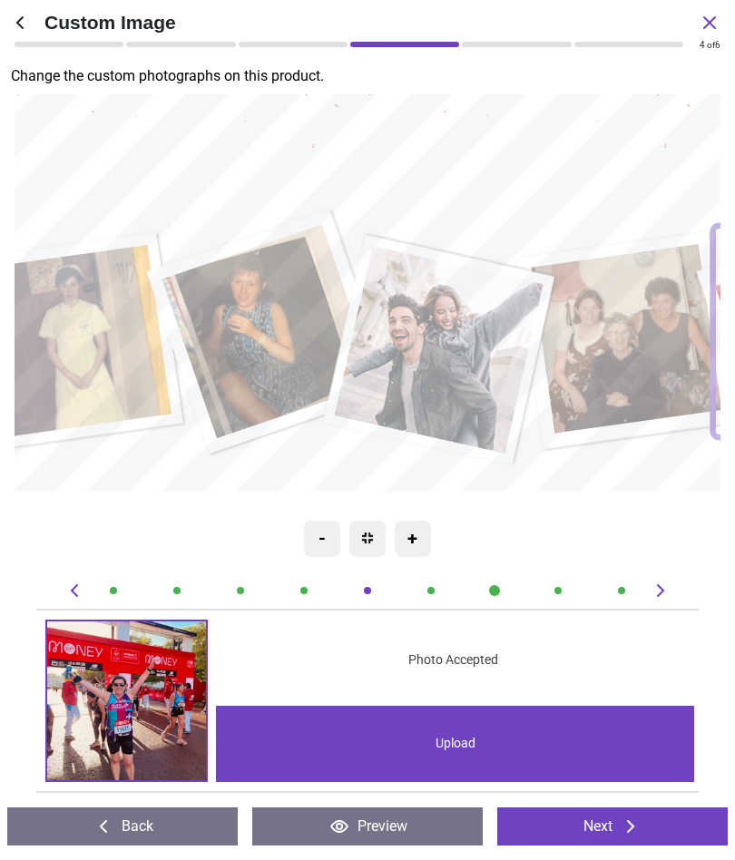
click at [443, 337] on image at bounding box center [439, 350] width 209 height 207
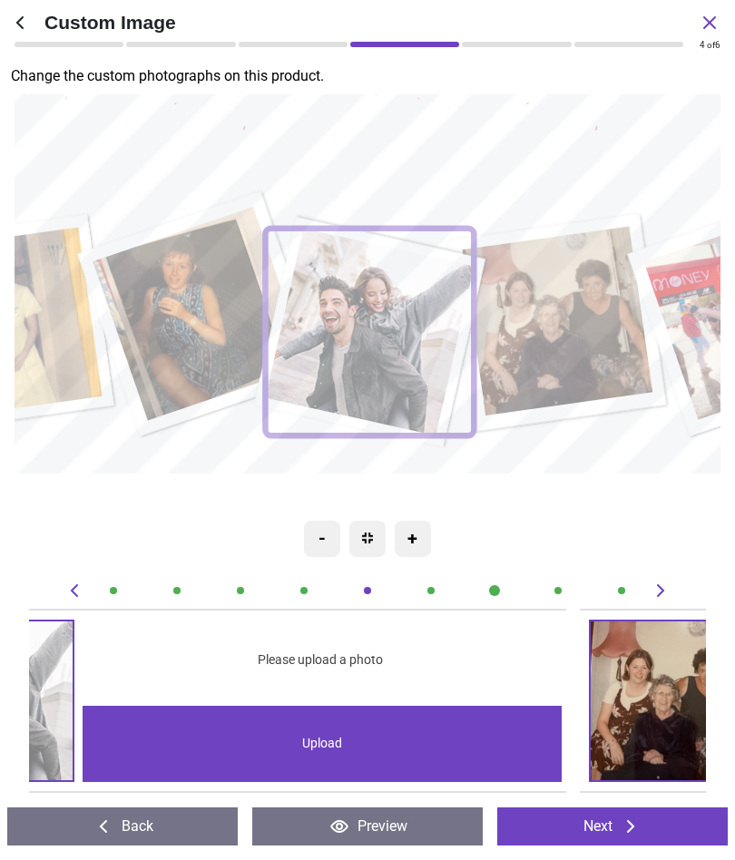
scroll to position [0, 2705]
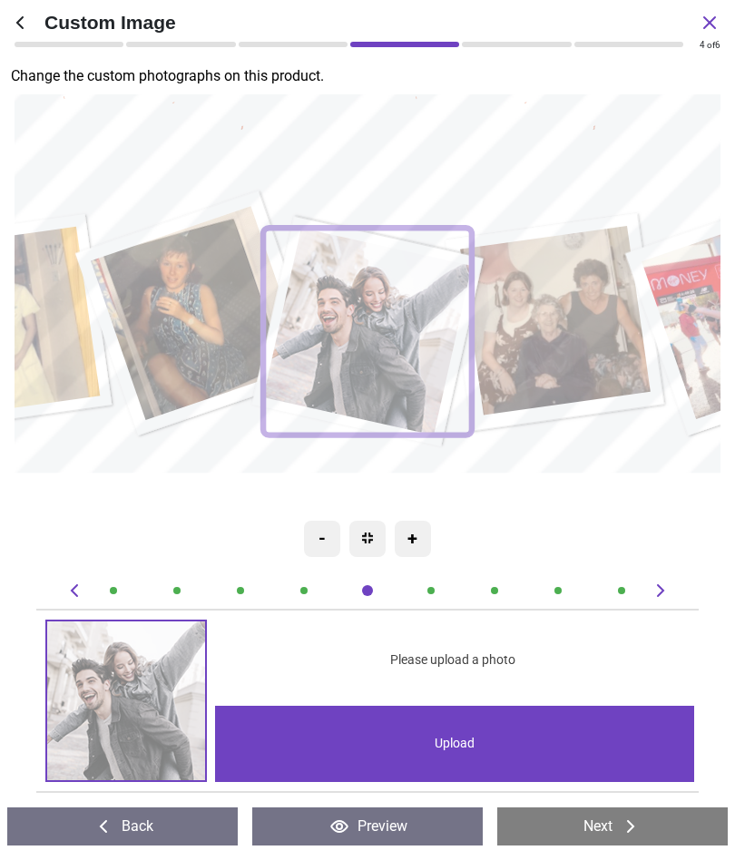
click at [508, 740] on div "Upload" at bounding box center [454, 744] width 479 height 76
click at [558, 732] on div "Upload" at bounding box center [454, 744] width 479 height 76
click at [498, 758] on div "Upload" at bounding box center [454, 744] width 479 height 76
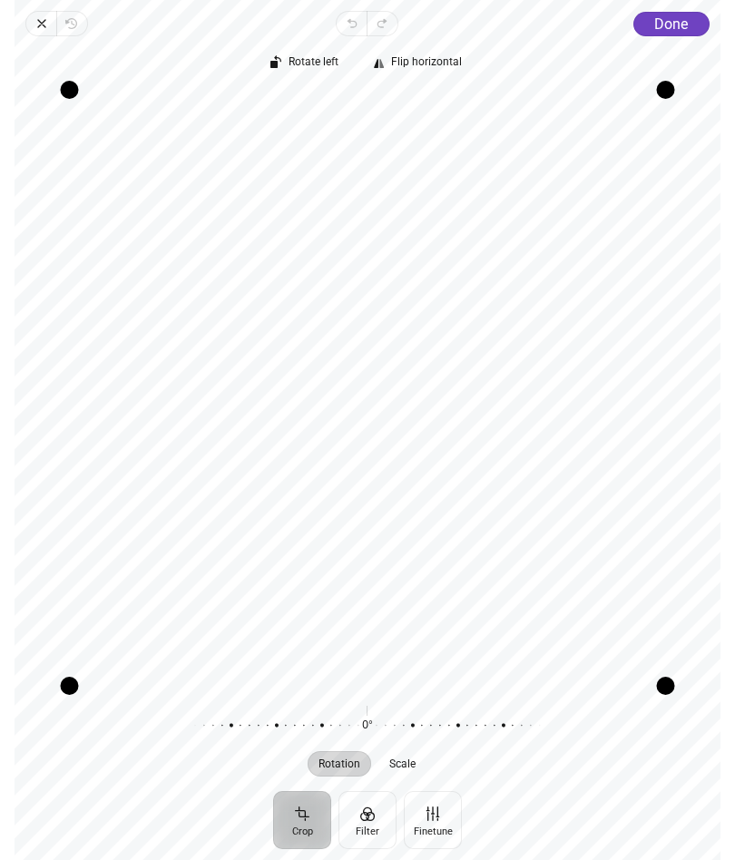
click at [681, 12] on button "Done" at bounding box center [671, 24] width 76 height 24
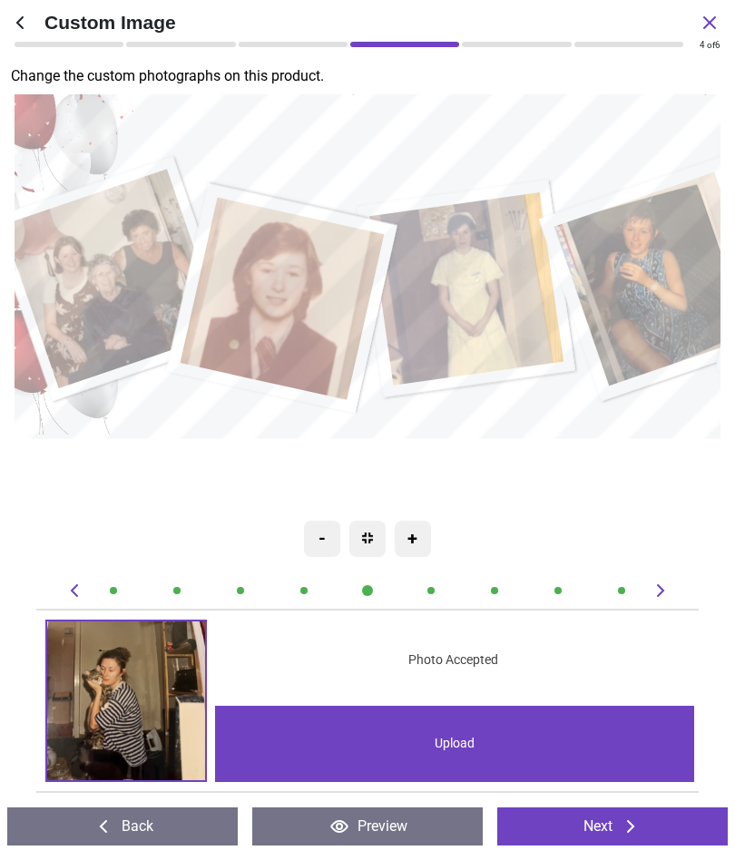
click at [81, 273] on image at bounding box center [113, 280] width 220 height 220
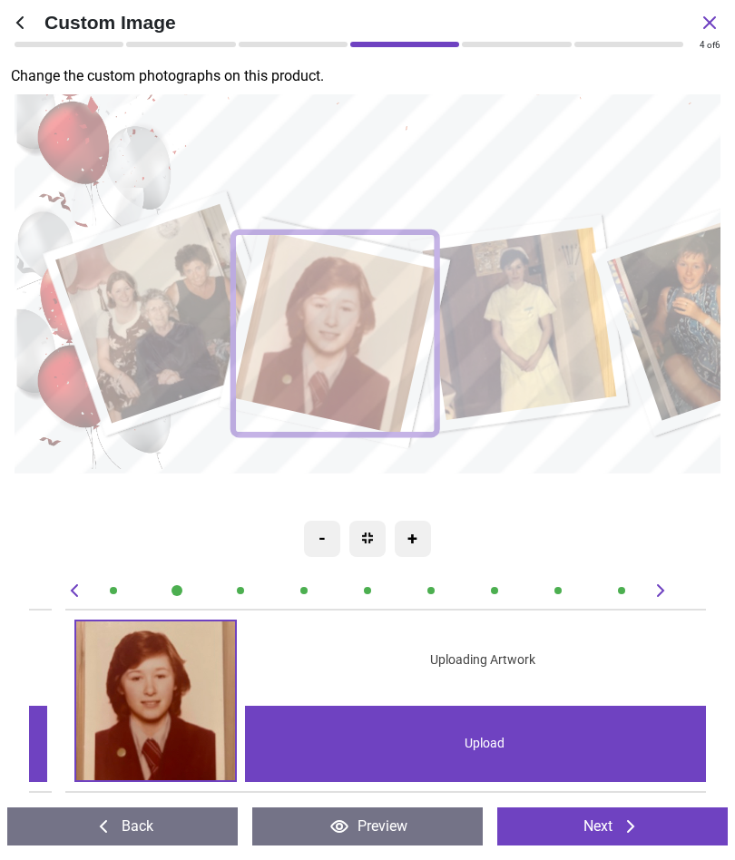
scroll to position [0, 676]
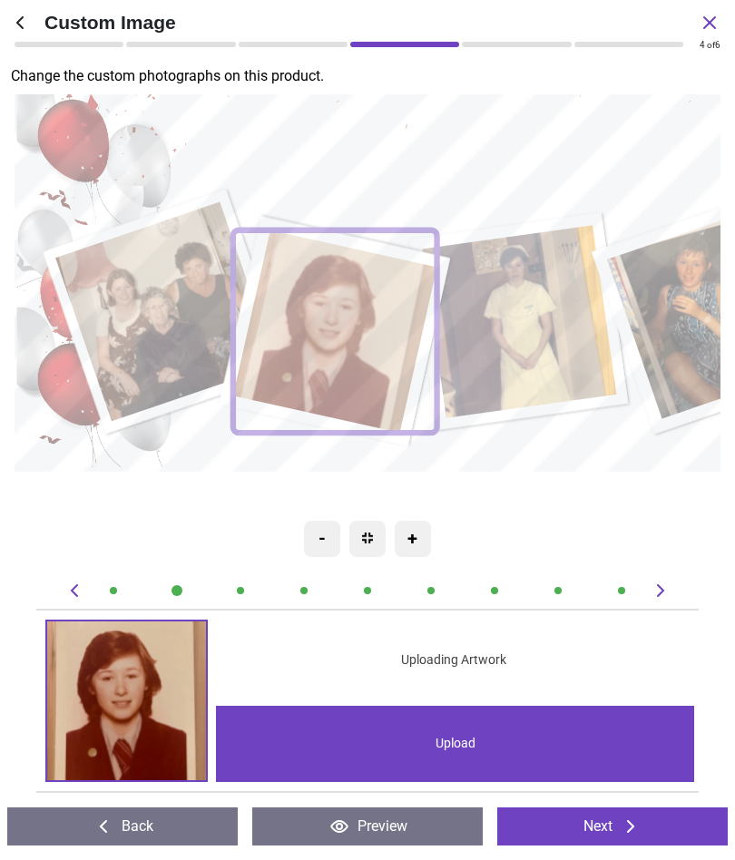
click at [123, 325] on image at bounding box center [165, 312] width 220 height 220
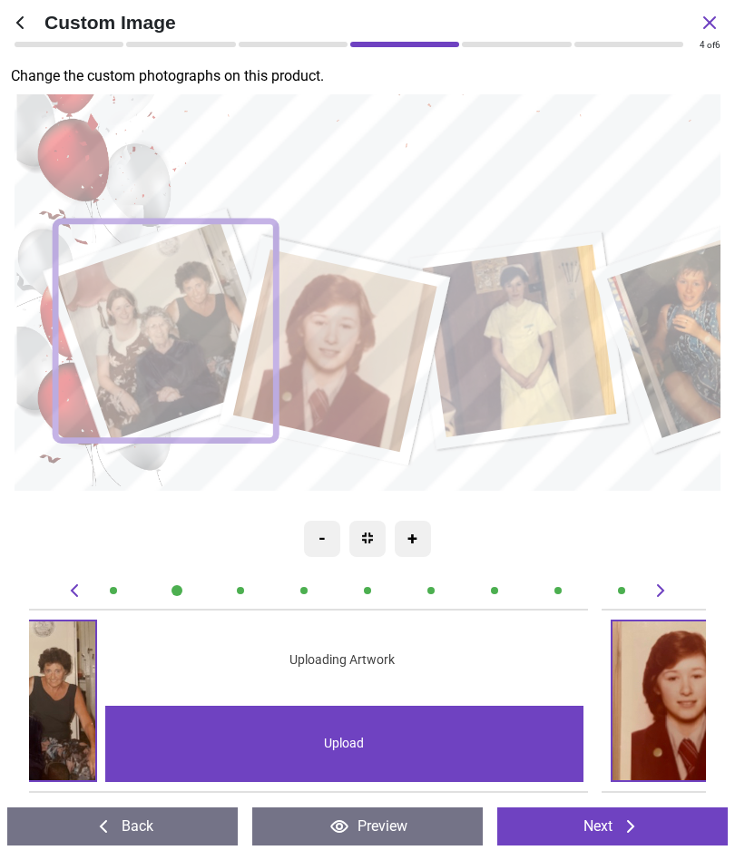
scroll to position [0, 0]
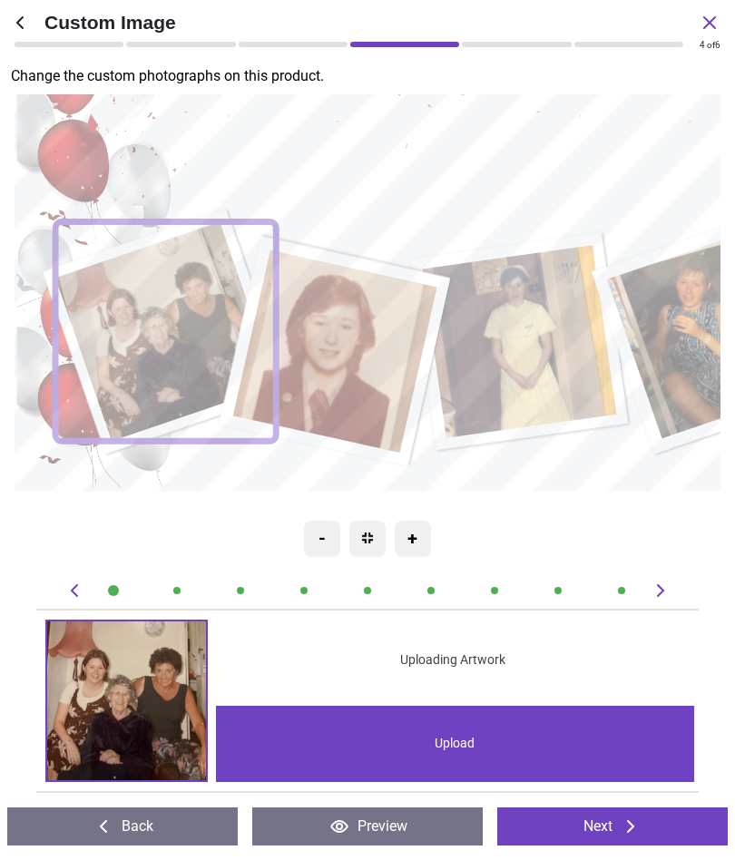
click at [491, 741] on div "Upload" at bounding box center [455, 744] width 479 height 76
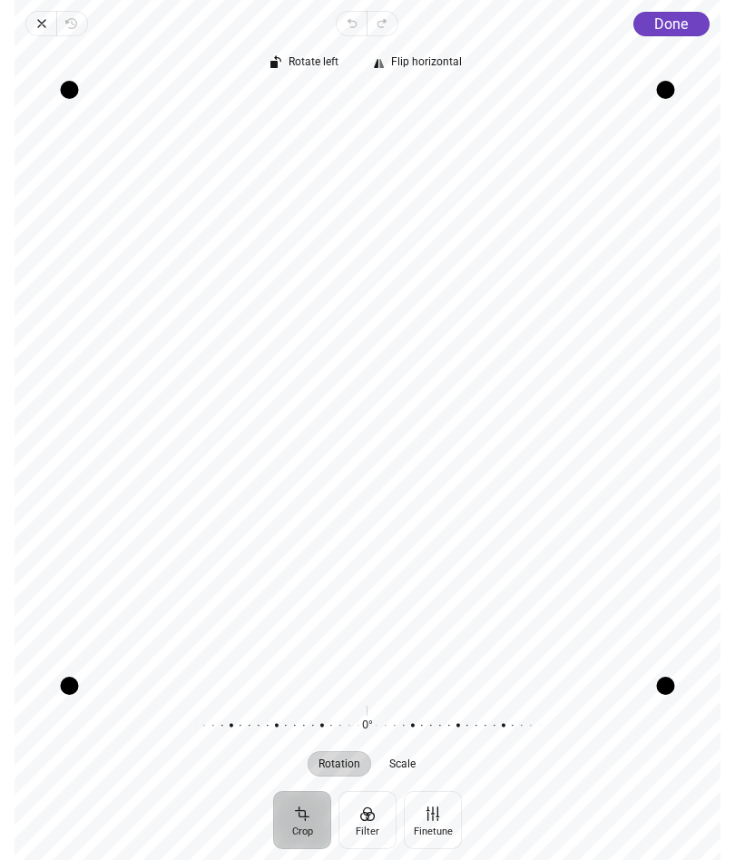
click at [688, 23] on span "Done" at bounding box center [671, 23] width 34 height 17
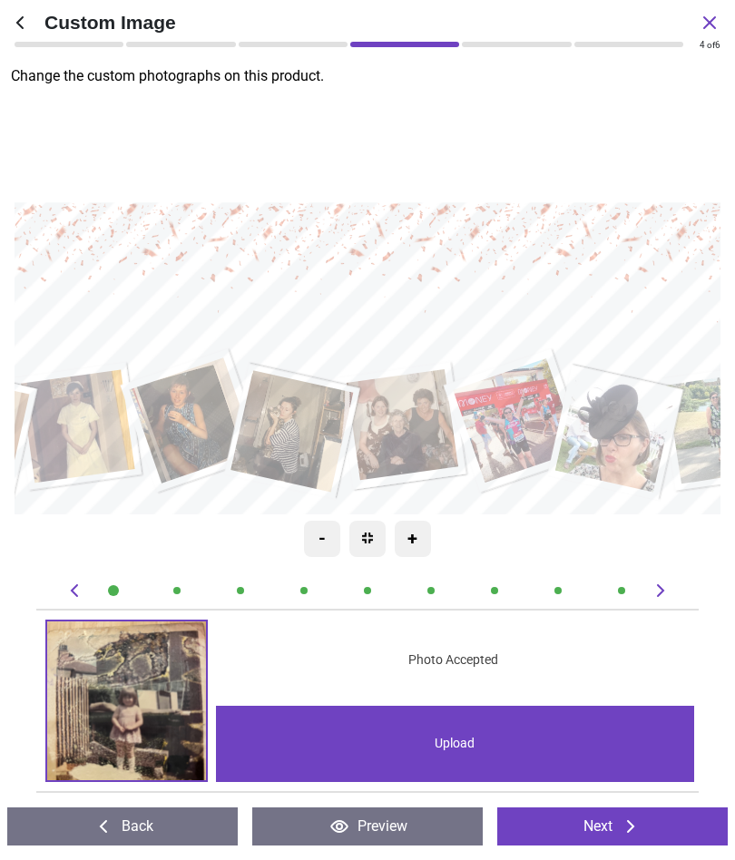
click at [540, 283] on div ".cls-1 { filter: url(#drop-shadow-2); } .cls-1, .cls-2, .cls-3, .cls-4, .cls-5,…" at bounding box center [299, 357] width 1037 height 311
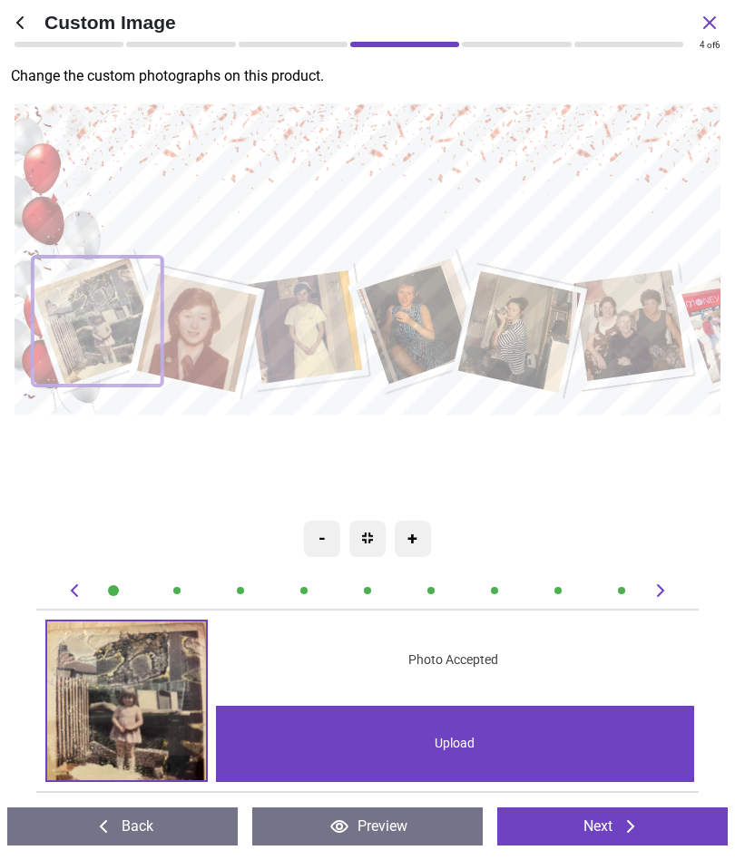
click at [670, 586] on icon at bounding box center [661, 591] width 22 height 22
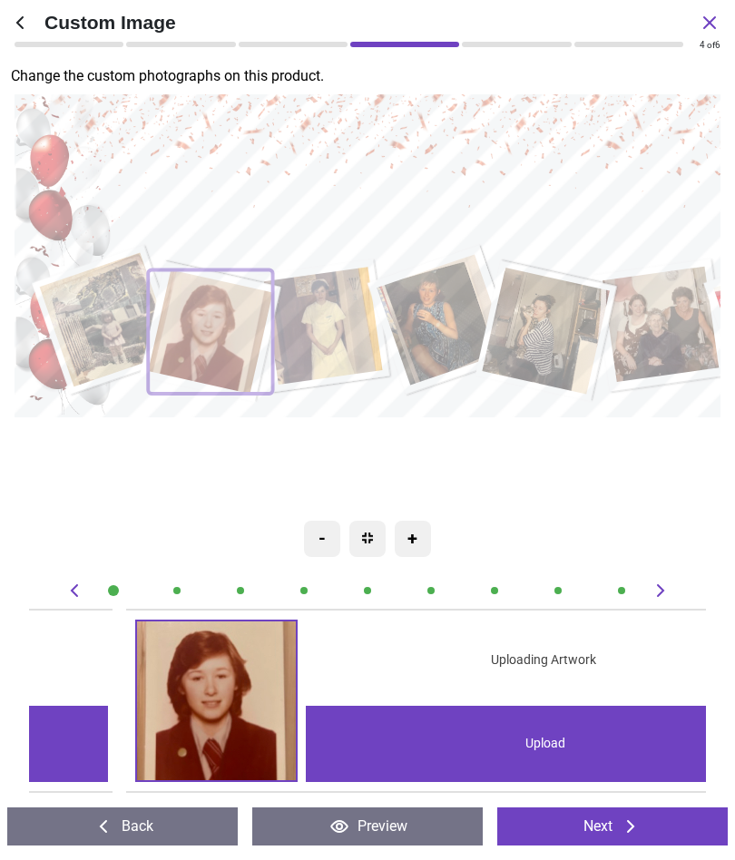
scroll to position [0, 676]
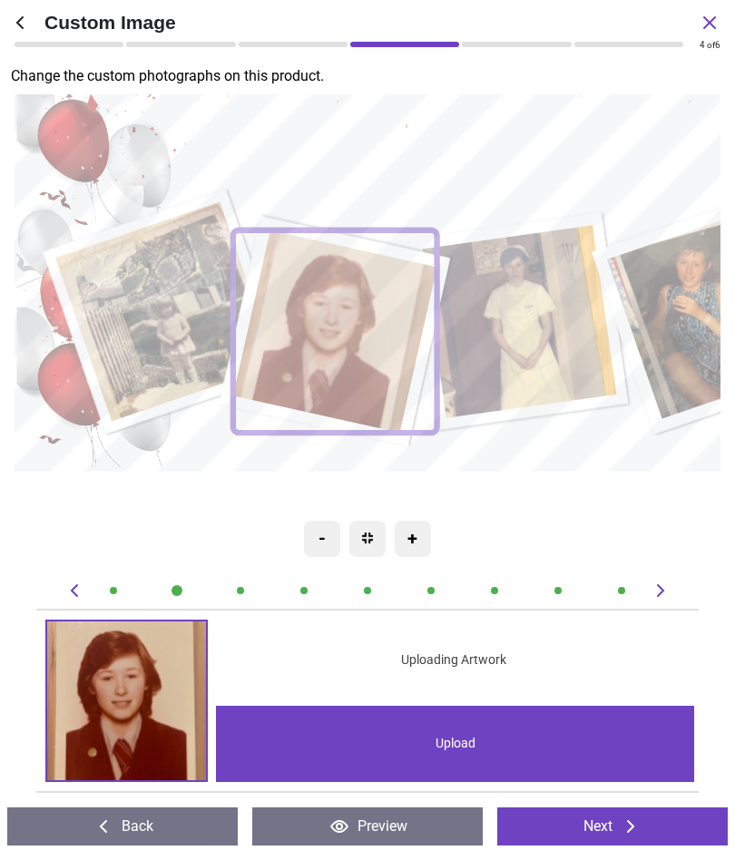
click at [667, 588] on icon at bounding box center [661, 591] width 22 height 22
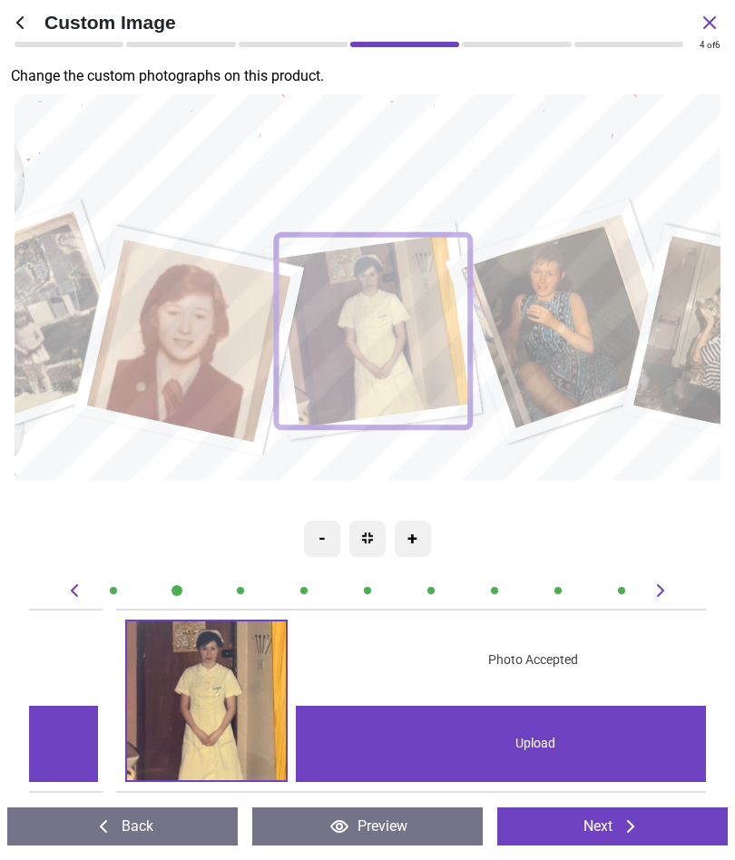
scroll to position [0, 1352]
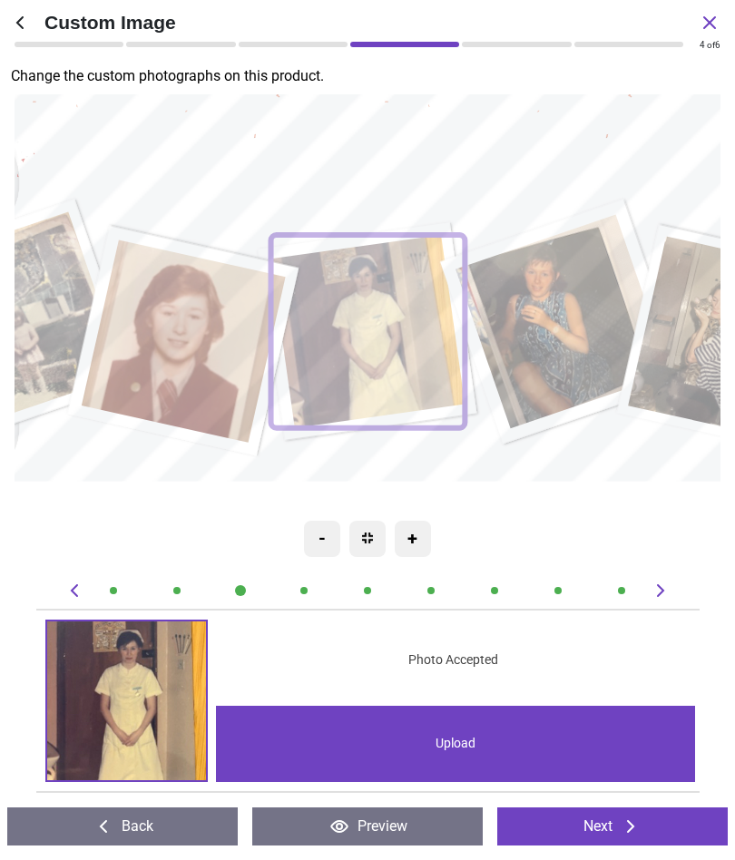
click at [662, 584] on icon at bounding box center [661, 591] width 22 height 22
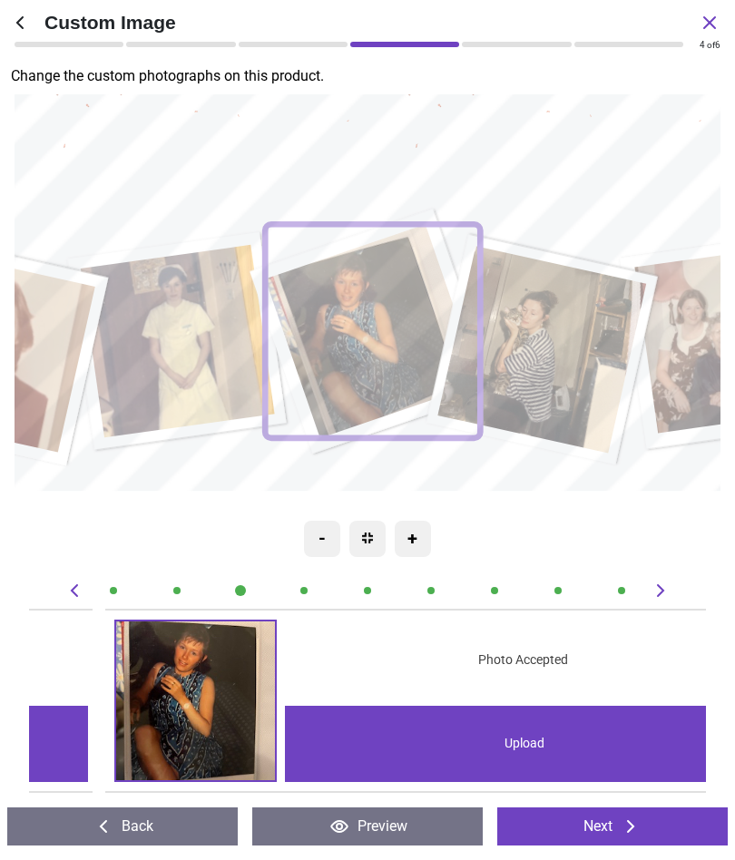
scroll to position [0, 2029]
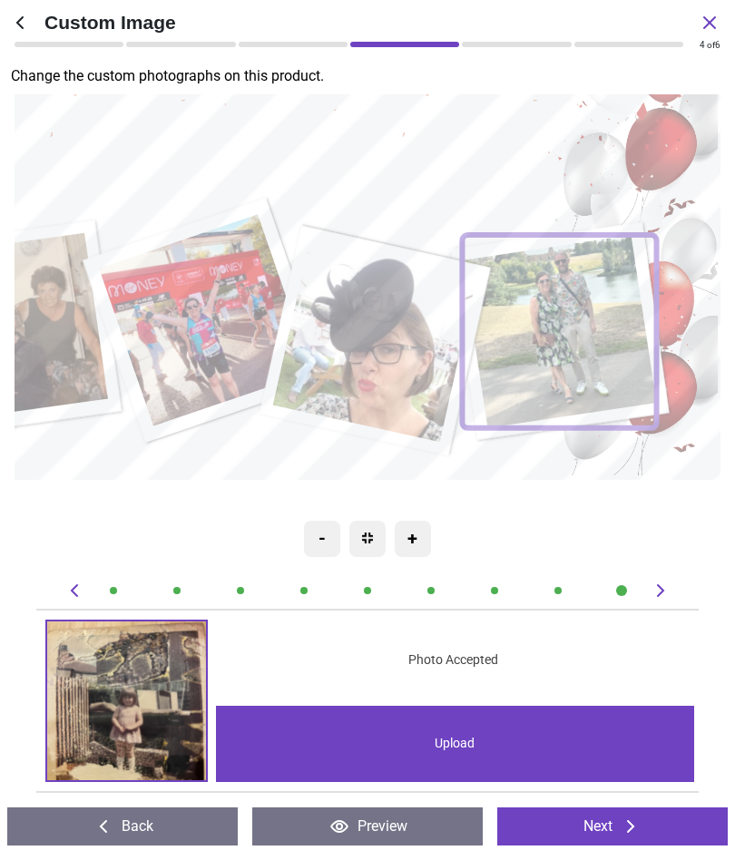
scroll to position [0, 5410]
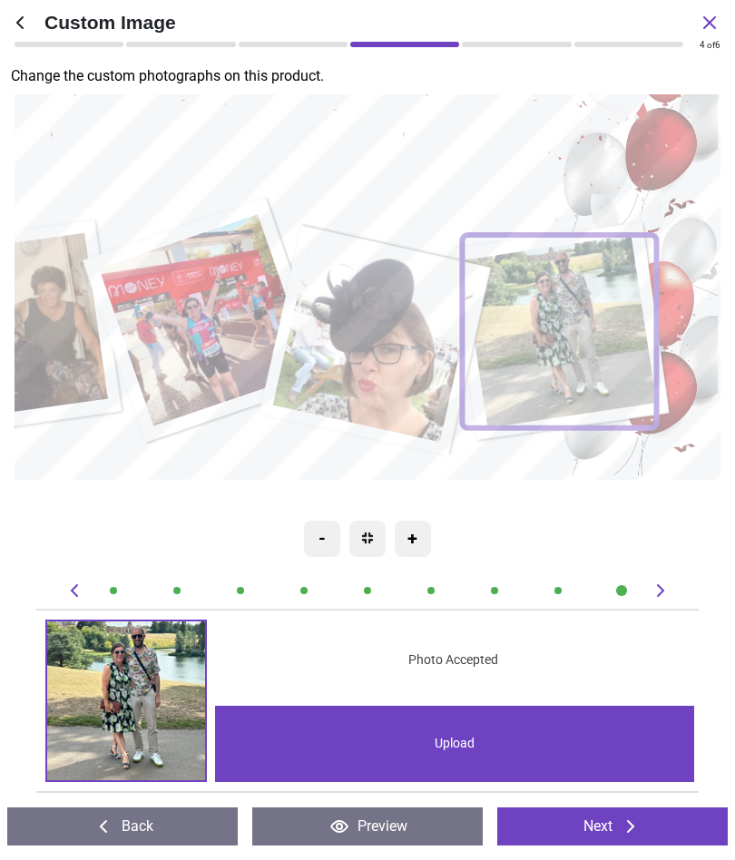
click at [416, 826] on button "Preview" at bounding box center [367, 827] width 230 height 38
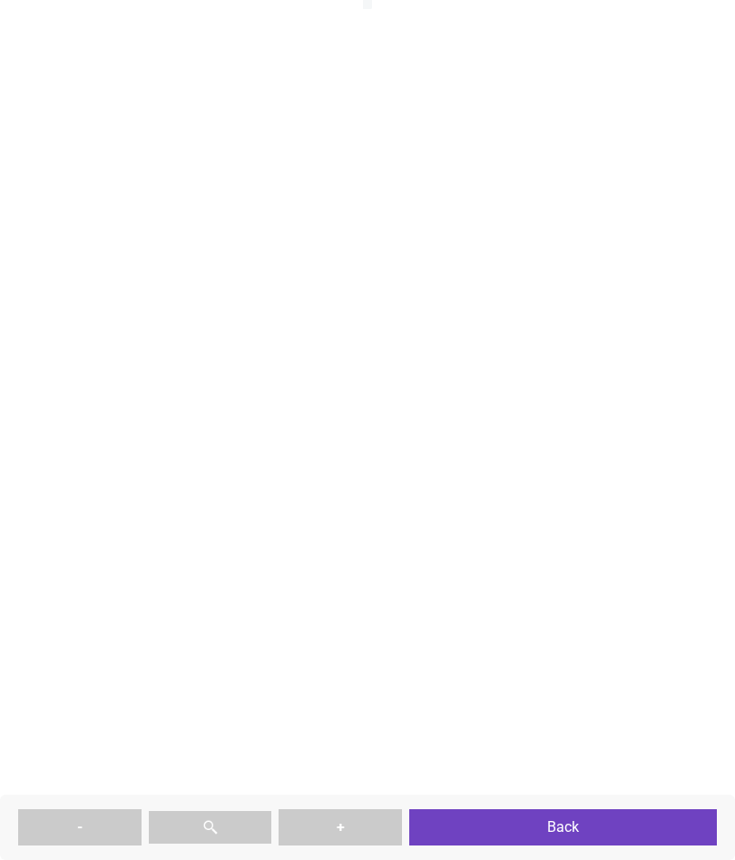
type textarea "**********"
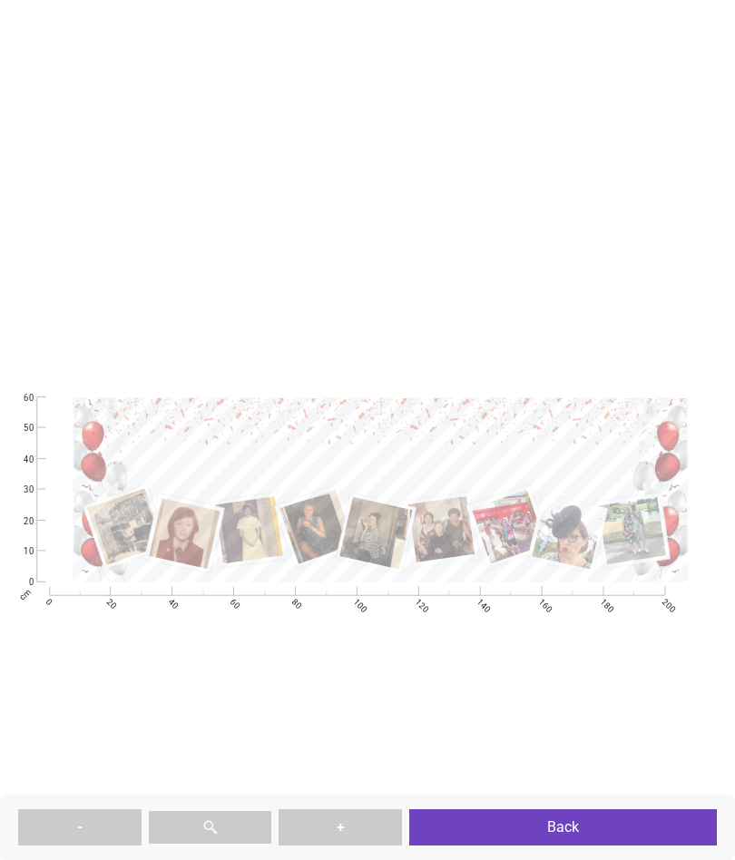
click at [607, 826] on button "Back" at bounding box center [563, 827] width 308 height 36
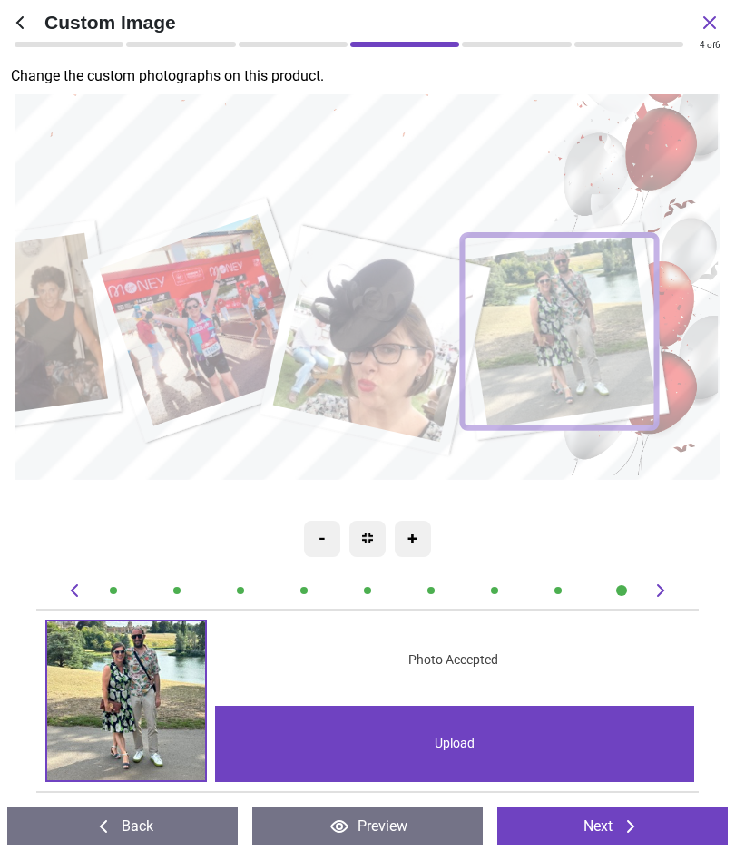
click at [648, 834] on button "Next" at bounding box center [612, 827] width 230 height 38
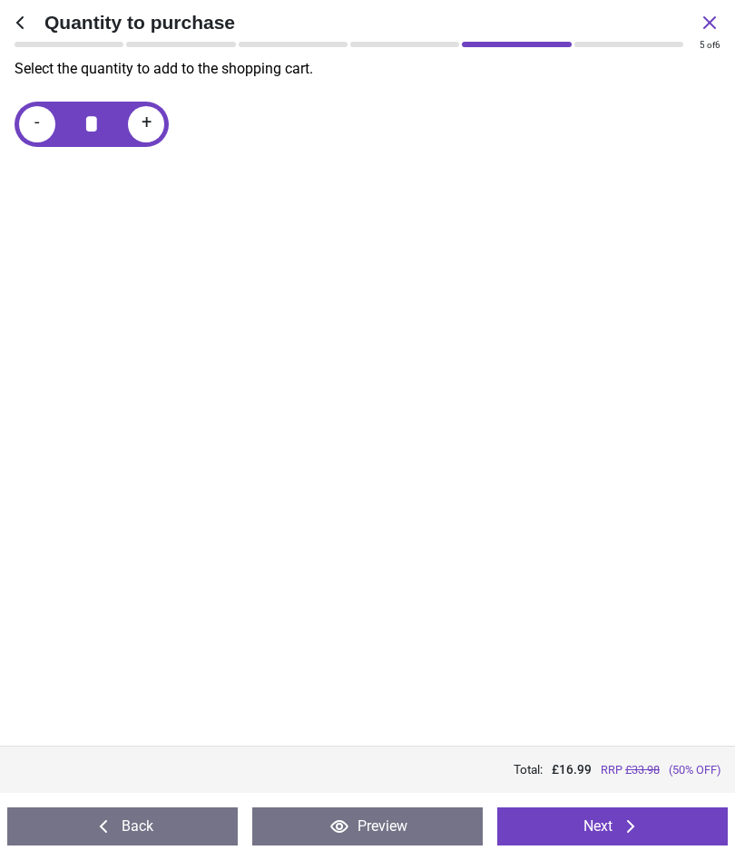
click at [657, 837] on button "Next" at bounding box center [612, 827] width 230 height 38
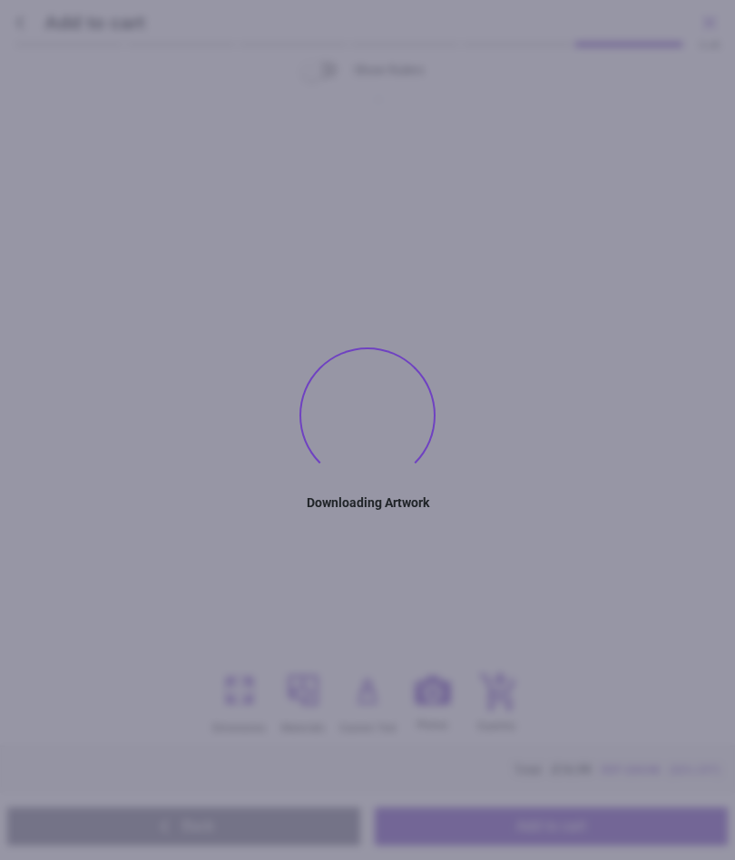
type textarea "**********"
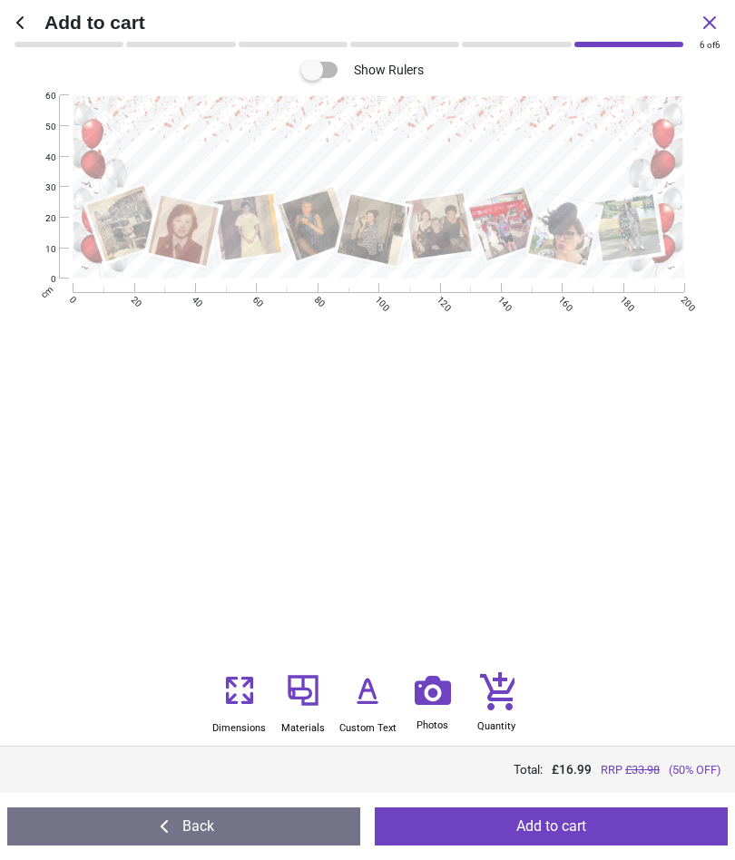
click at [519, 148] on textarea "**********" at bounding box center [380, 148] width 574 height 43
click at [524, 141] on textarea "**********" at bounding box center [380, 148] width 574 height 43
click at [367, 692] on icon at bounding box center [367, 691] width 36 height 44
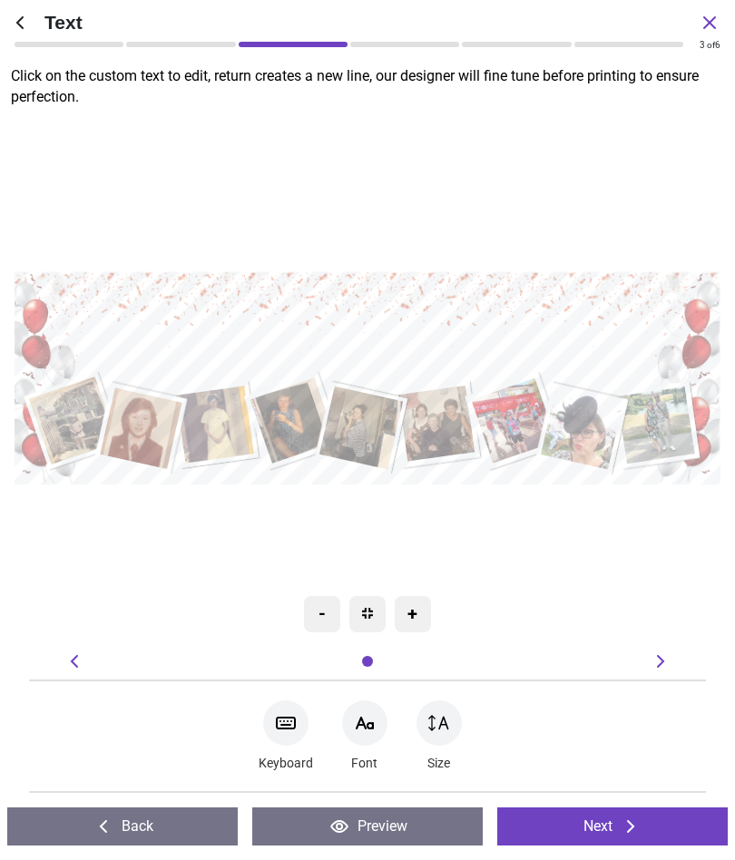
click at [542, 325] on textarea "**********" at bounding box center [368, 333] width 665 height 49
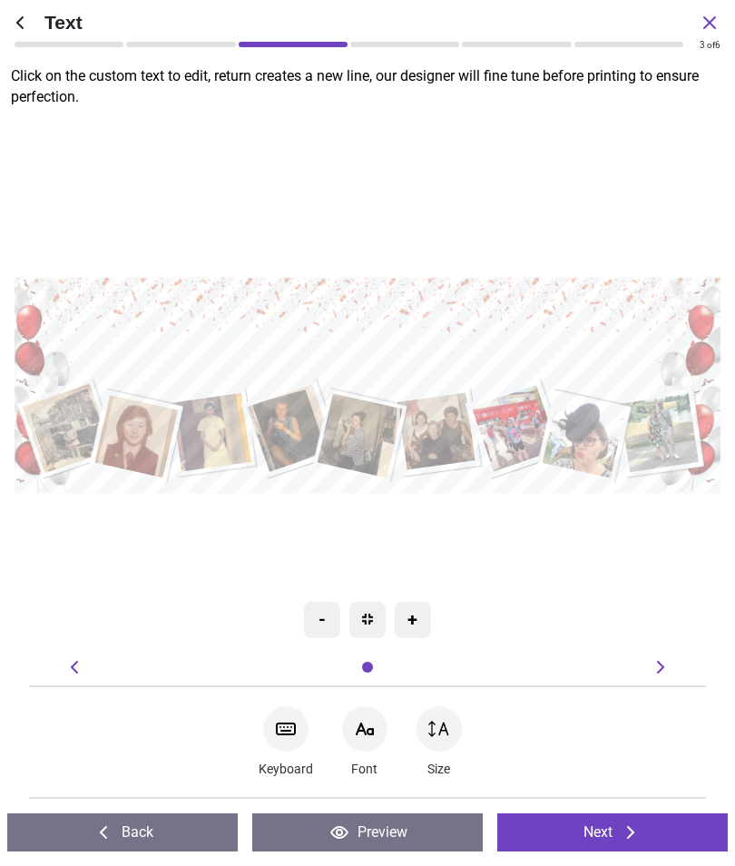
click at [523, 336] on textarea "**********" at bounding box center [367, 340] width 675 height 50
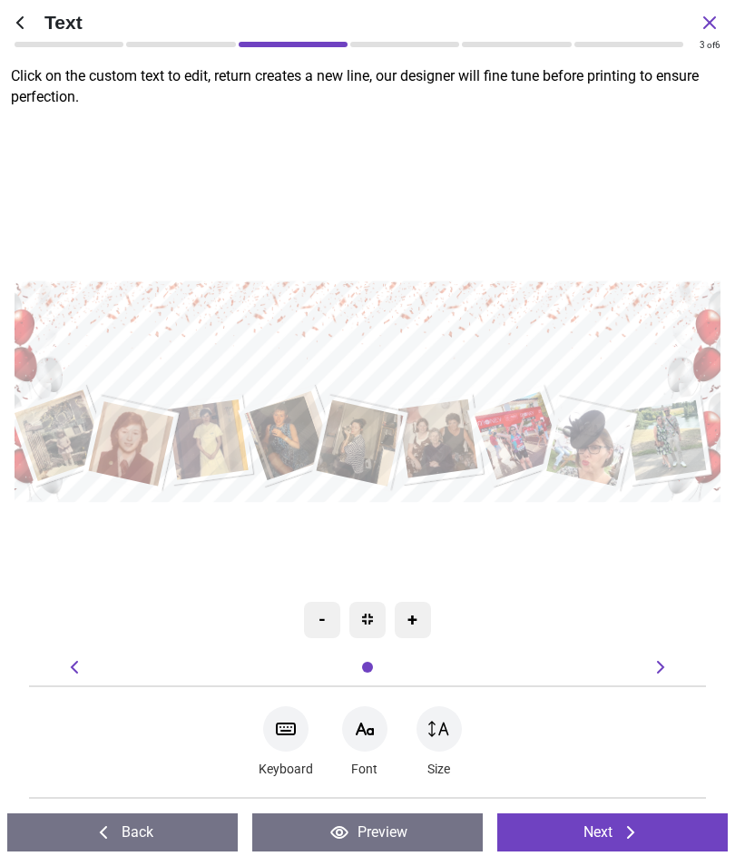
click at [598, 324] on textarea "**********" at bounding box center [367, 344] width 691 height 51
click at [582, 339] on textarea "**********" at bounding box center [367, 344] width 691 height 51
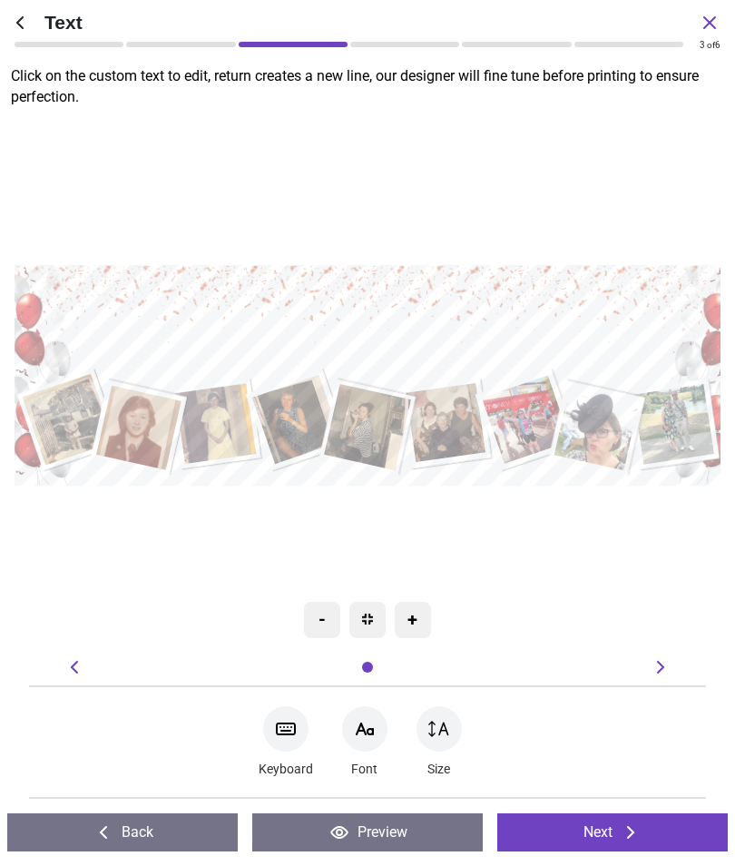
type textarea "**********"
click at [689, 548] on div ".cls-1 { filter: url(#drop-shadow-2); } .cls-1, .cls-2, .cls-3, .cls-4, .cls-5,…" at bounding box center [373, 375] width 736 height 554
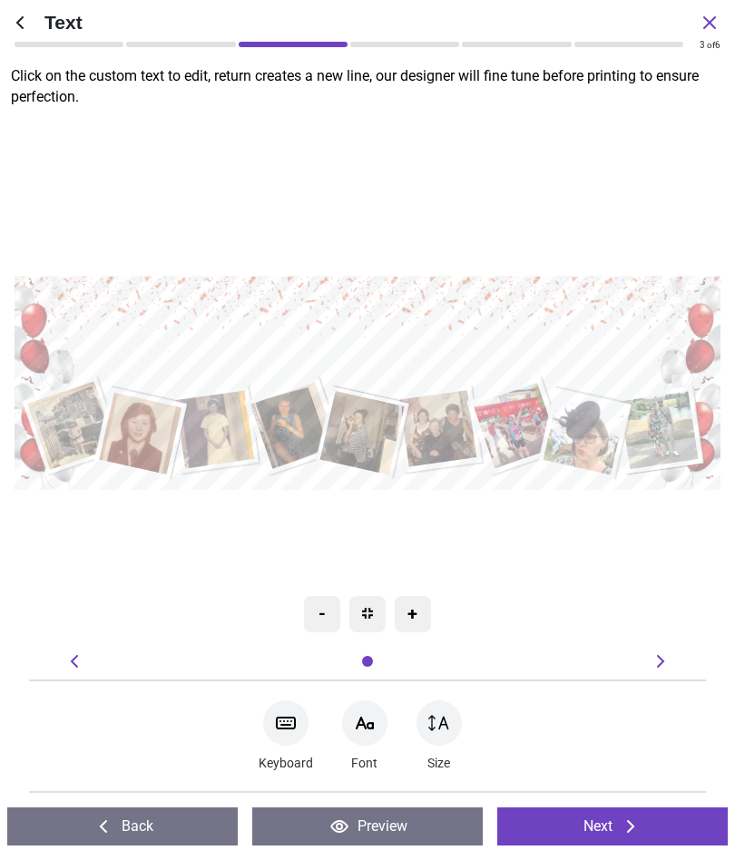
click at [666, 817] on button "Next" at bounding box center [612, 827] width 230 height 38
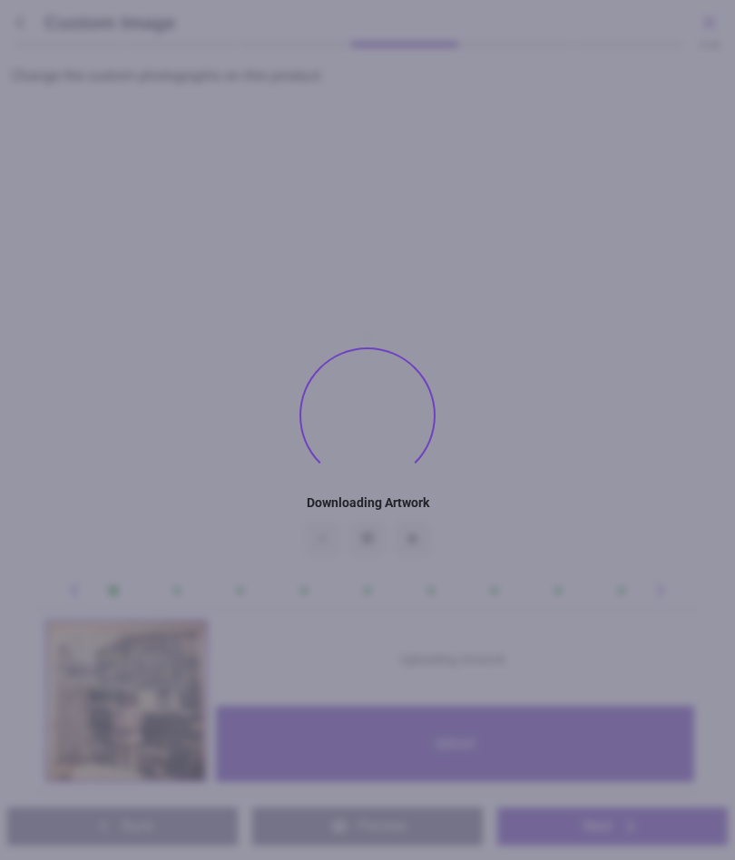
type textarea "**********"
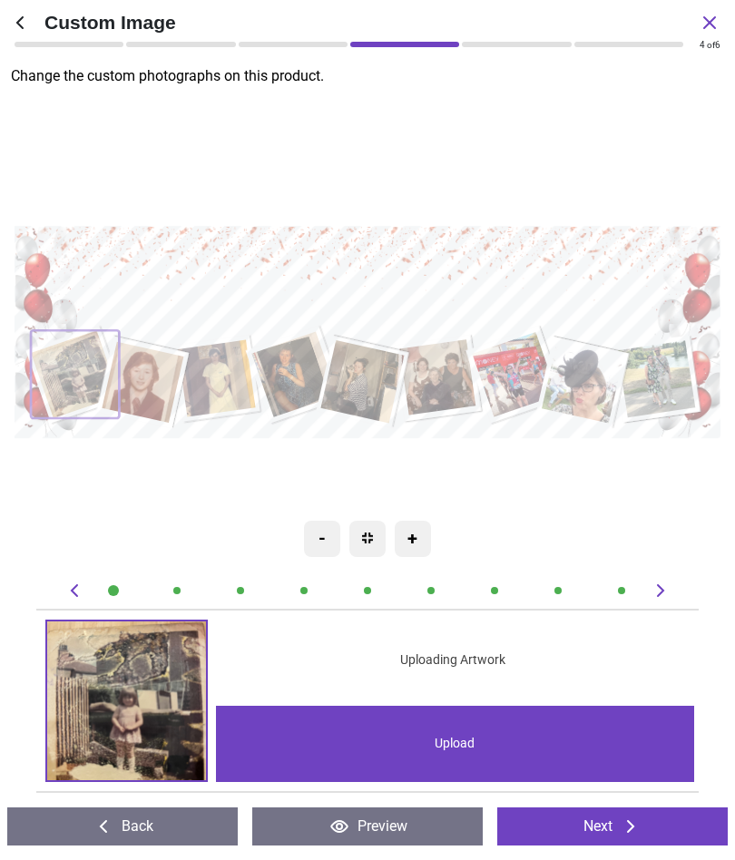
click at [677, 826] on button "Next" at bounding box center [612, 827] width 230 height 38
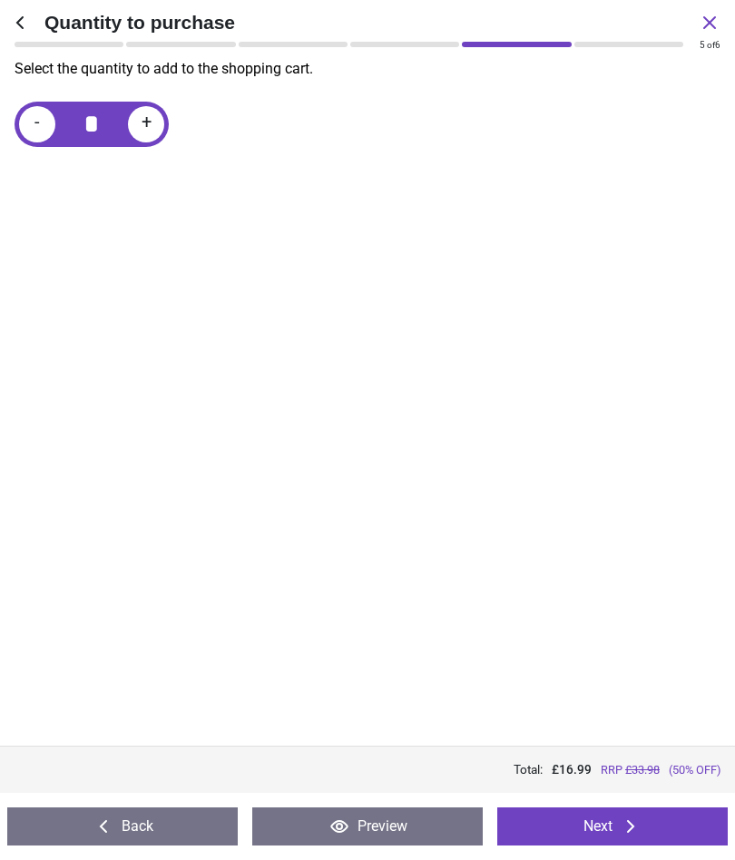
click at [680, 825] on button "Next" at bounding box center [612, 827] width 230 height 38
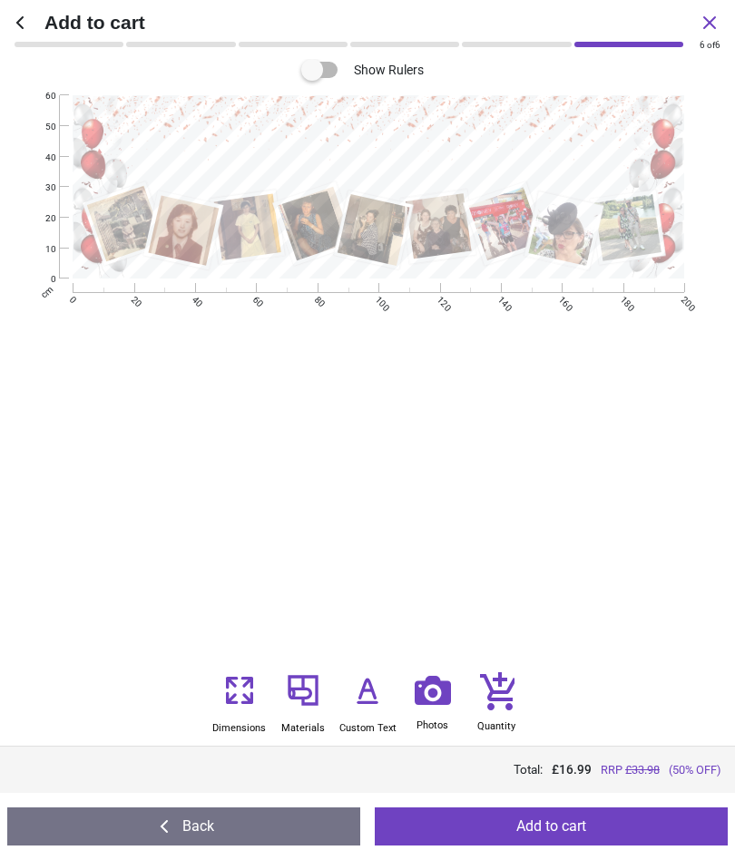
click at [667, 822] on button "Add to cart" at bounding box center [551, 827] width 353 height 38
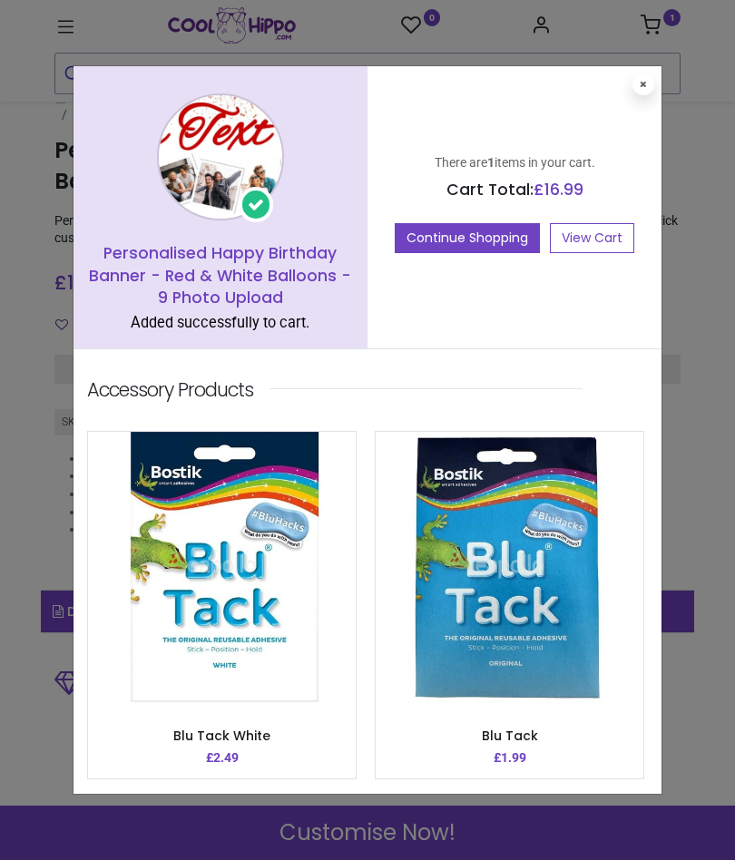
click at [602, 227] on link "View Cart" at bounding box center [592, 238] width 84 height 31
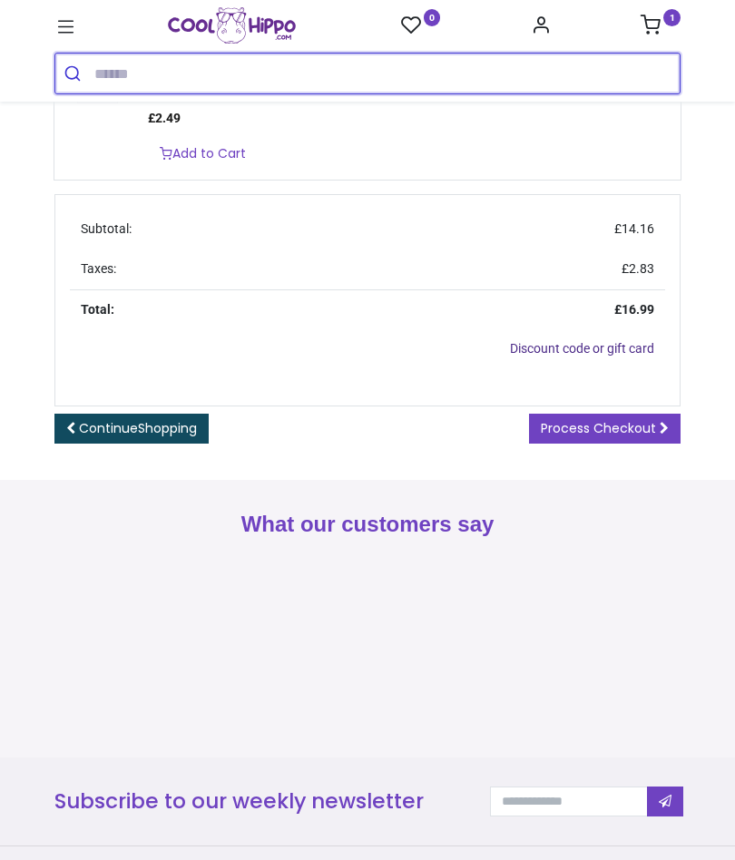
scroll to position [574, 0]
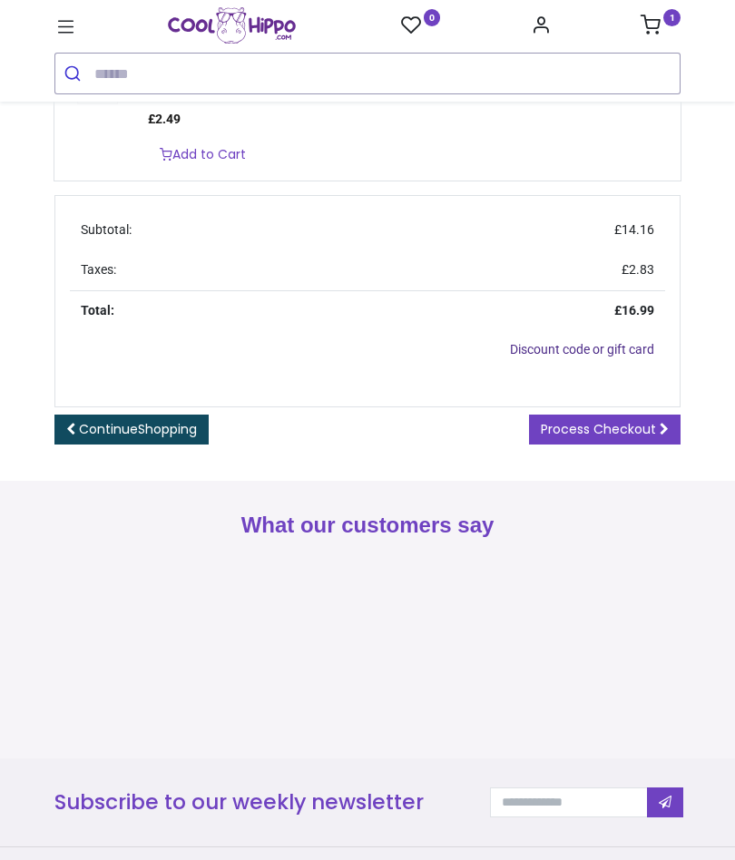
click at [623, 420] on span "Process Checkout" at bounding box center [598, 429] width 115 height 18
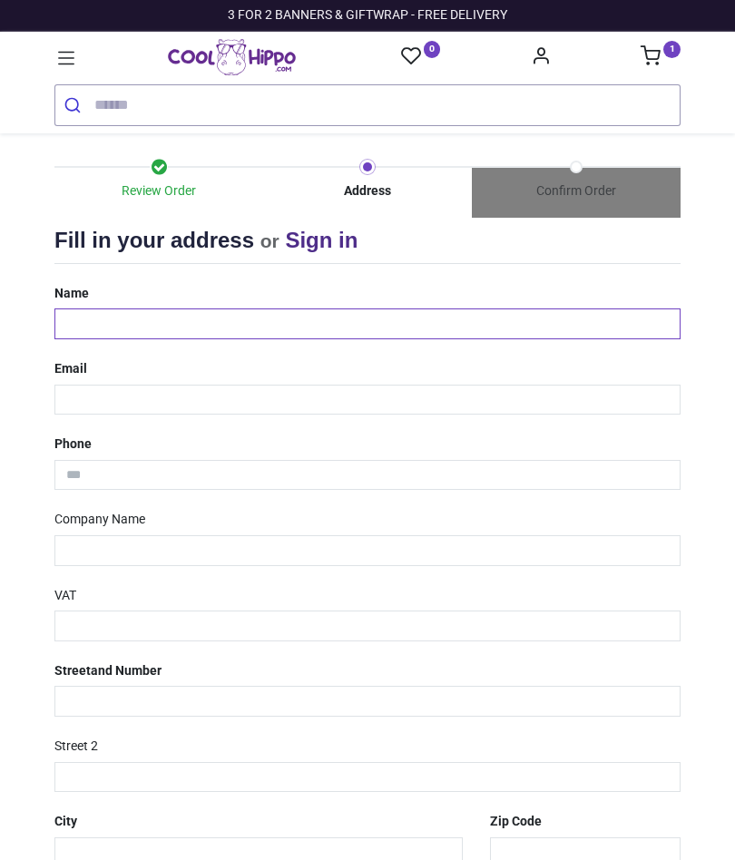
click at [338, 318] on input "text" at bounding box center [367, 324] width 626 height 31
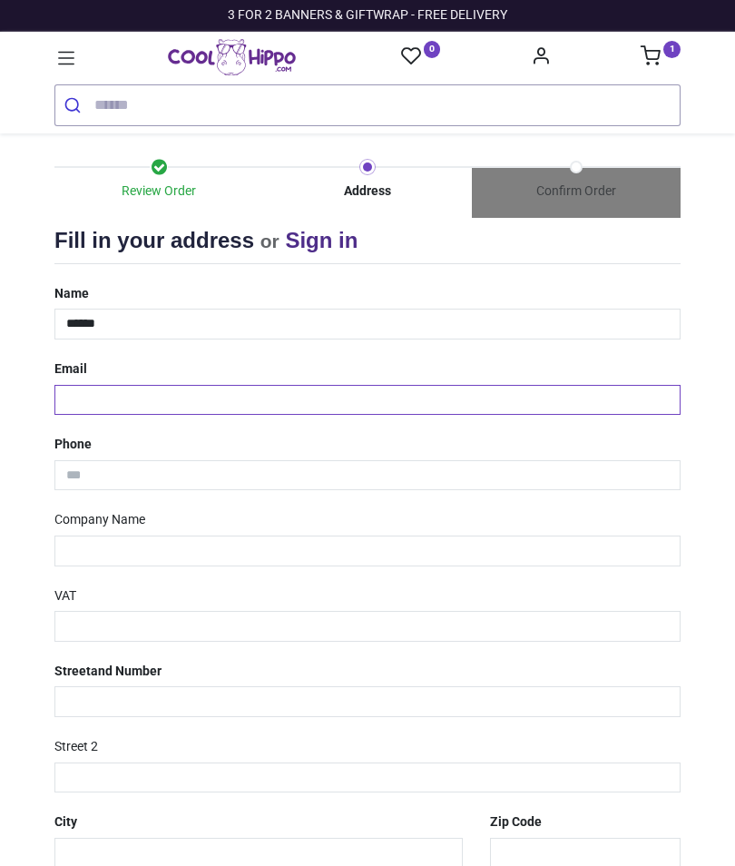
click at [254, 404] on input "email" at bounding box center [367, 400] width 626 height 31
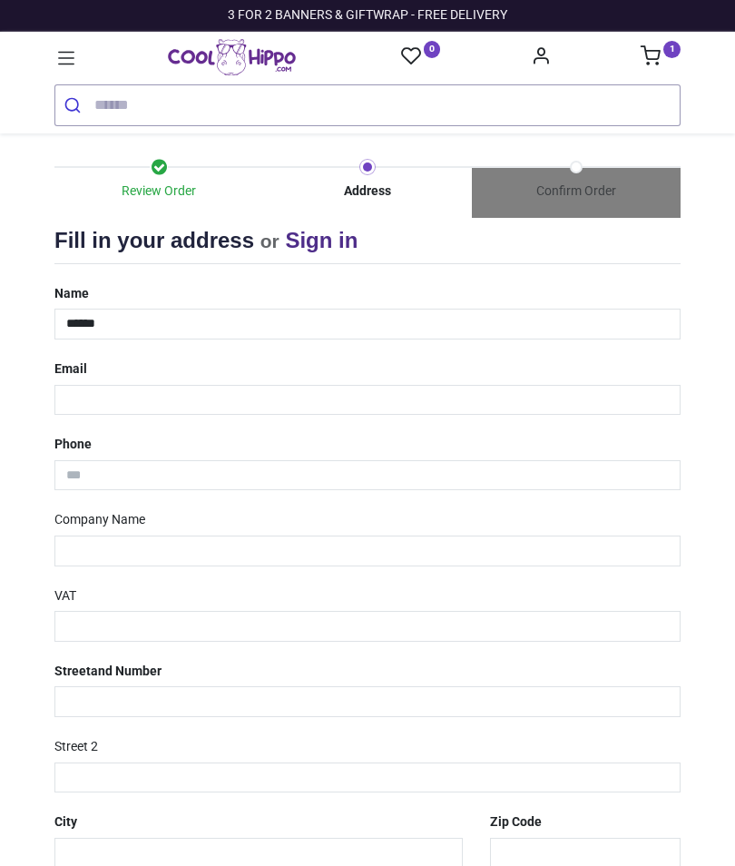
click at [370, 311] on input "******" at bounding box center [367, 324] width 626 height 31
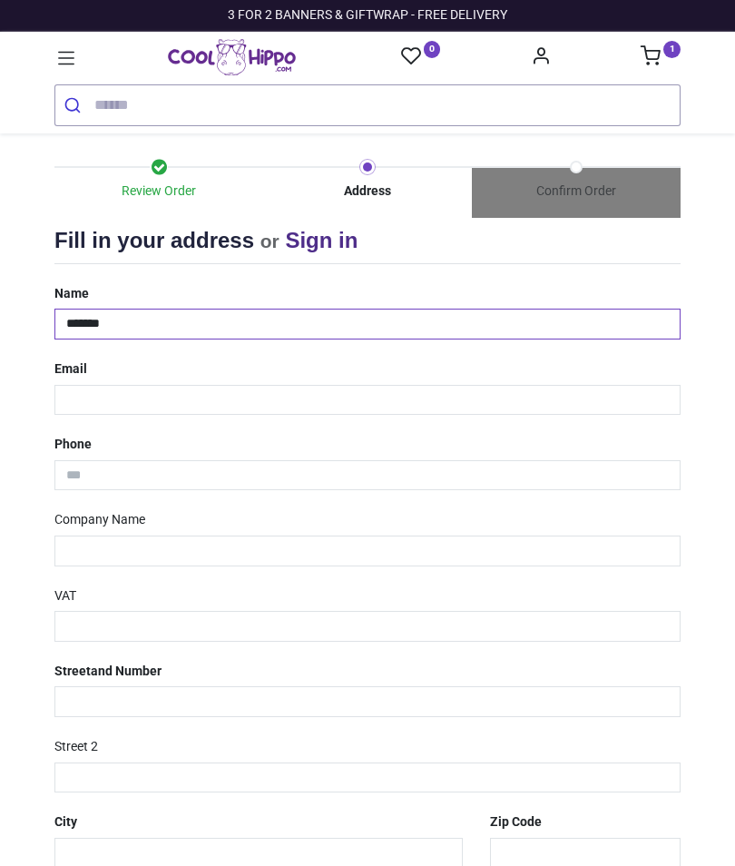
click at [283, 328] on input "******" at bounding box center [367, 324] width 626 height 31
type input "**********"
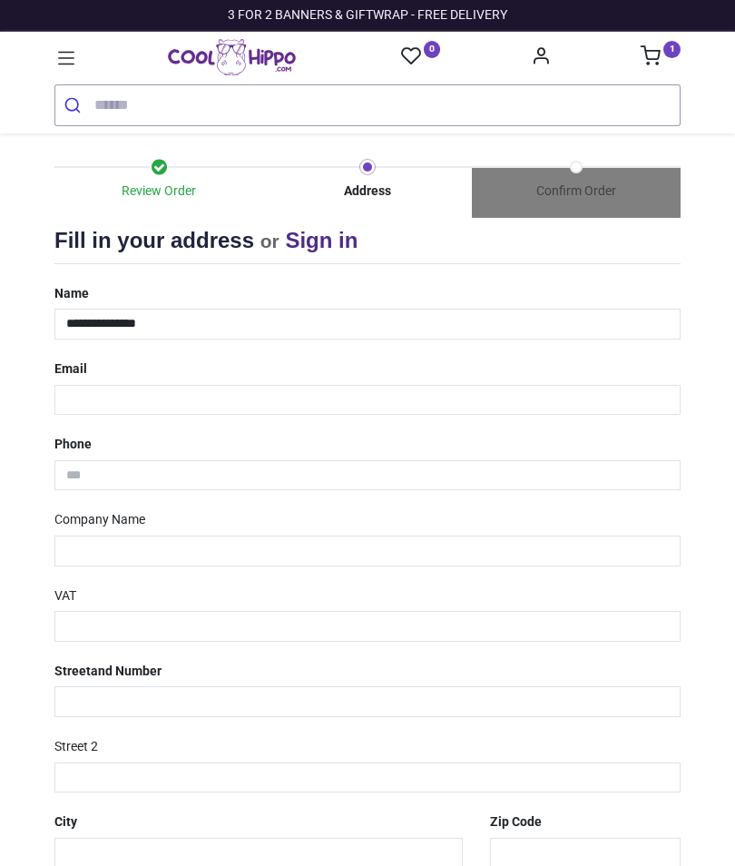
click at [348, 393] on input "email" at bounding box center [367, 400] width 626 height 31
type input "**********"
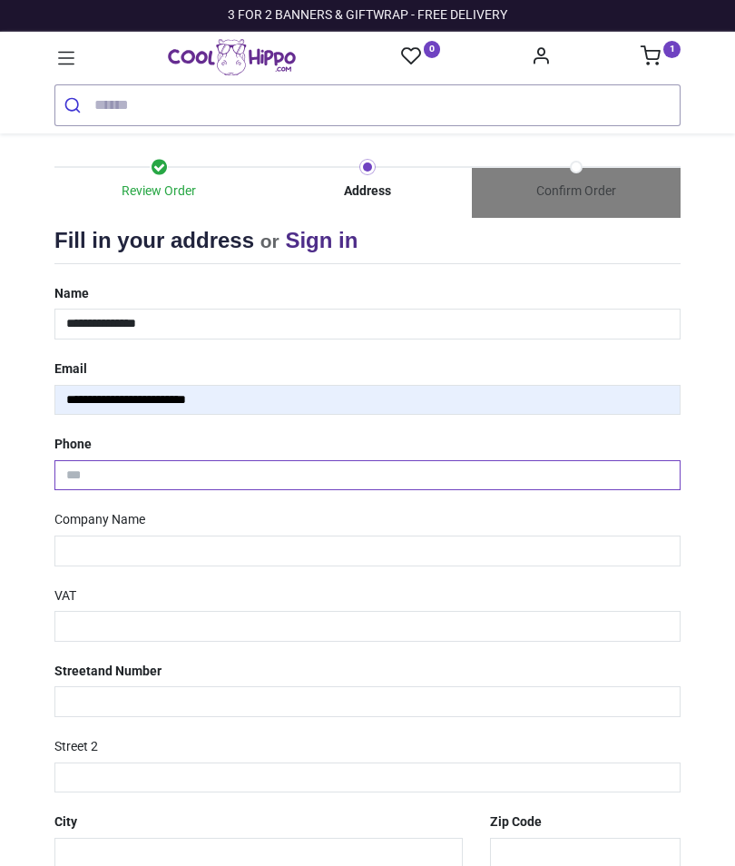
type input "**********"
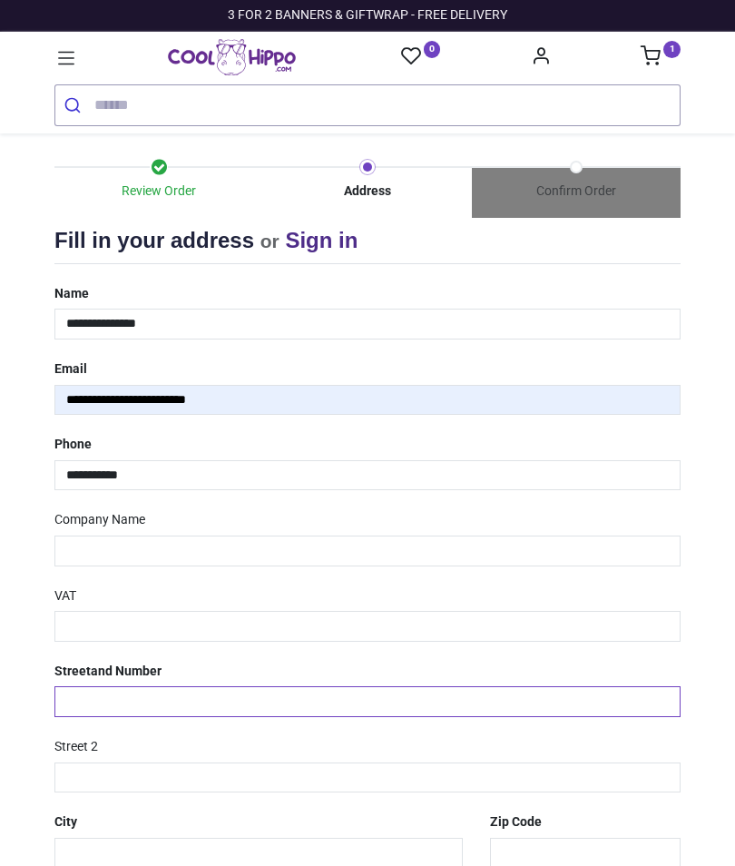
type input "**********"
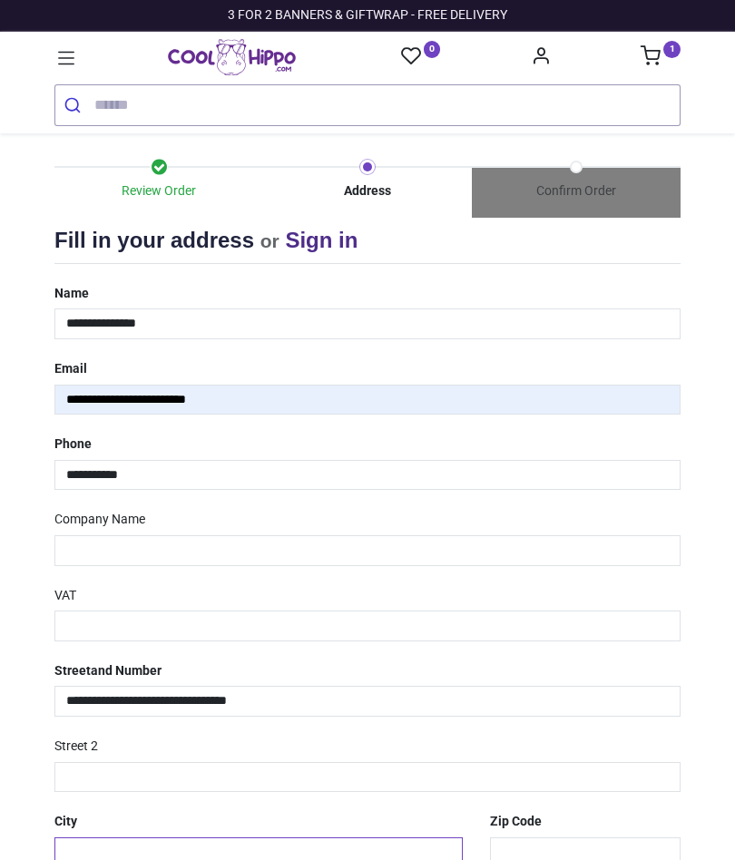
type input "******"
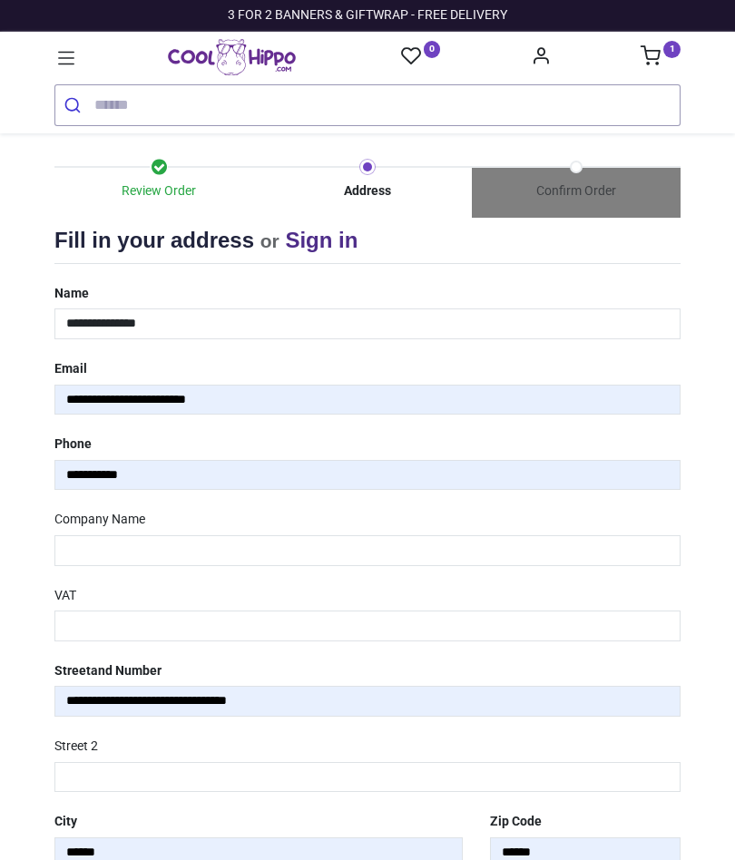
click at [492, 695] on input "**********" at bounding box center [367, 701] width 626 height 31
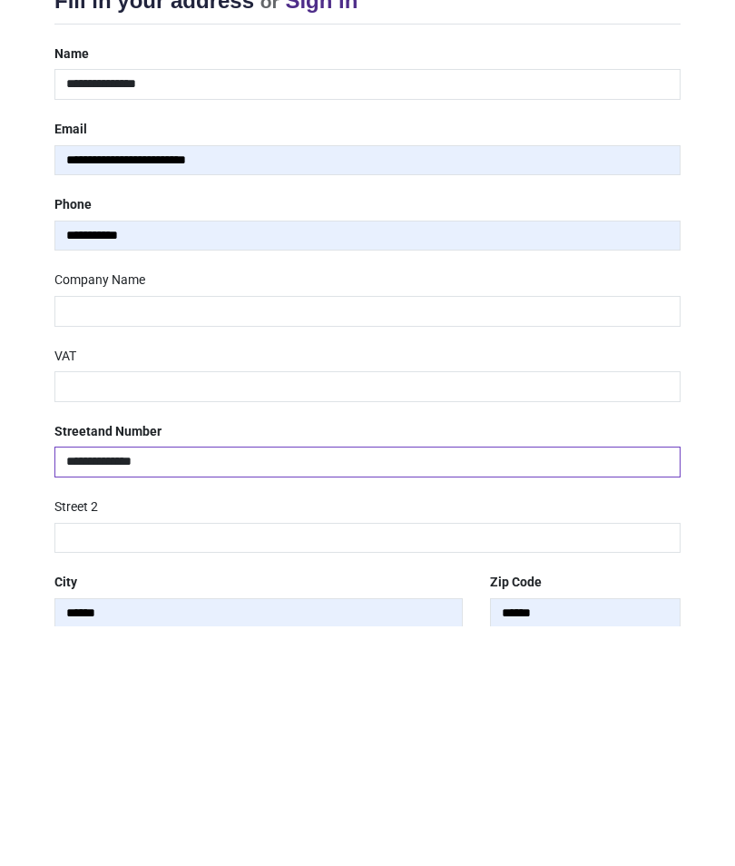
type input "*********"
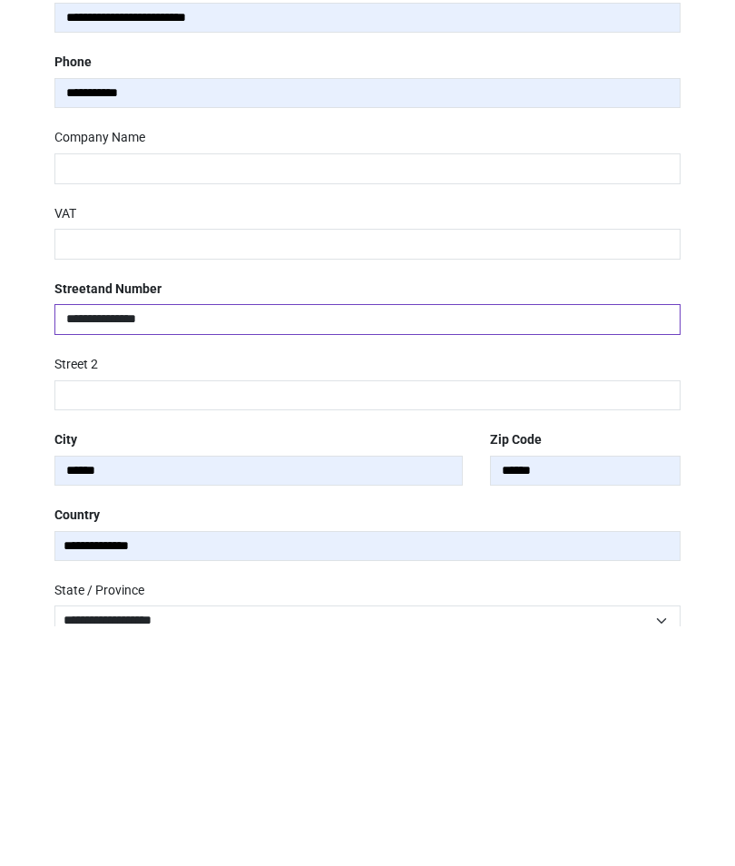
scroll to position [162, 0]
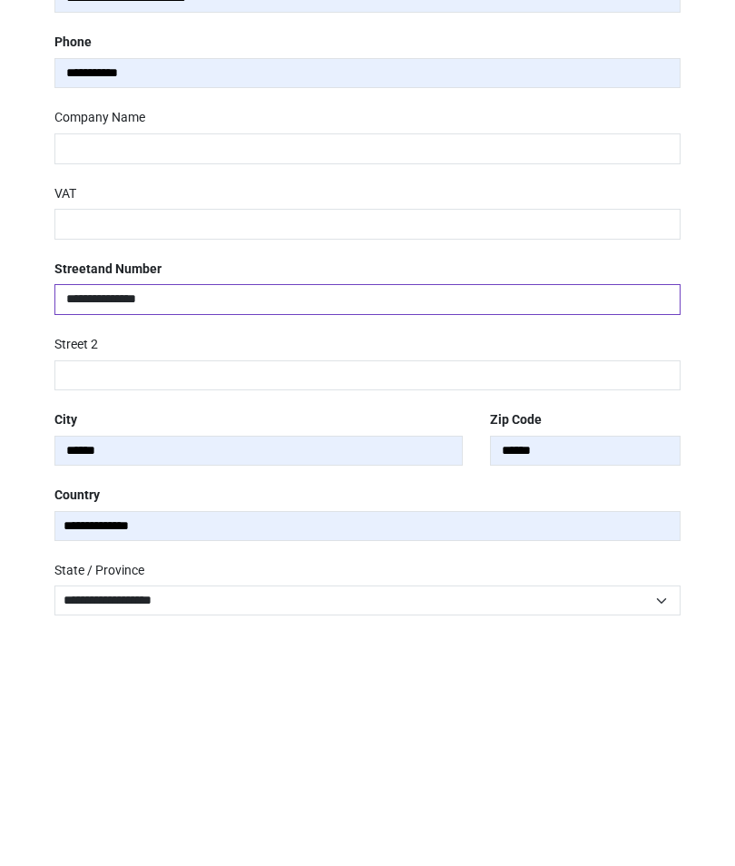
type input "**********"
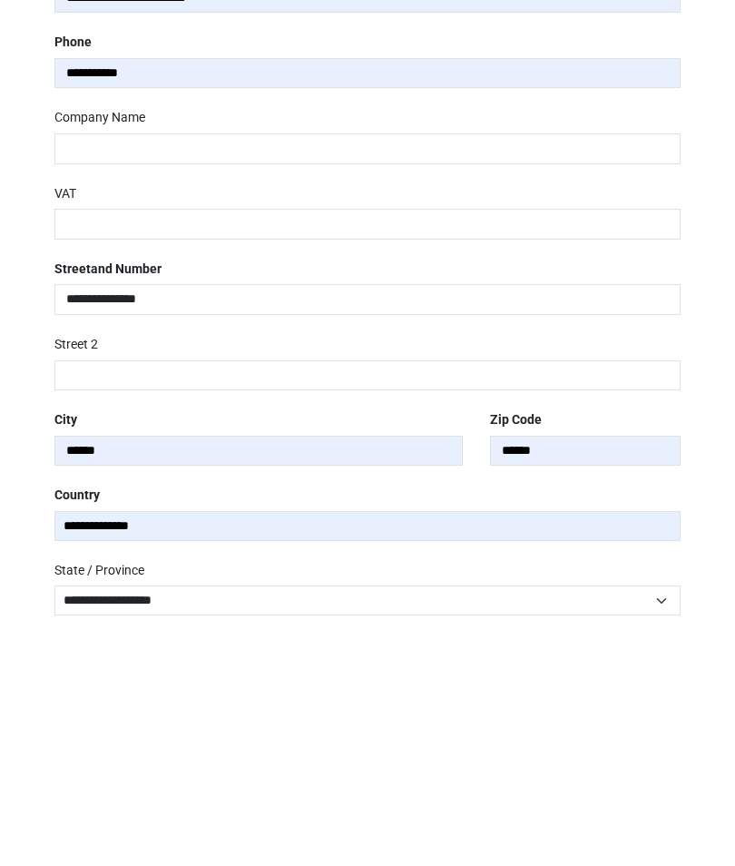
click at [424, 675] on input "******" at bounding box center [258, 690] width 408 height 31
type input "*"
type input "**********"
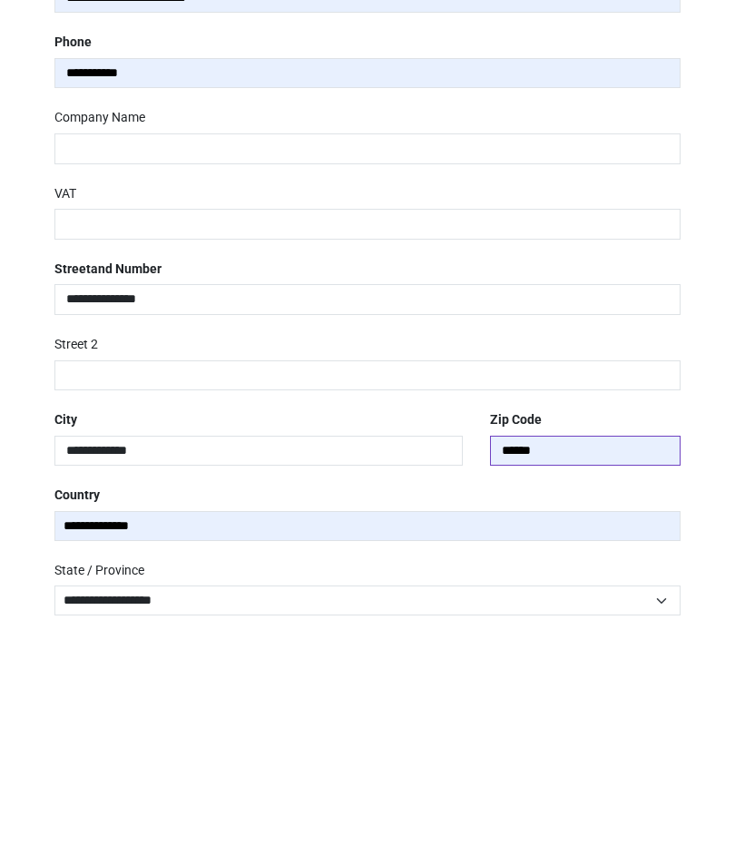
click at [589, 675] on input "******" at bounding box center [585, 690] width 191 height 31
type input "*"
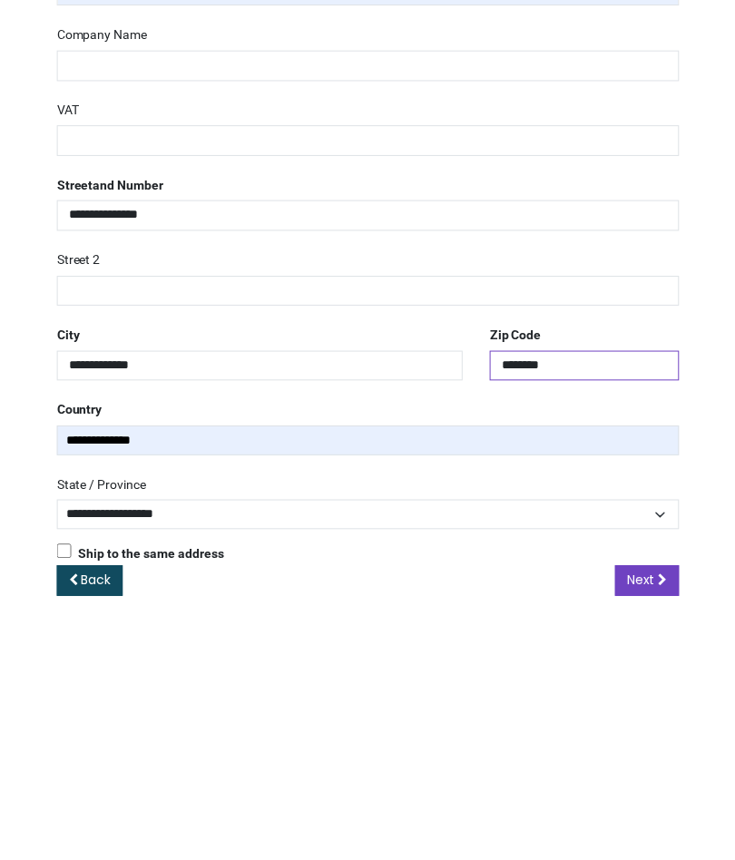
scroll to position [243, 0]
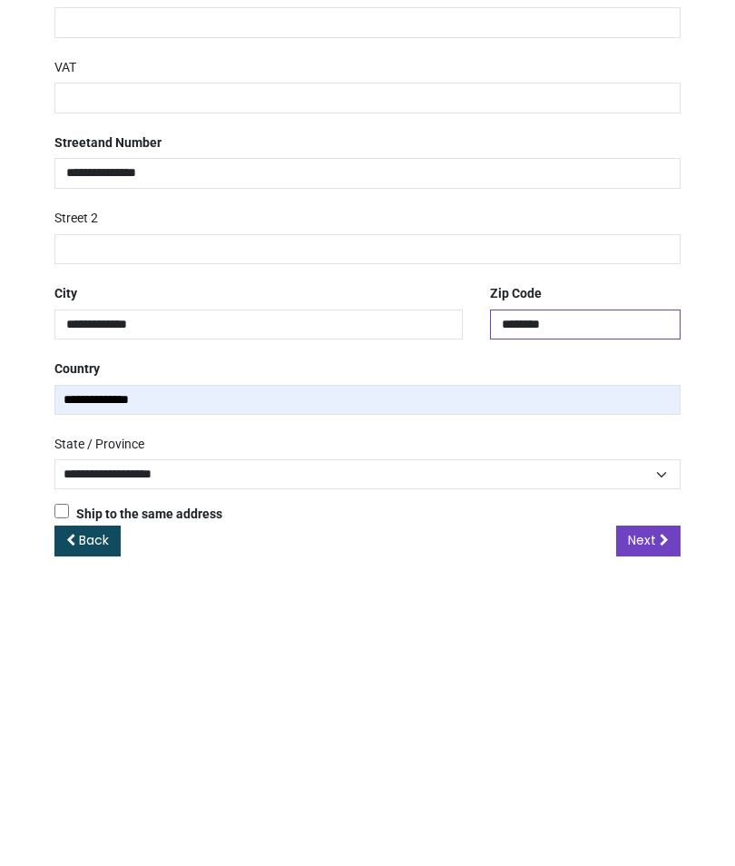
type input "********"
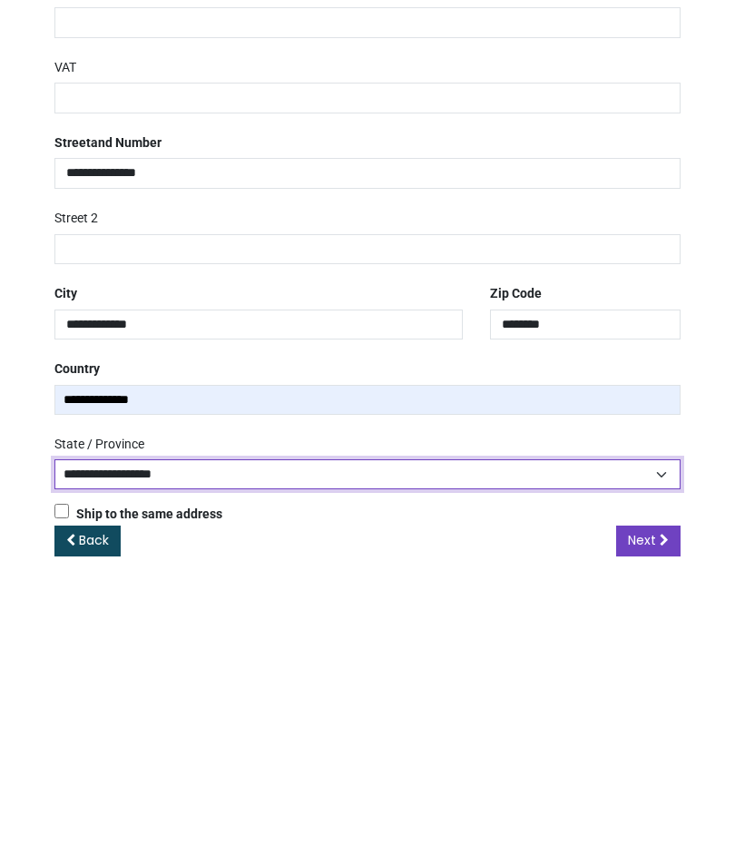
click at [663, 744] on select "**********" at bounding box center [367, 759] width 626 height 30
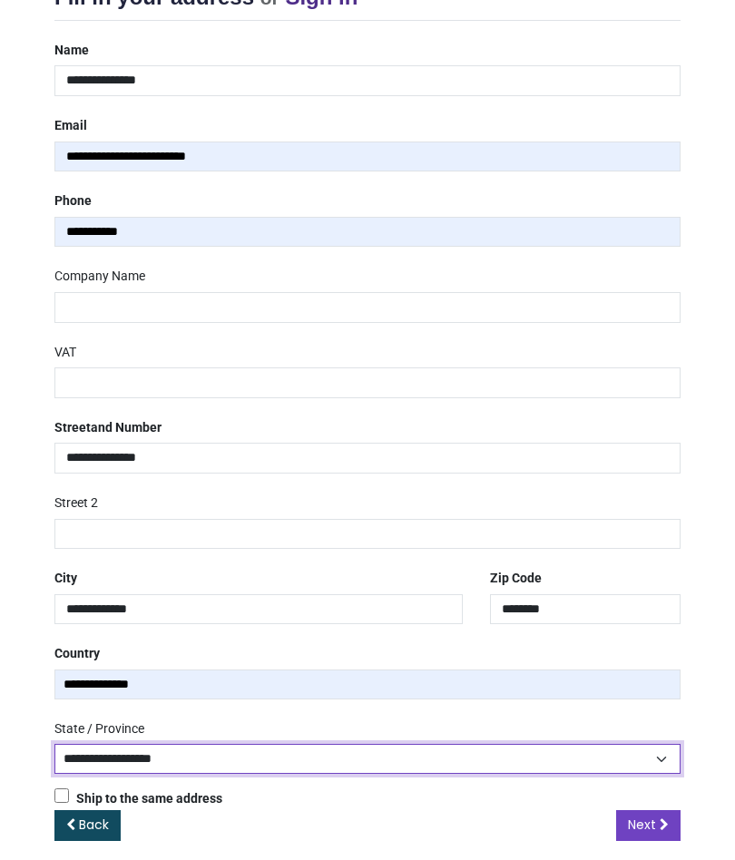
select select "***"
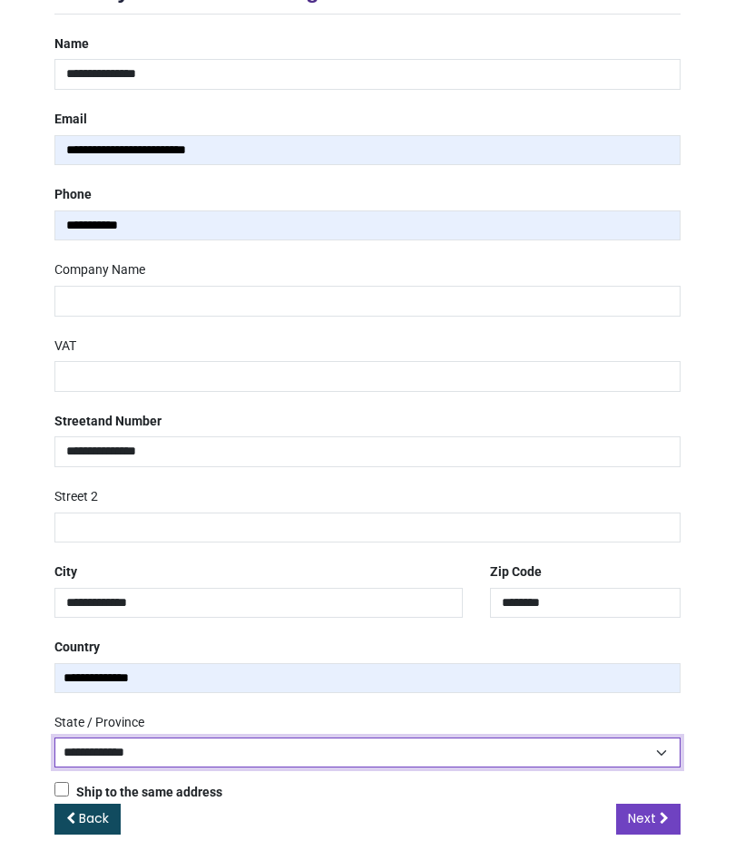
scroll to position [249, 0]
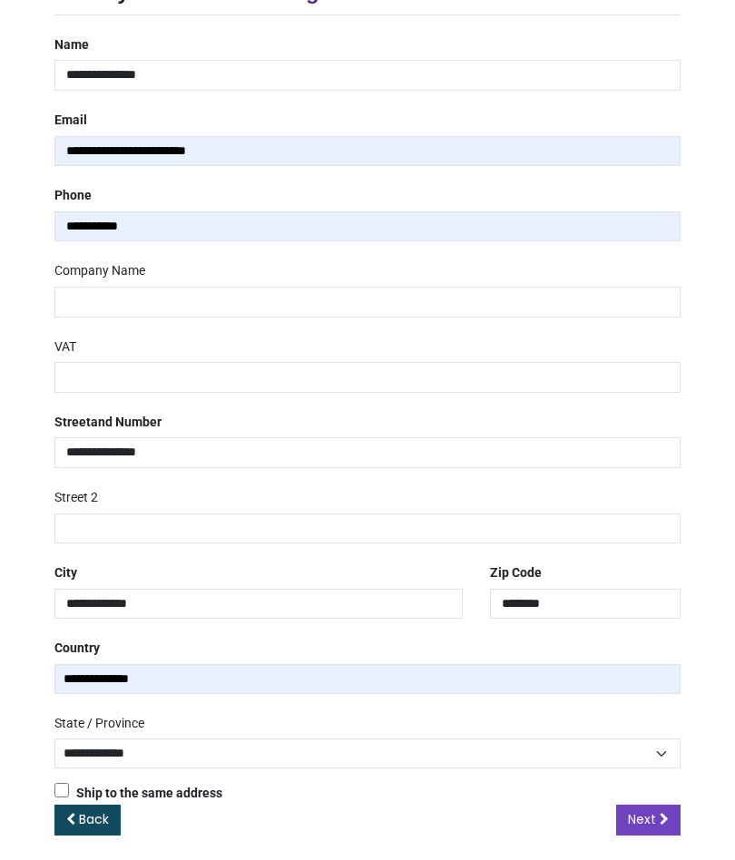
click at [651, 811] on span "Next" at bounding box center [642, 819] width 28 height 18
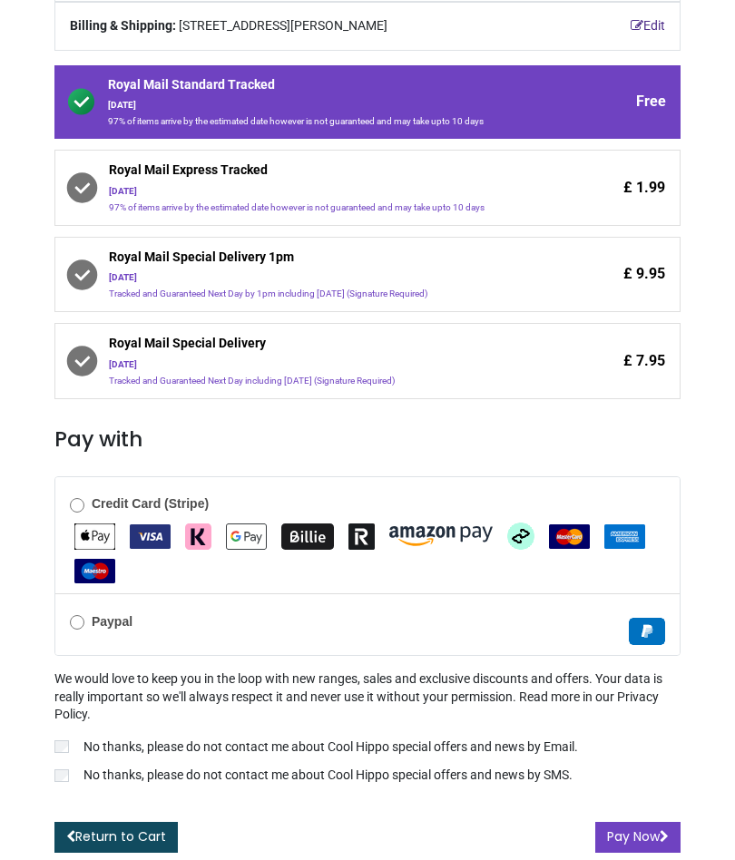
scroll to position [275, 0]
click at [656, 839] on button "Pay Now" at bounding box center [637, 837] width 85 height 31
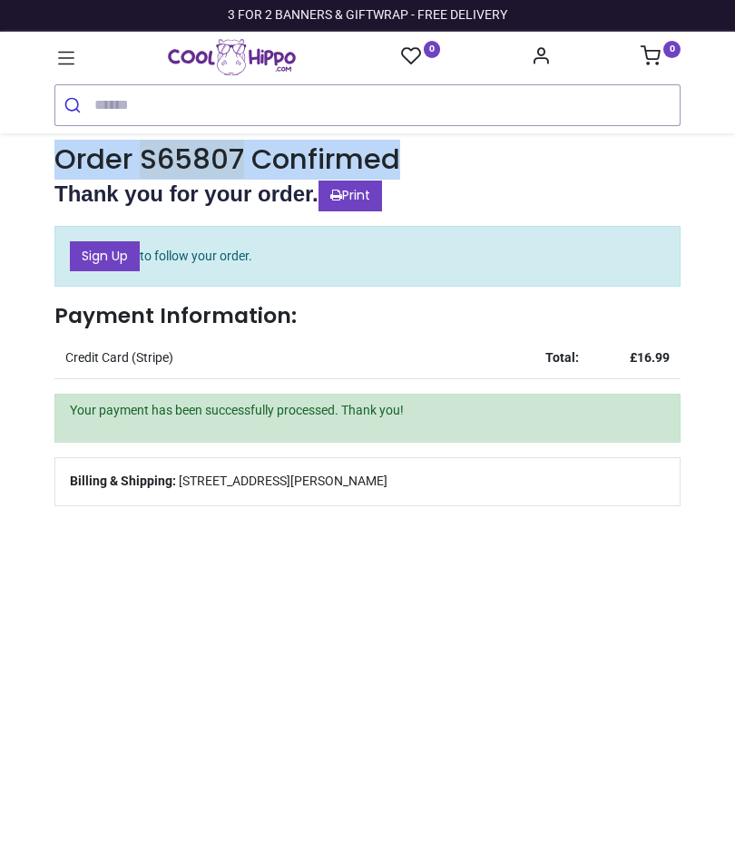
copy h1 "Order S65807 Confirmed"
